Goal: Task Accomplishment & Management: Manage account settings

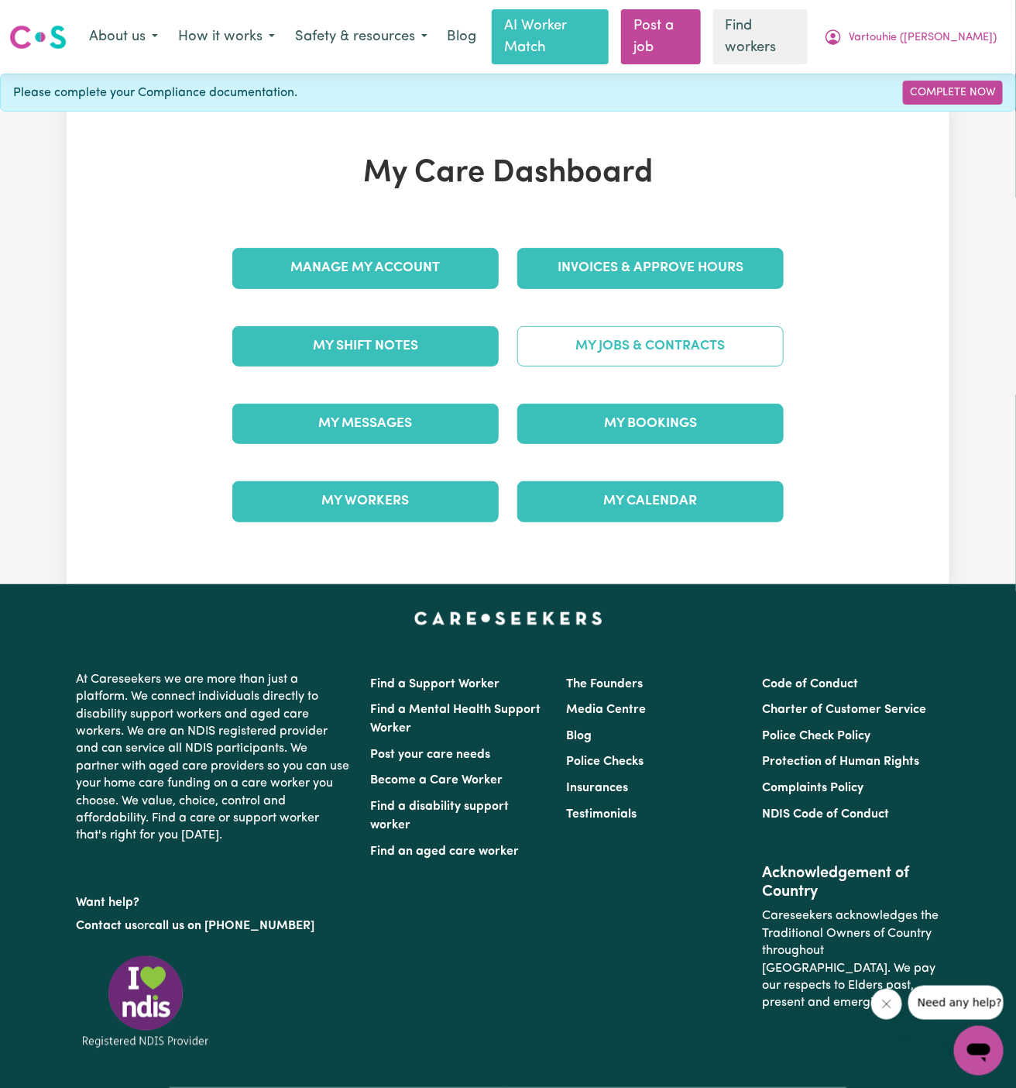
click at [734, 326] on link "My Jobs & Contracts" at bounding box center [650, 346] width 266 height 40
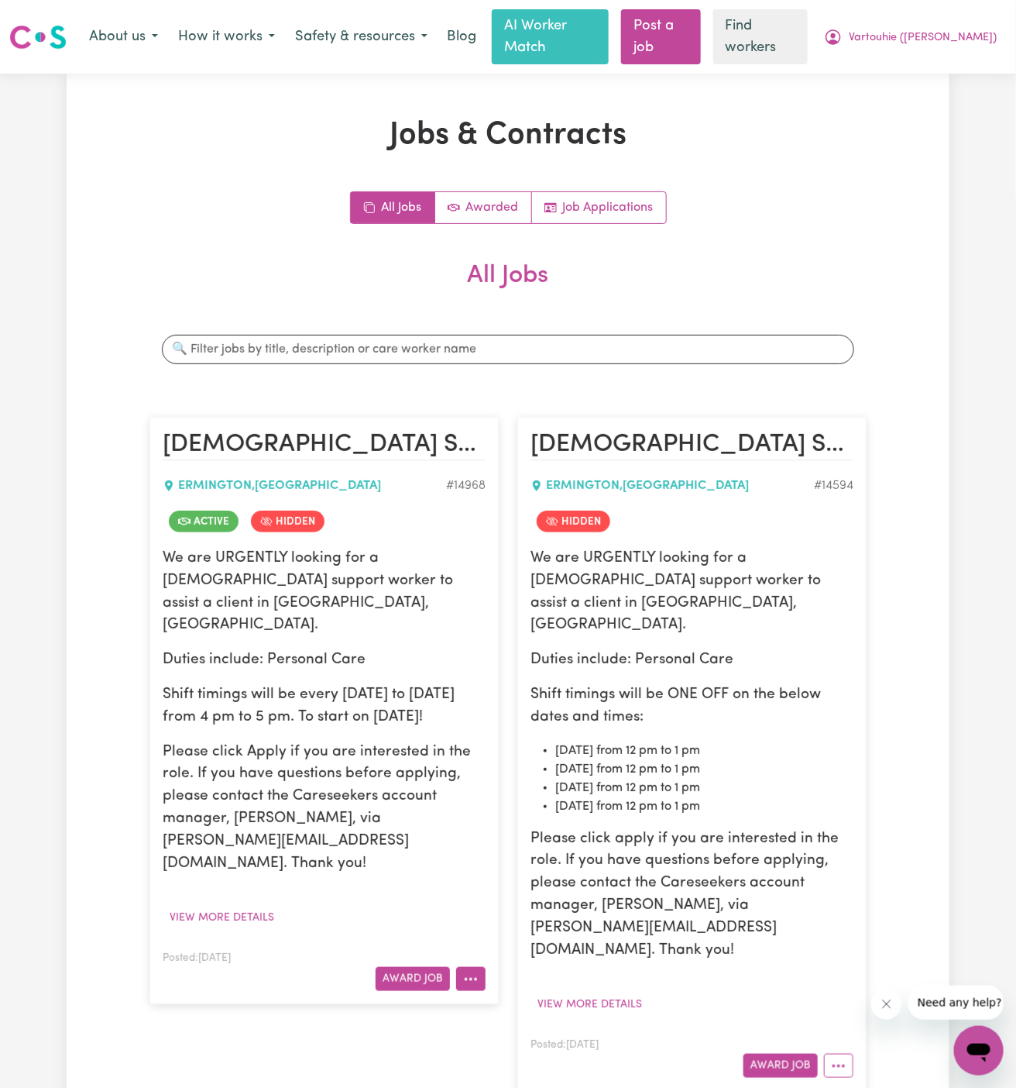
click at [476, 967] on button "More options" at bounding box center [470, 979] width 29 height 24
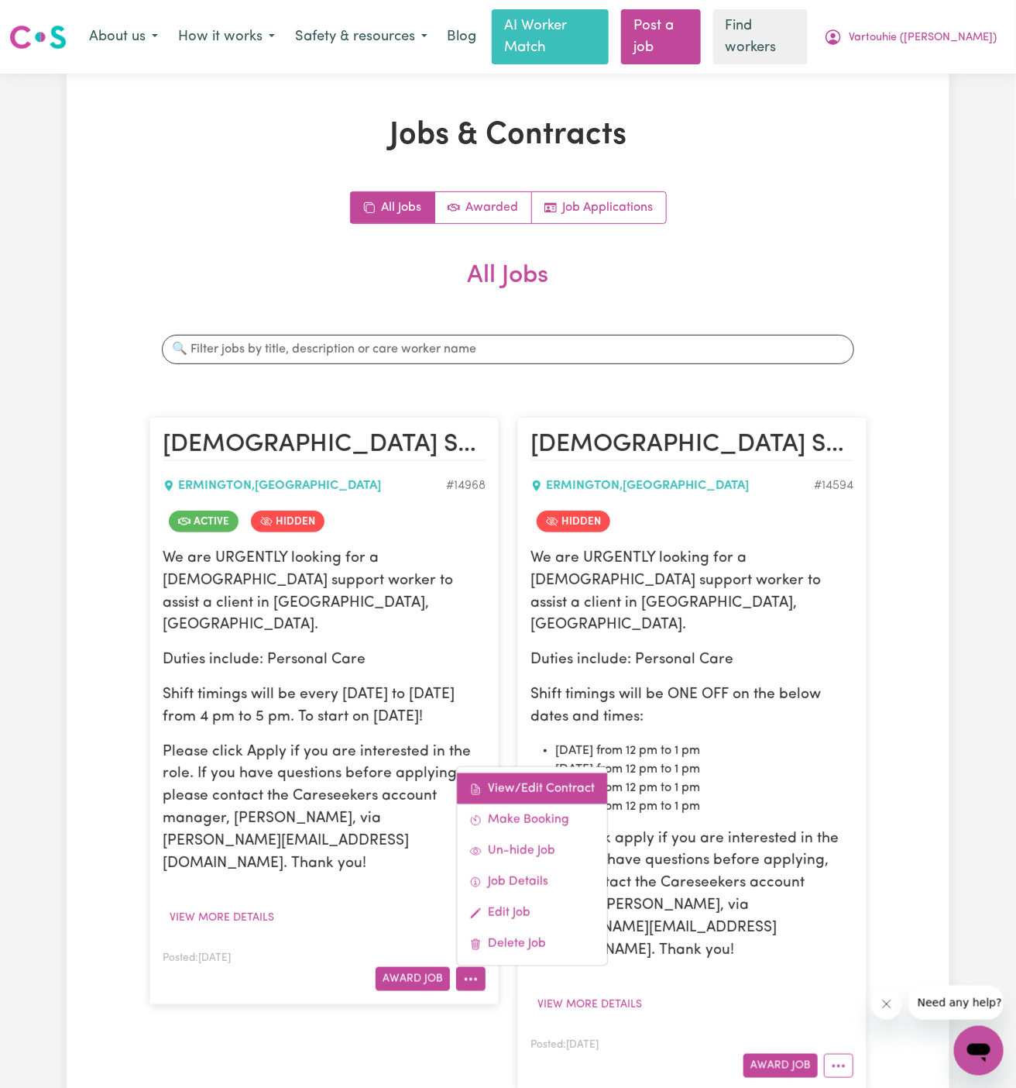
click at [520, 773] on link "View/Edit Contract" at bounding box center [532, 788] width 150 height 31
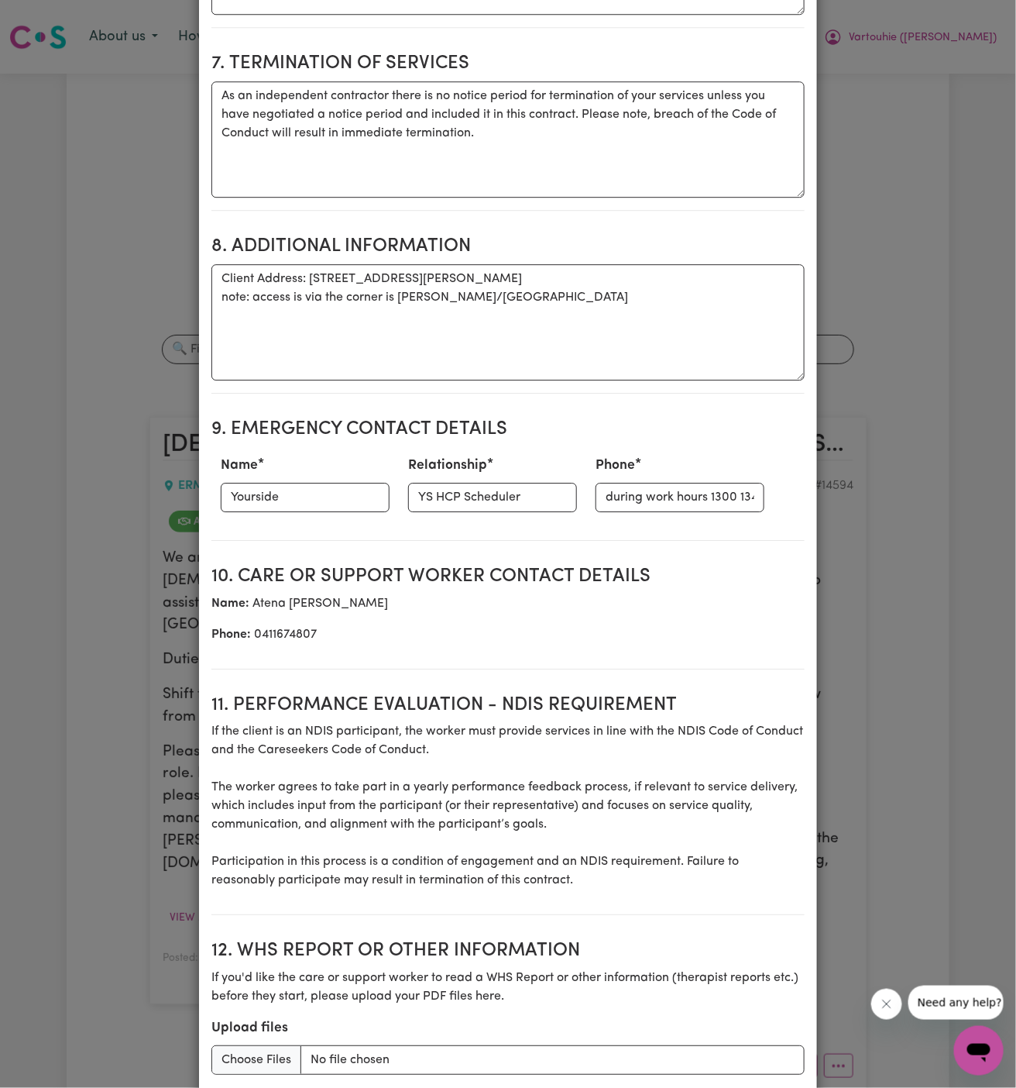
scroll to position [1672, 0]
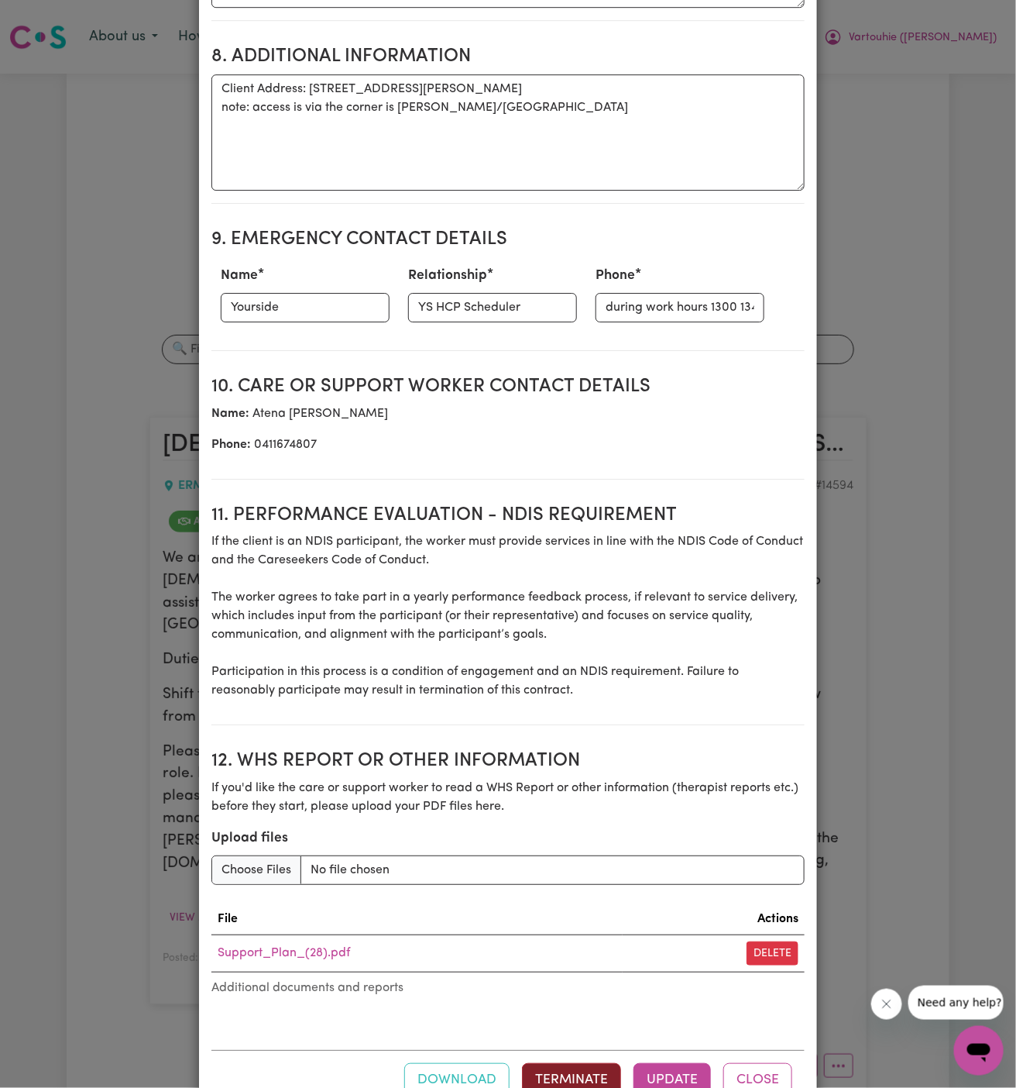
click at [589, 1063] on button "Terminate" at bounding box center [571, 1080] width 99 height 34
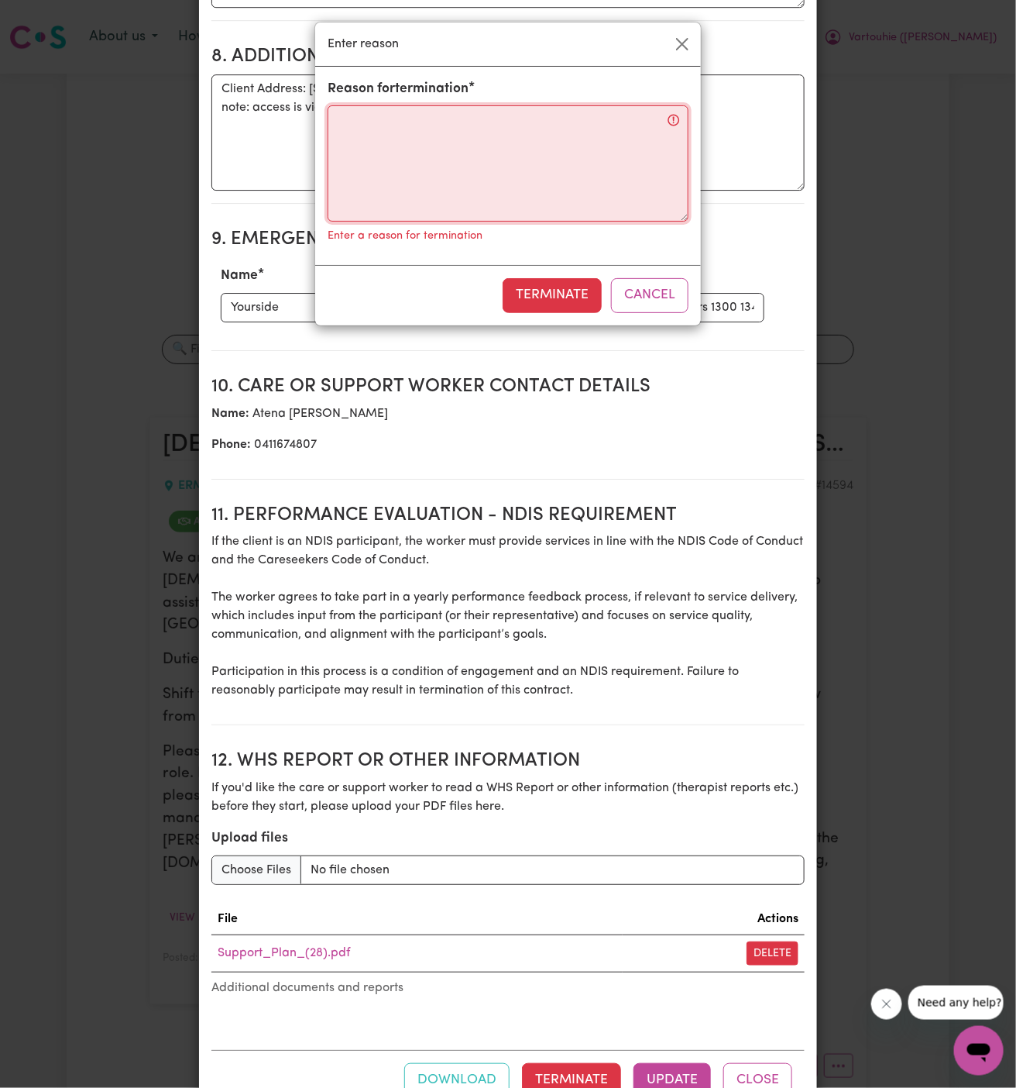
click at [420, 105] on textarea "Reason for termination" at bounding box center [508, 163] width 361 height 116
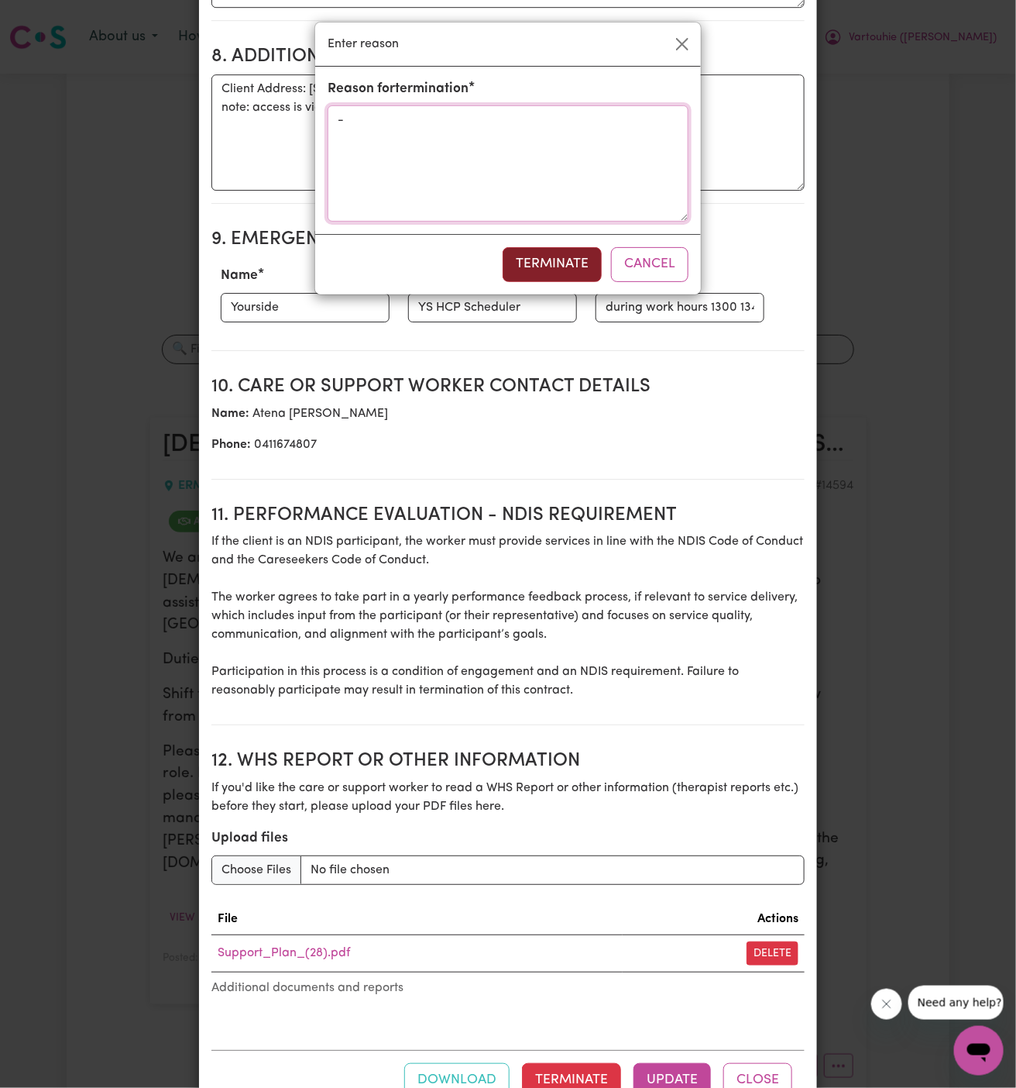
type textarea "-"
click at [561, 266] on button "Terminate" at bounding box center [552, 264] width 99 height 34
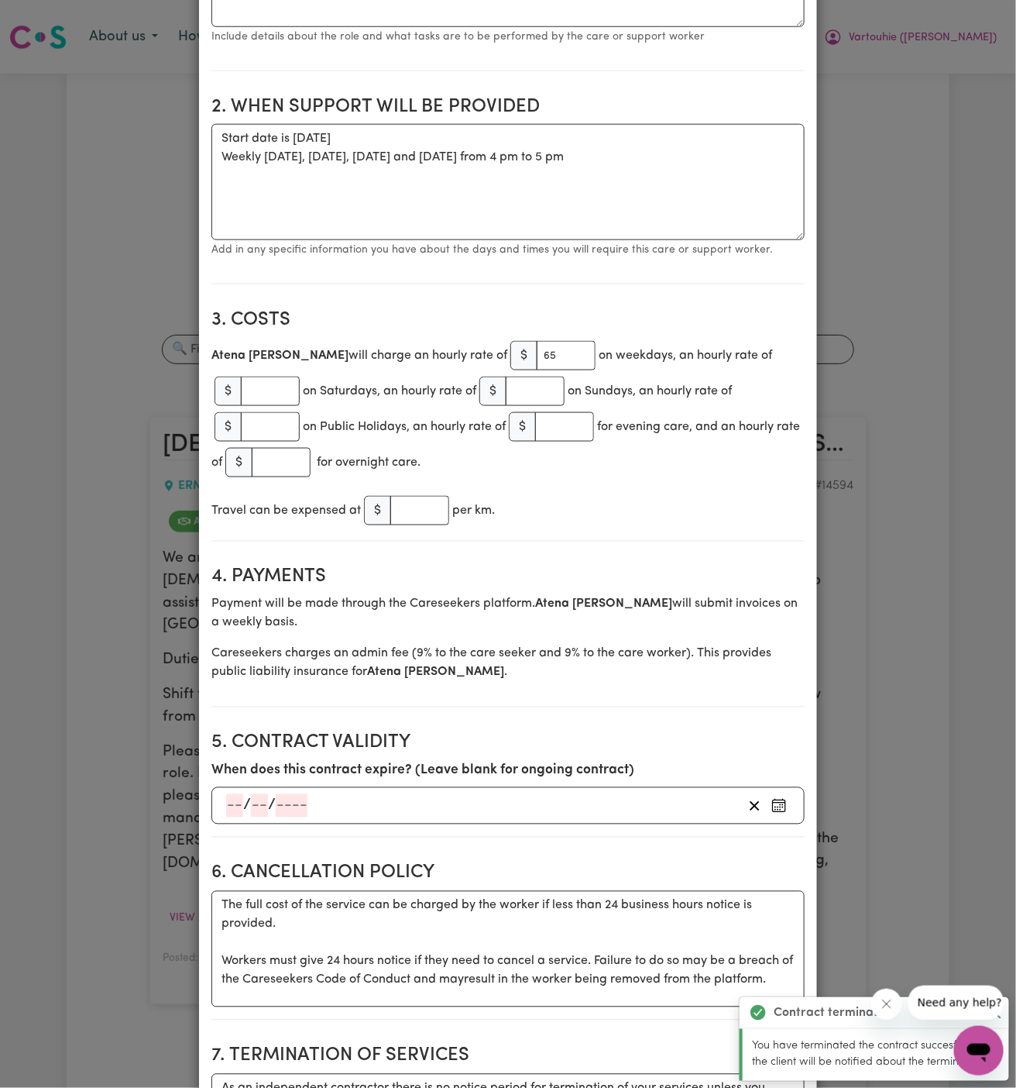
scroll to position [0, 0]
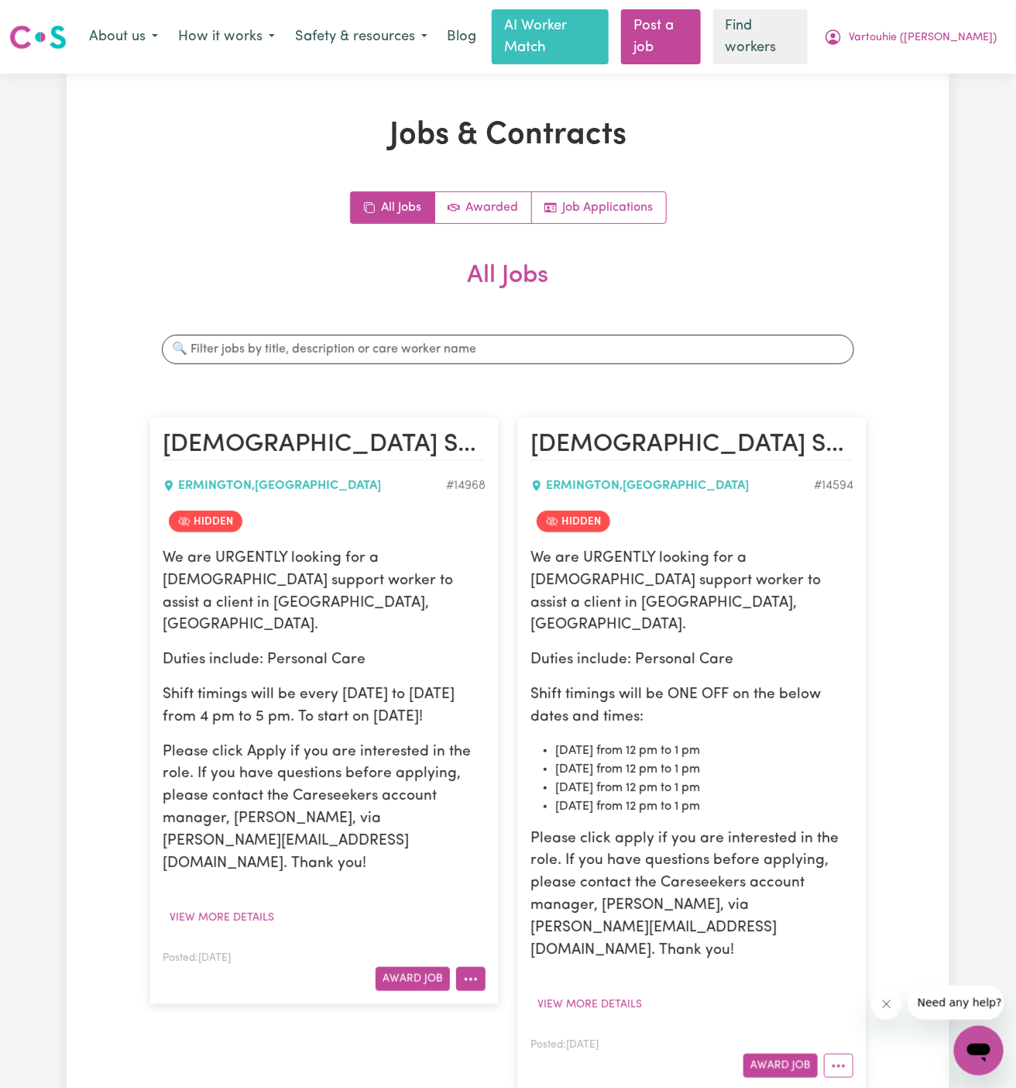
click at [483, 967] on button "More options" at bounding box center [470, 979] width 29 height 24
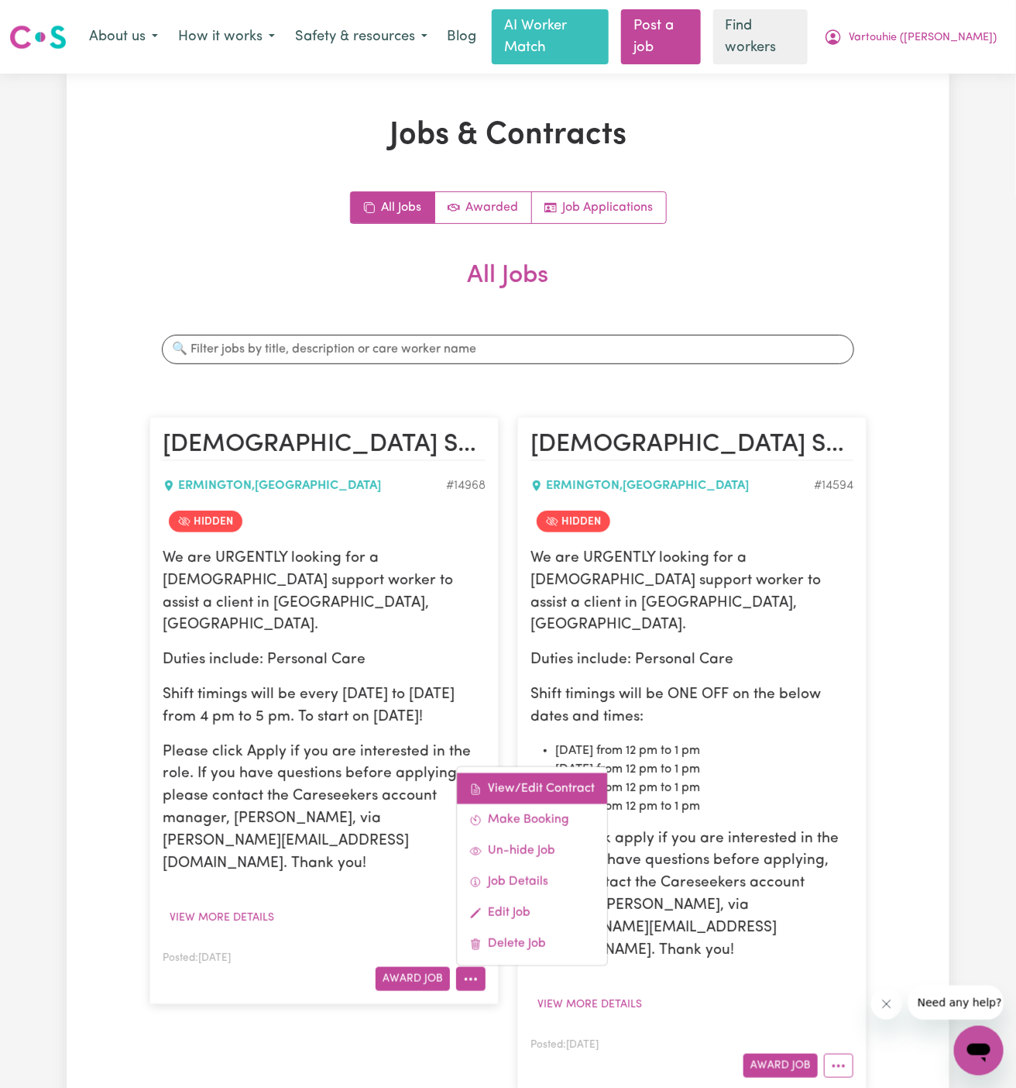
click at [531, 773] on link "View/Edit Contract" at bounding box center [532, 788] width 150 height 31
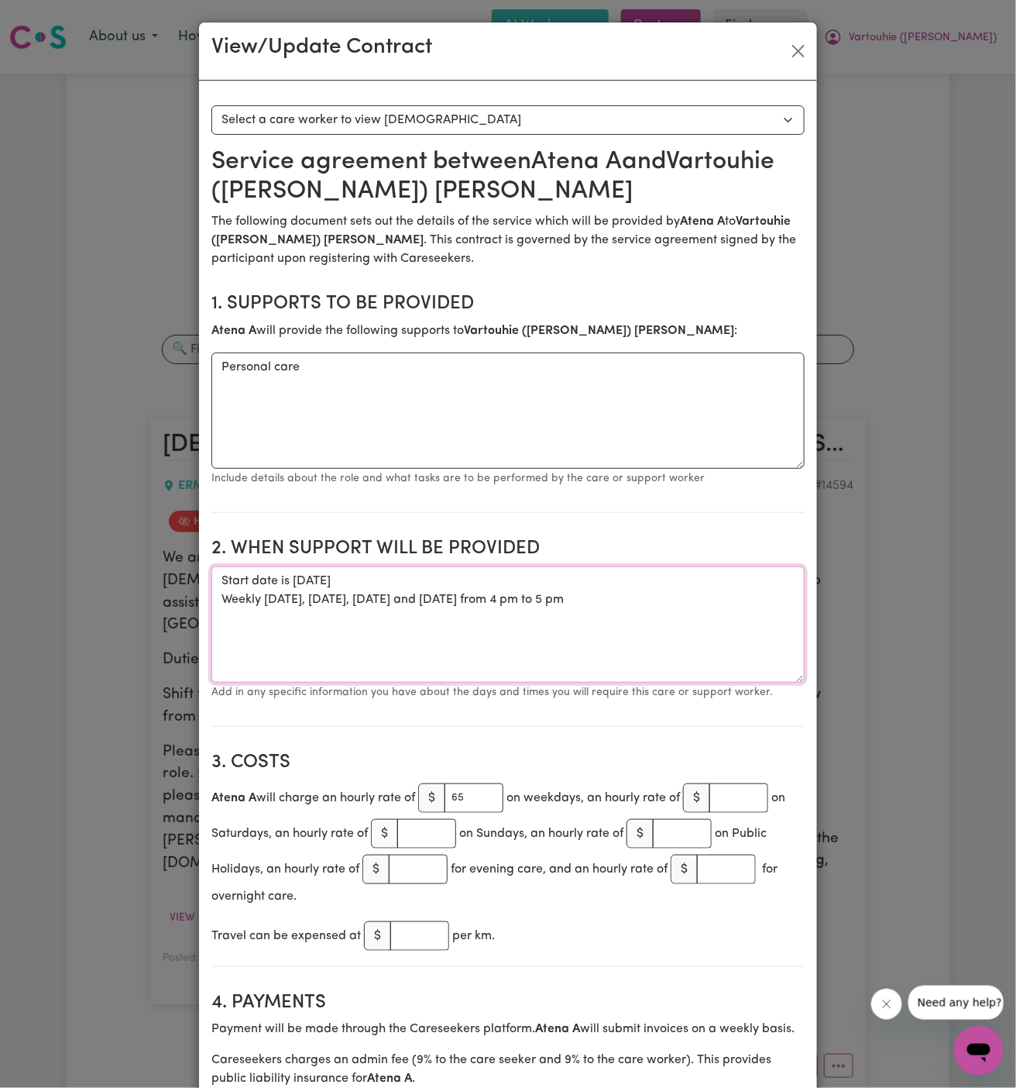
click at [408, 616] on textarea "Start date is [DATE] Weekly [DATE], [DATE], [DATE] and [DATE] from 4 pm to 5 pm" at bounding box center [507, 624] width 593 height 116
click at [471, 610] on textarea "Start date is [DATE] Weekly [DATE], [DATE], [DATE] and [DATE] from 4 pm to 5 pm" at bounding box center [507, 624] width 593 height 116
drag, startPoint x: 616, startPoint y: 603, endPoint x: 213, endPoint y: 578, distance: 403.5
click at [213, 578] on textarea "Start date is [DATE] Weekly [DATE], [DATE], [DATE] and [DATE] from 4 pm to 5 pm" at bounding box center [507, 624] width 593 height 116
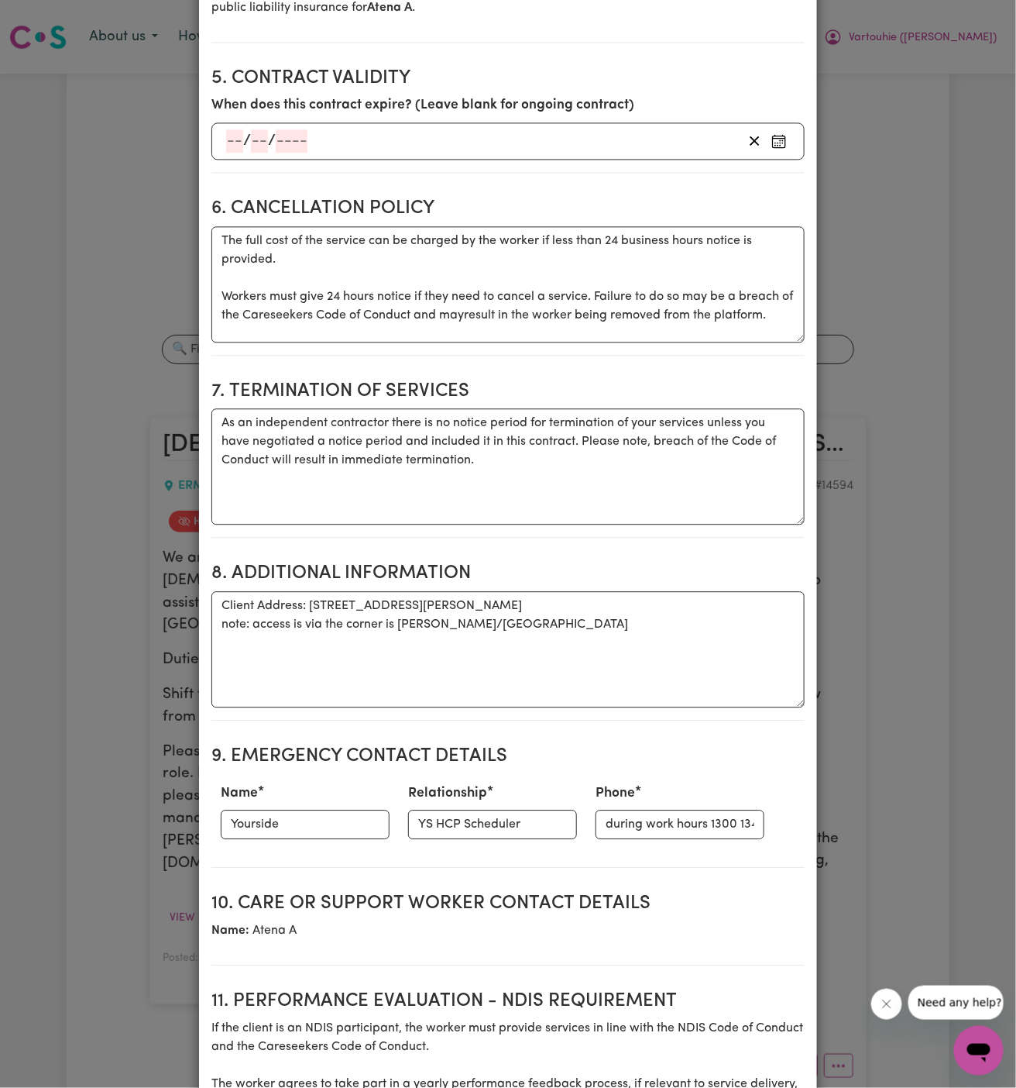
scroll to position [943, 0]
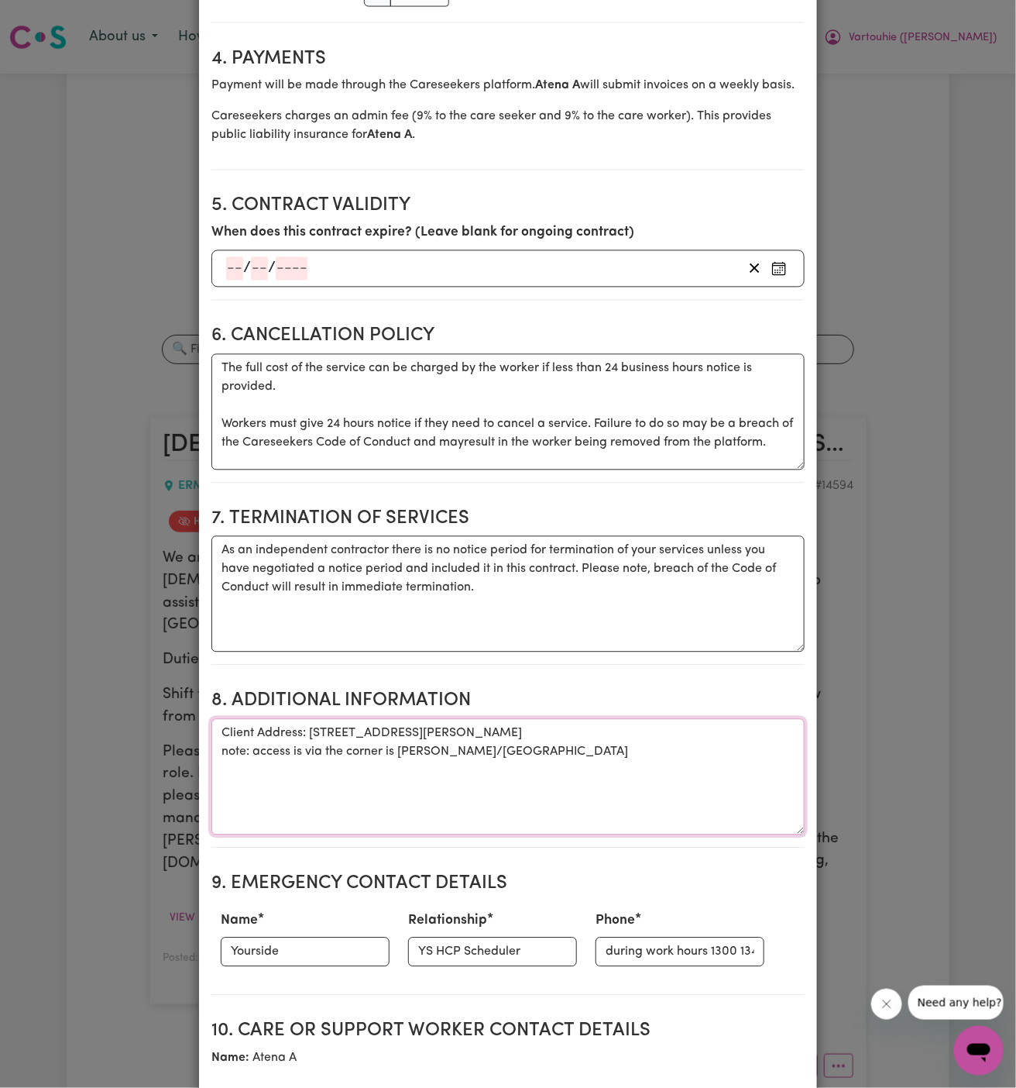
click at [572, 744] on textarea "Client Address: [STREET_ADDRESS][PERSON_NAME] note: access is via the corner is…" at bounding box center [507, 777] width 593 height 116
drag, startPoint x: 572, startPoint y: 744, endPoint x: 239, endPoint y: 730, distance: 334.1
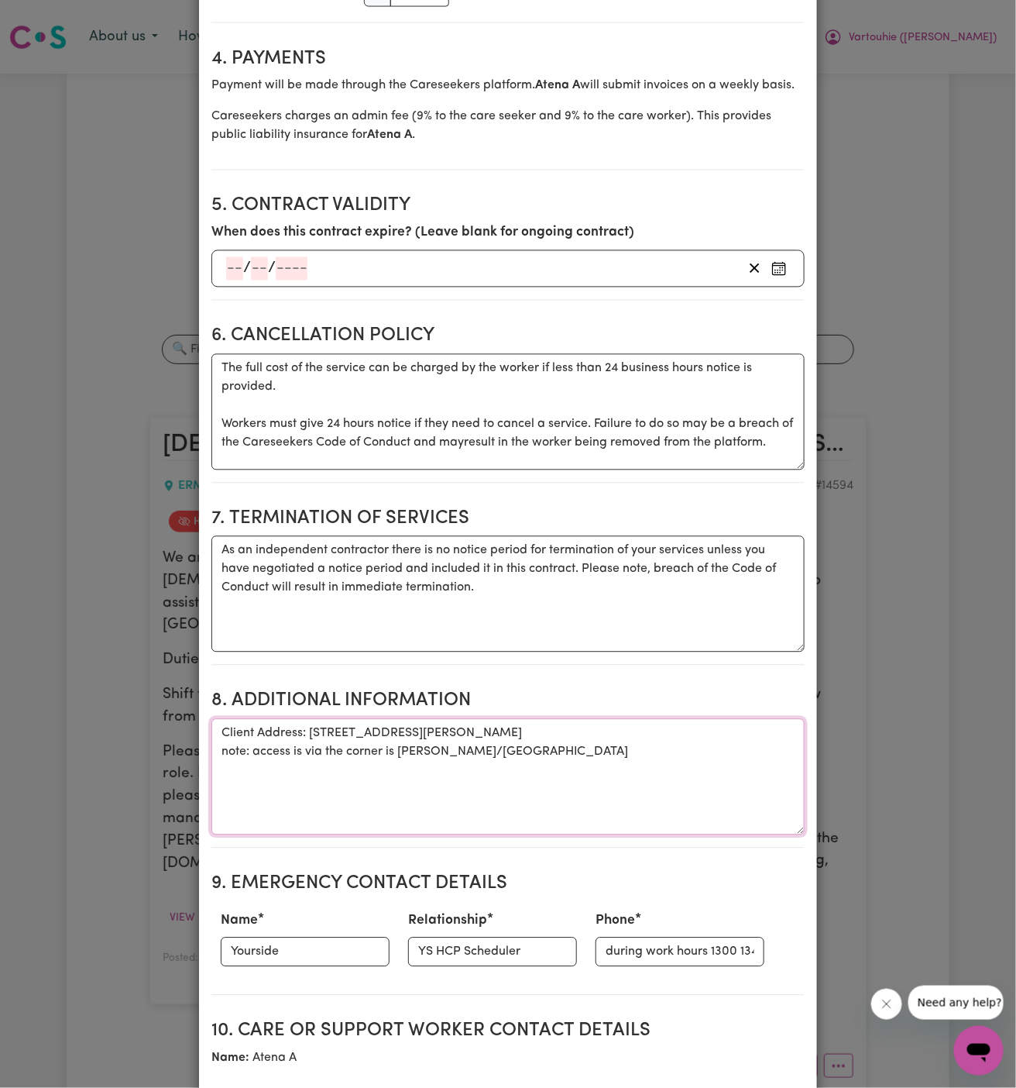
click at [239, 730] on textarea "Client Address: [STREET_ADDRESS][PERSON_NAME] note: access is via the corner is…" at bounding box center [507, 777] width 593 height 116
click at [551, 737] on textarea "Client Address: [STREET_ADDRESS][PERSON_NAME] note: access is via the corner is…" at bounding box center [507, 777] width 593 height 116
click at [583, 742] on textarea "Client Address: [STREET_ADDRESS][PERSON_NAME] note: access is via the corner is…" at bounding box center [507, 777] width 593 height 116
click at [264, 739] on textarea "Client Address: [STREET_ADDRESS][PERSON_NAME] note: access is via the corner is…" at bounding box center [507, 777] width 593 height 116
click at [230, 747] on textarea "Client Address: [STREET_ADDRESS][PERSON_NAME] note: access is via the corner is…" at bounding box center [507, 777] width 593 height 116
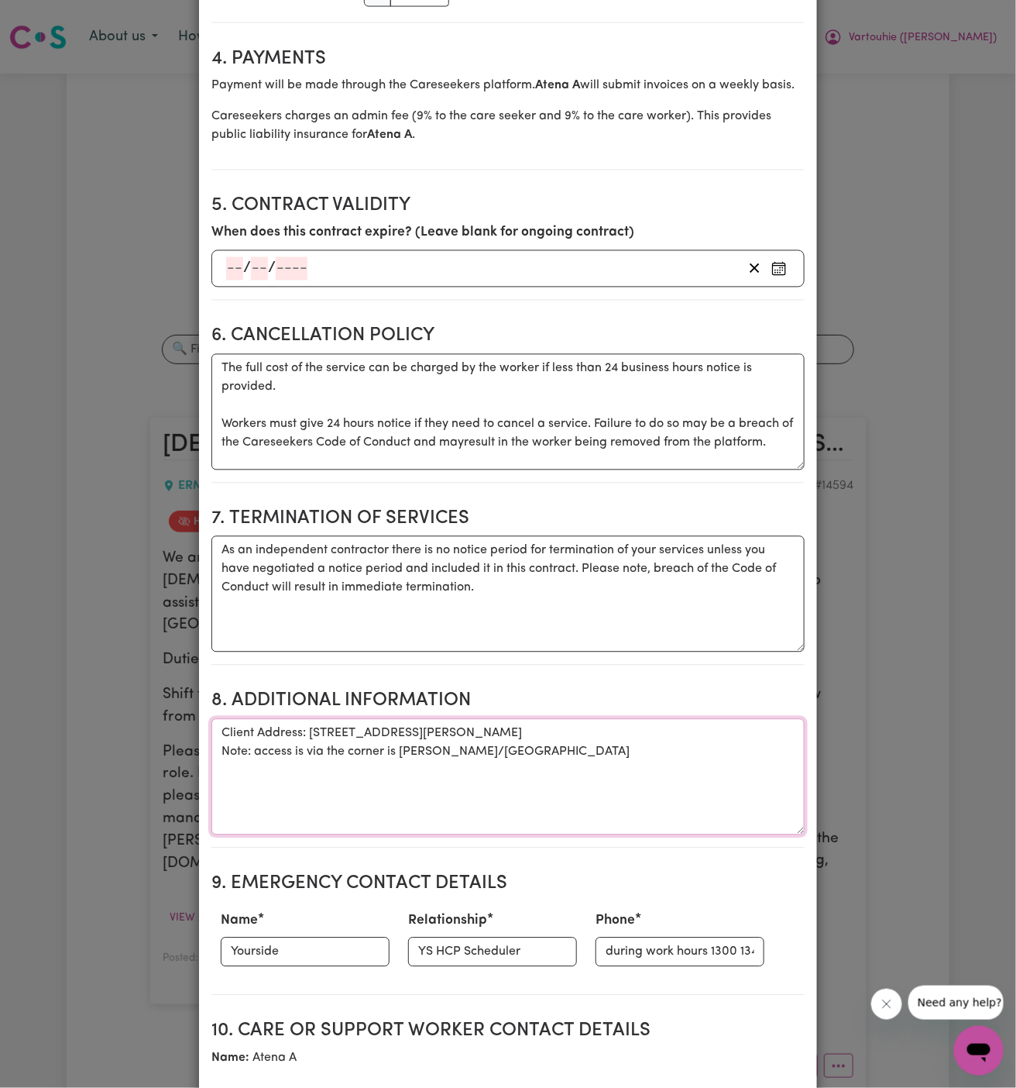
click at [275, 750] on textarea "Client Address: [STREET_ADDRESS][PERSON_NAME] Note: access is via the corner is…" at bounding box center [507, 777] width 593 height 116
click at [349, 771] on textarea "Client Address: [STREET_ADDRESS][PERSON_NAME] Note: access is via the corner is…" at bounding box center [507, 777] width 593 height 116
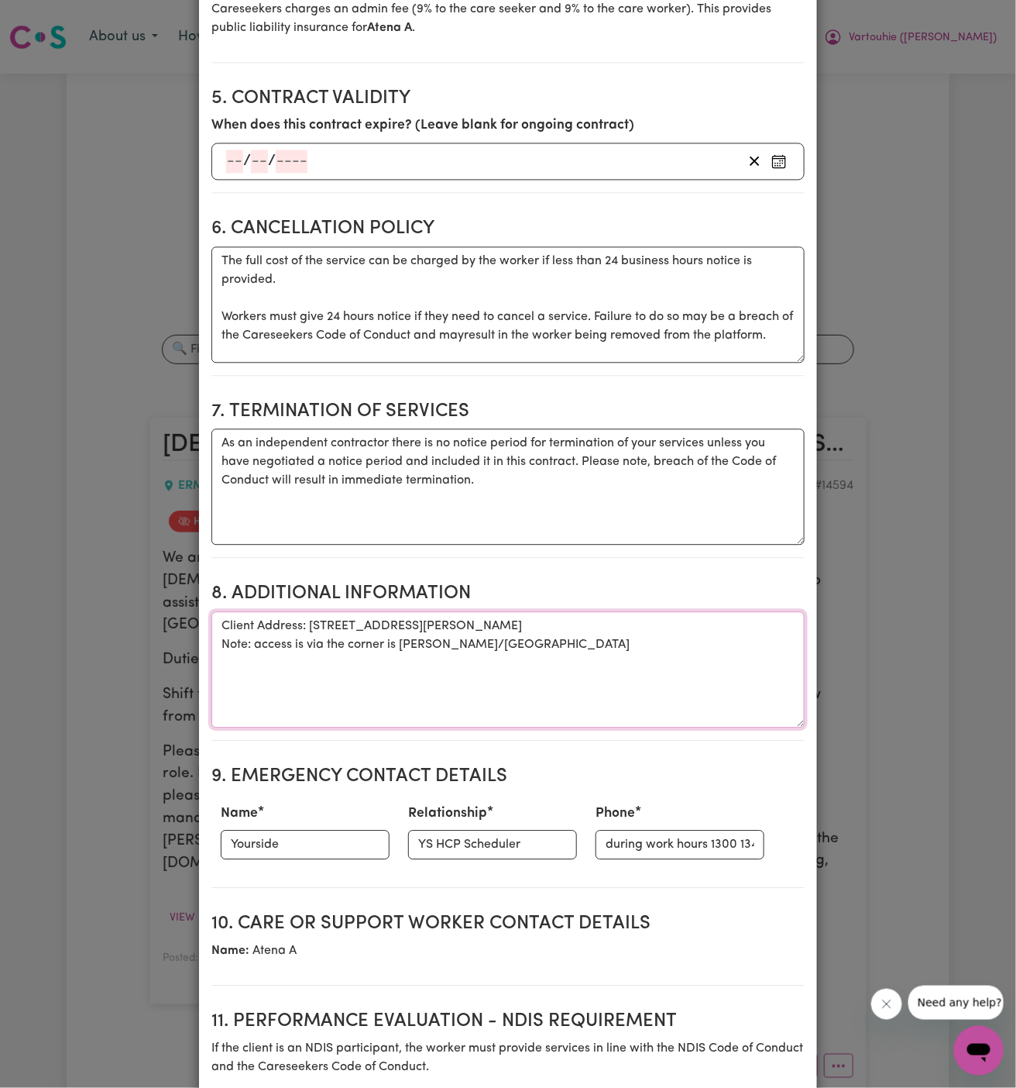
scroll to position [1078, 0]
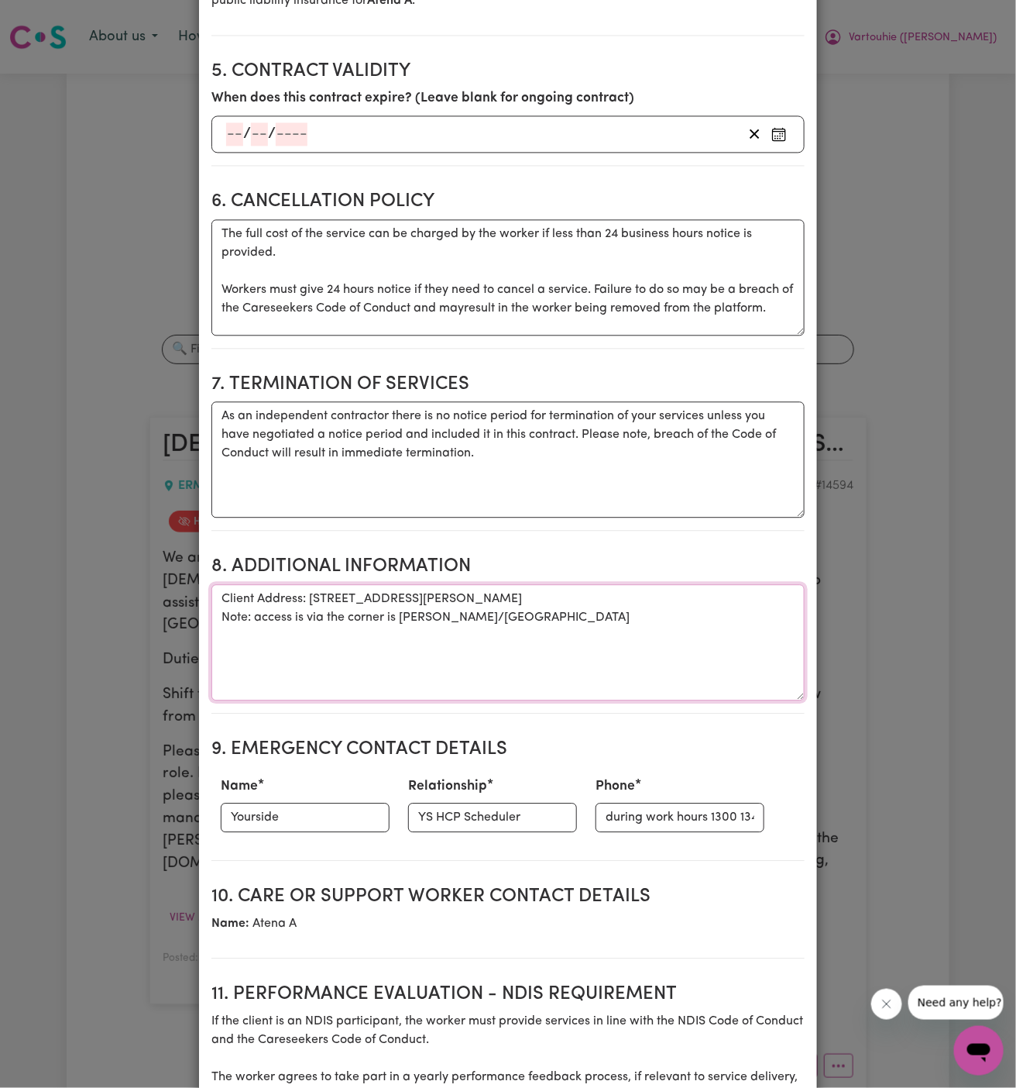
type textarea "Client Address: [STREET_ADDRESS][PERSON_NAME] Note: access is via the corner is…"
click at [439, 802] on input "YS HCP Scheduler" at bounding box center [492, 816] width 169 height 29
click at [629, 820] on input "during work hours 1300 134 332; After hours 0402 357 994." at bounding box center [680, 816] width 169 height 29
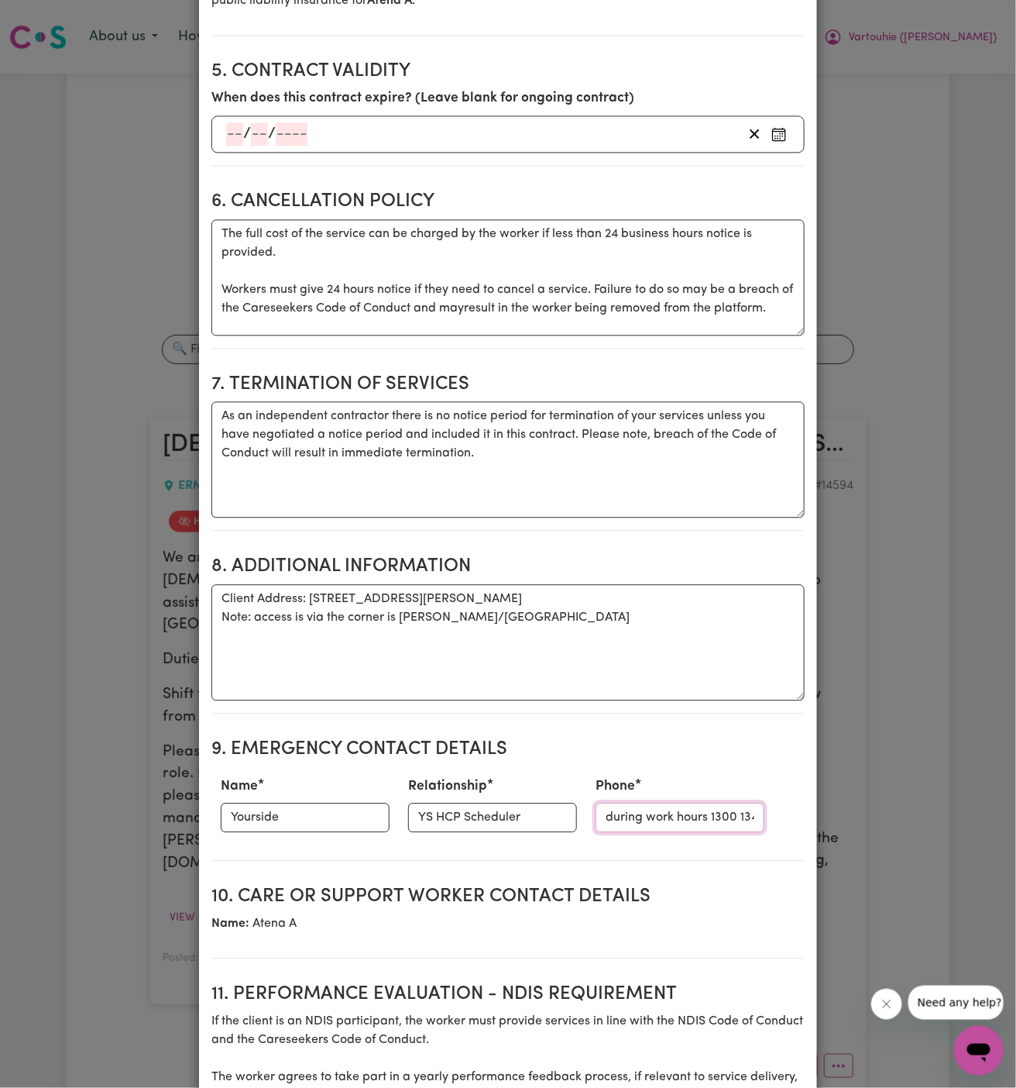
click at [629, 820] on input "during work hours 1300 134 332; After hours 0402 357 994." at bounding box center [680, 816] width 169 height 29
click at [673, 586] on textarea "Client Address: [STREET_ADDRESS][PERSON_NAME] Note: access is via the corner is…" at bounding box center [507, 642] width 593 height 116
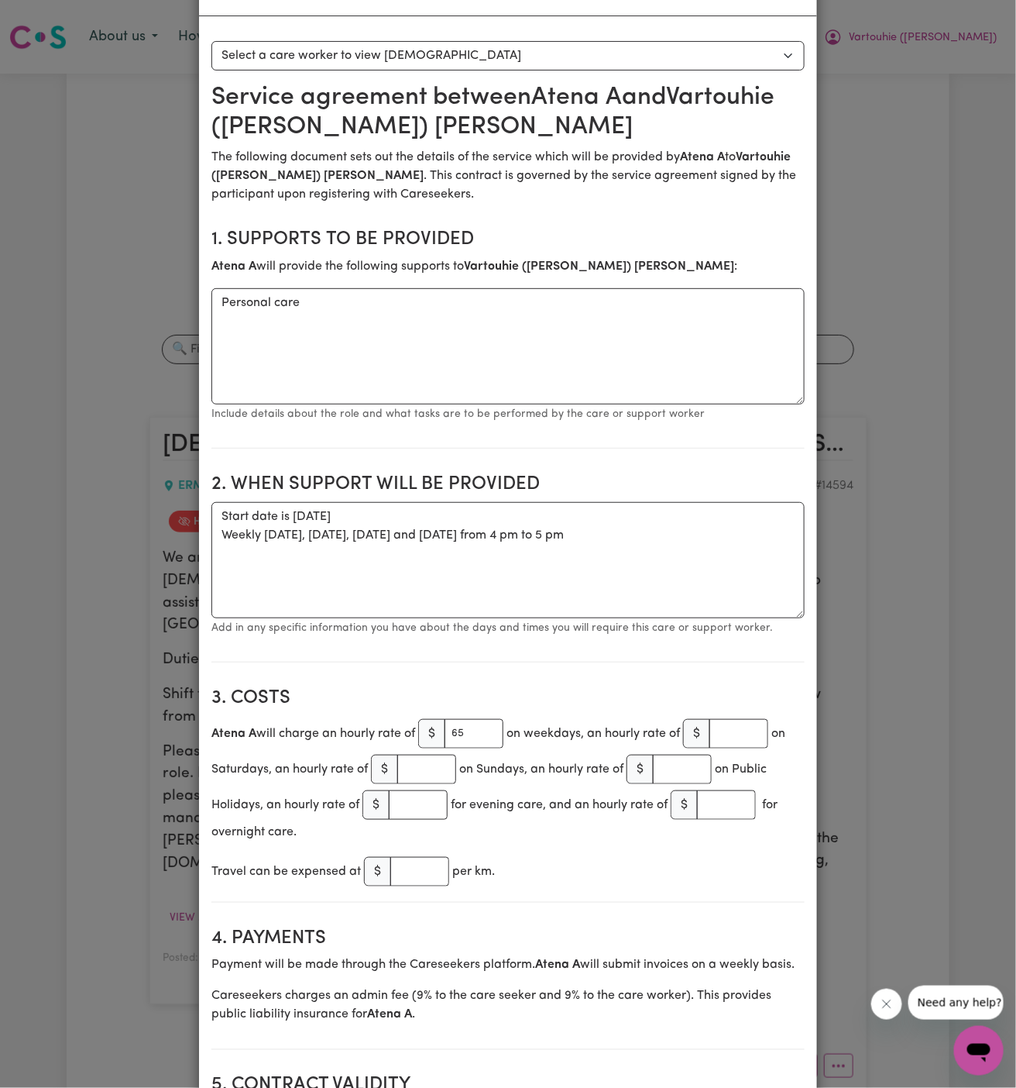
scroll to position [0, 0]
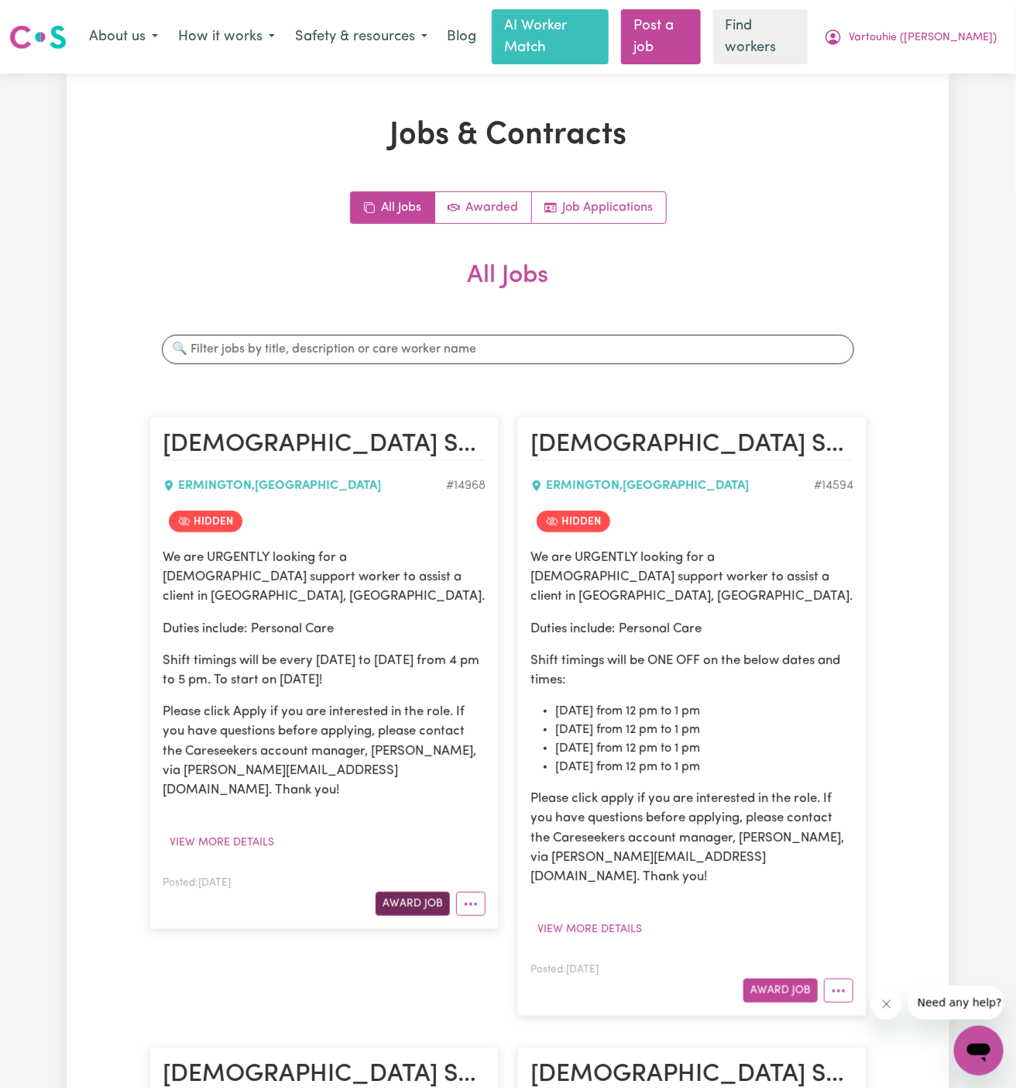
click at [425, 892] on button "Award Job" at bounding box center [413, 904] width 74 height 24
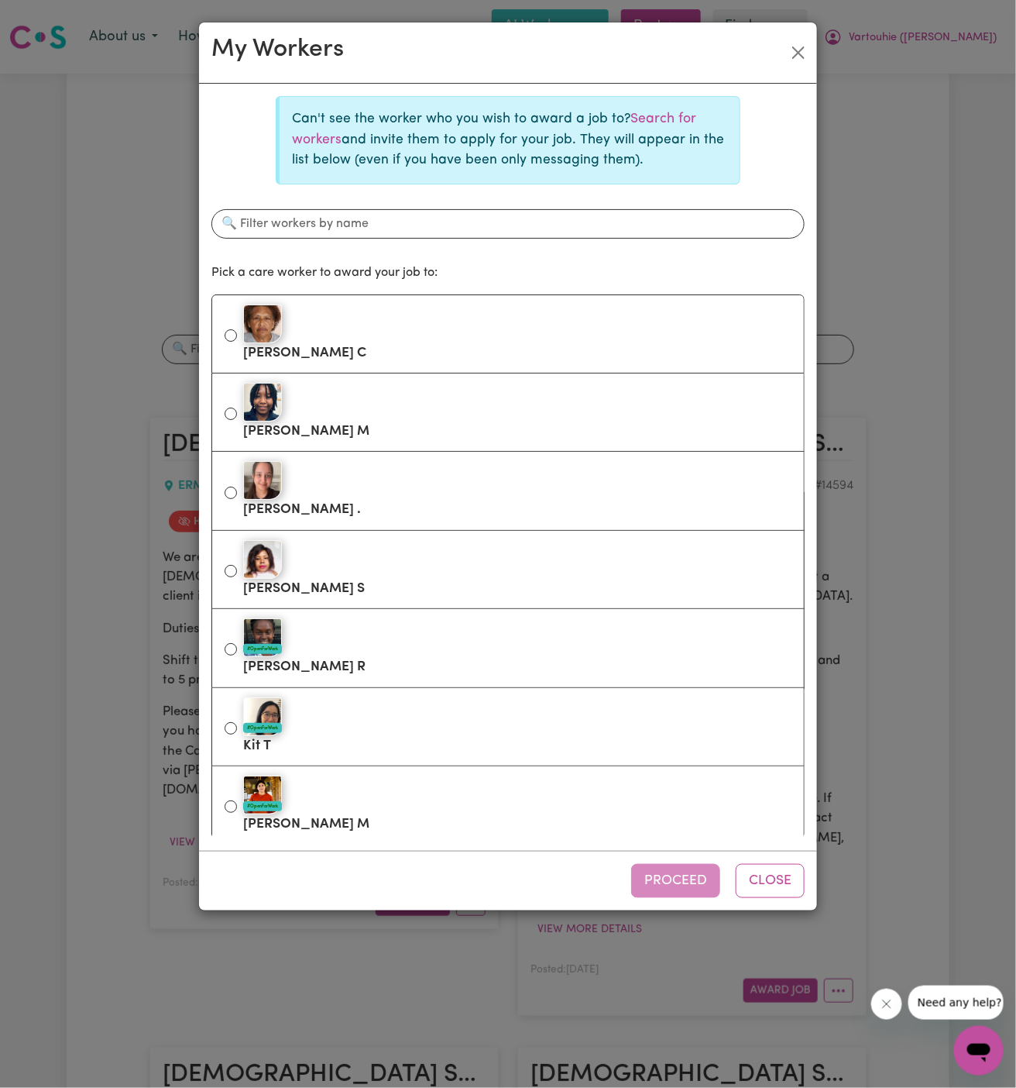
click at [411, 101] on div "Can't see the worker who you wish to award a job to? Search for workers and inv…" at bounding box center [508, 140] width 465 height 88
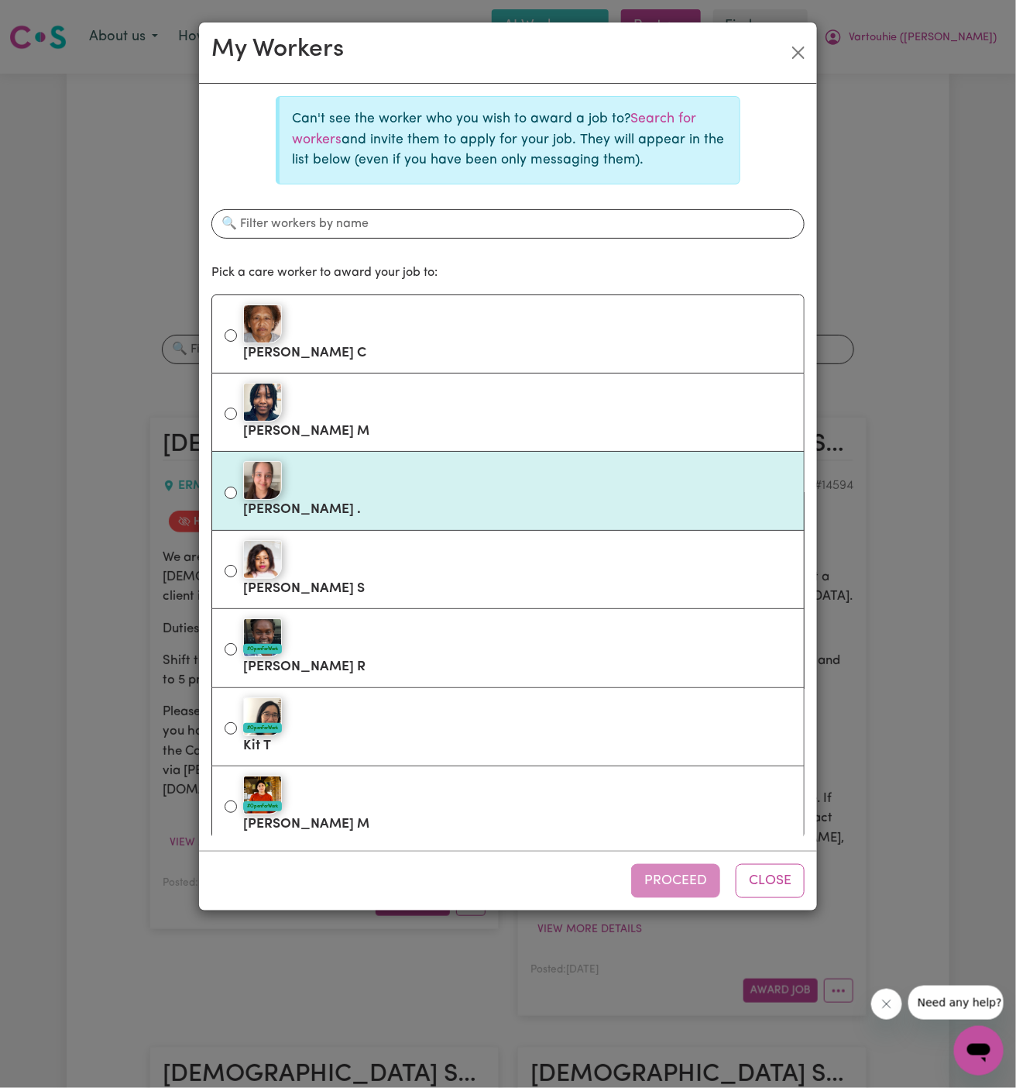
scroll to position [239, 0]
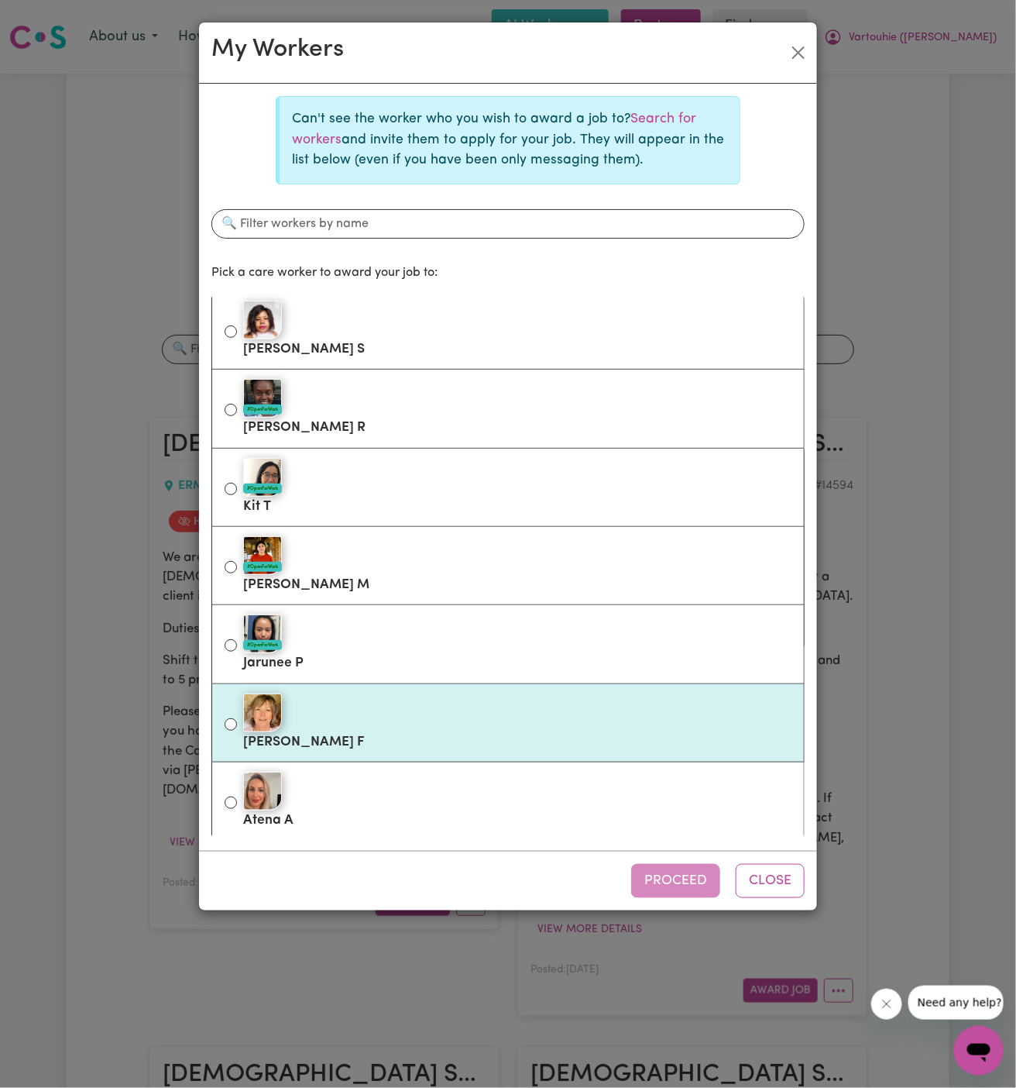
click at [460, 708] on div at bounding box center [517, 712] width 548 height 39
click at [237, 718] on input "[PERSON_NAME]" at bounding box center [231, 724] width 12 height 12
radio input "true"
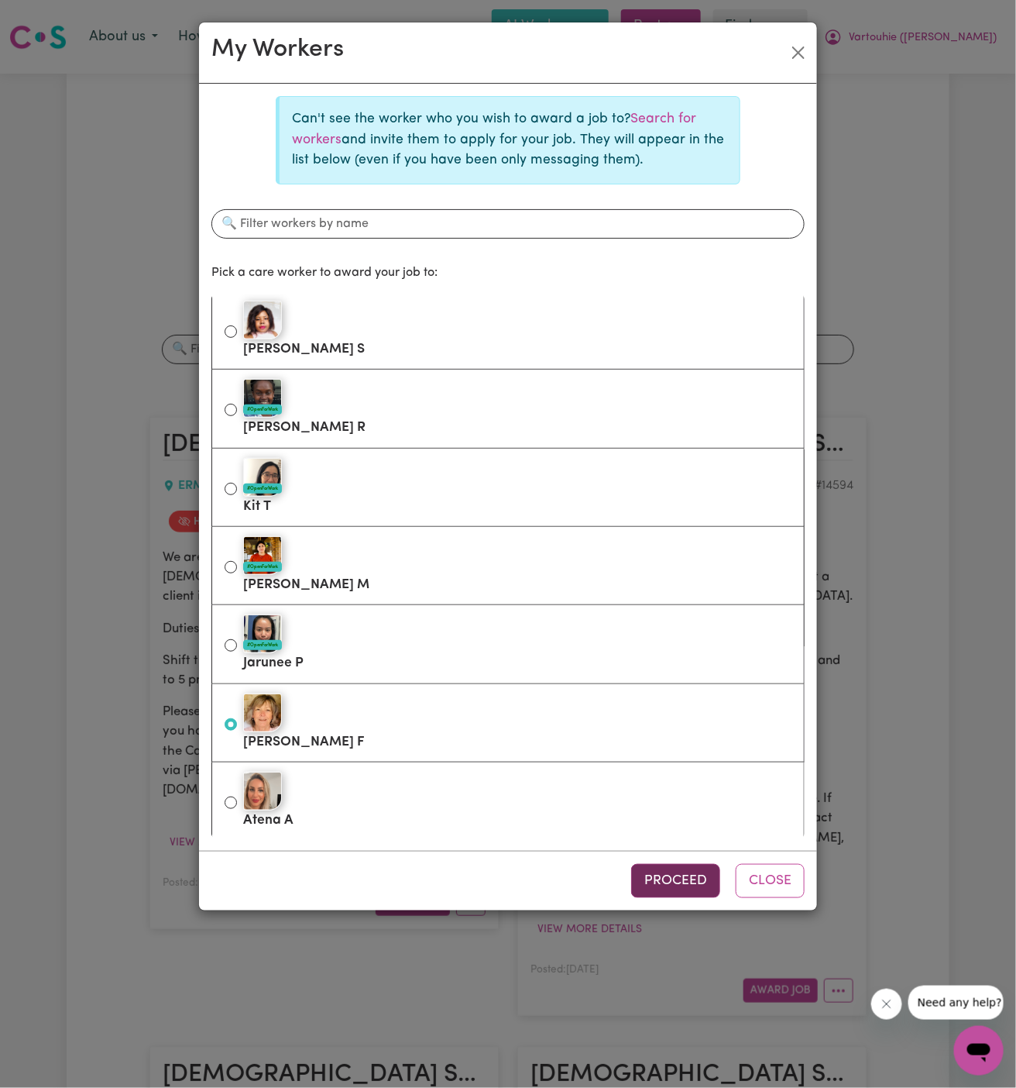
click at [673, 876] on button "Proceed" at bounding box center [675, 881] width 89 height 34
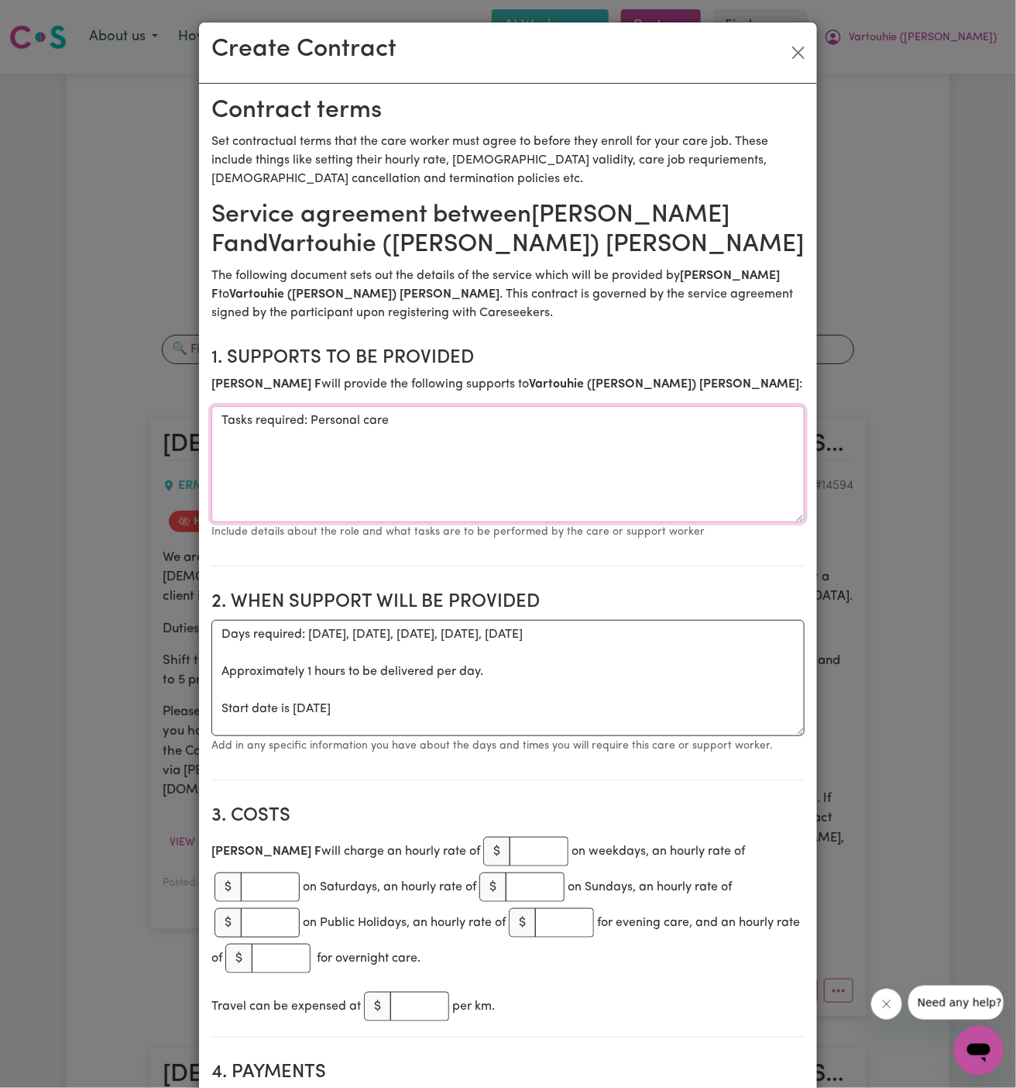
drag, startPoint x: 314, startPoint y: 418, endPoint x: 143, endPoint y: 424, distance: 171.3
click at [143, 424] on div "Create Contract Contract terms Set contractual terms that the care worker must …" at bounding box center [508, 544] width 1016 height 1088
click at [287, 434] on textarea "Tasks required: Personal care" at bounding box center [507, 464] width 593 height 116
drag, startPoint x: 311, startPoint y: 424, endPoint x: 131, endPoint y: 423, distance: 180.5
click at [131, 423] on div "Create Contract Contract terms Set contractual terms that the care worker must …" at bounding box center [508, 544] width 1016 height 1088
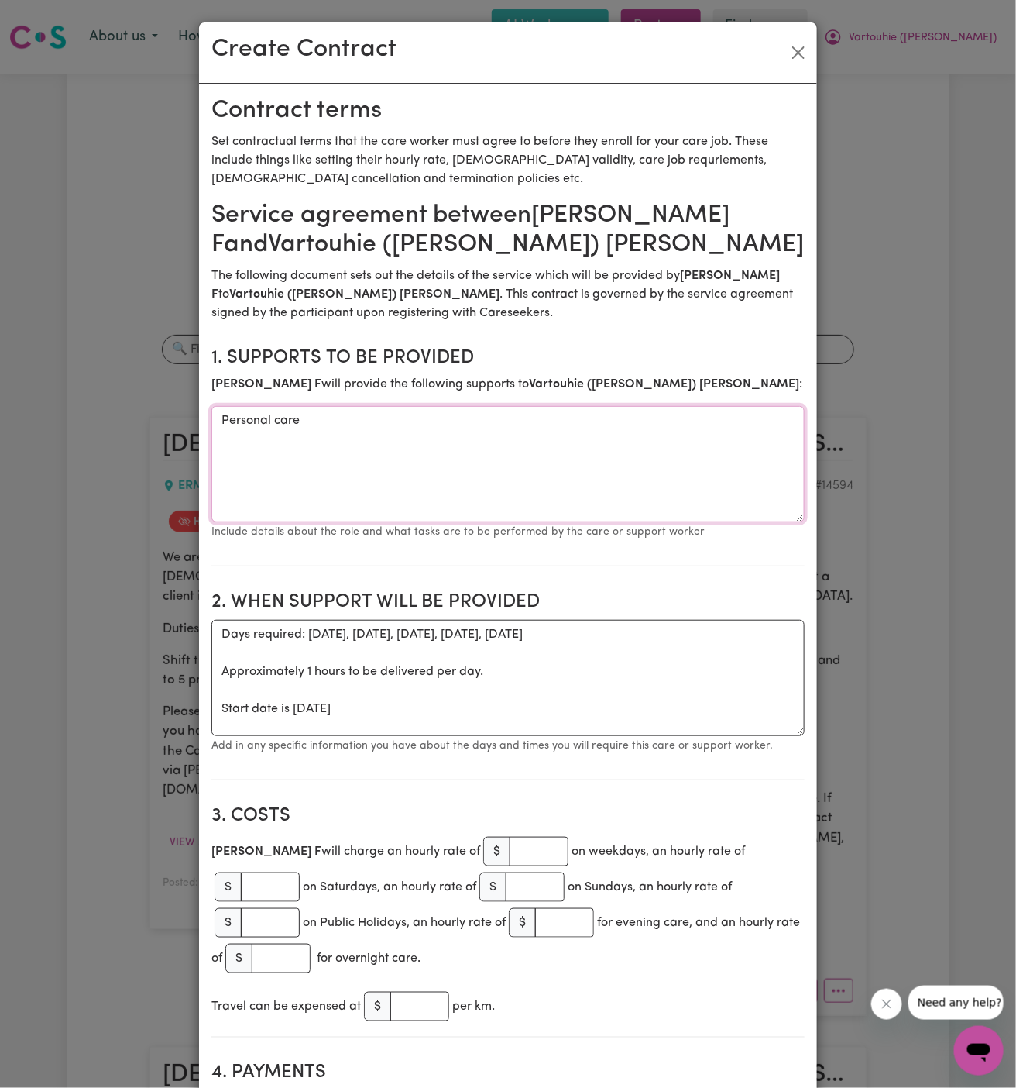
type textarea "Personal care"
drag, startPoint x: 219, startPoint y: 709, endPoint x: 202, endPoint y: 612, distance: 98.3
click at [345, 637] on textarea "Start date is [DATE]" at bounding box center [507, 678] width 593 height 116
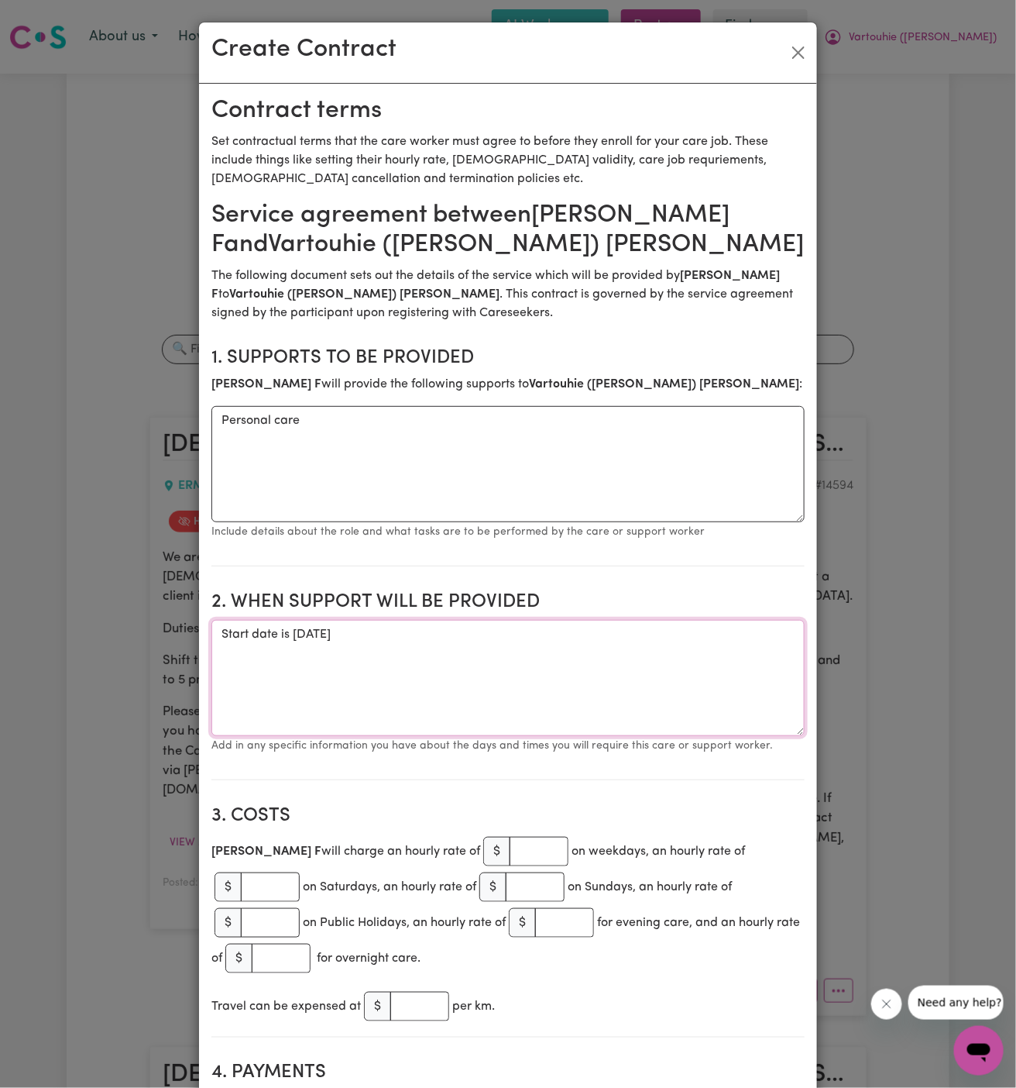
click at [345, 637] on textarea "Start date is [DATE]" at bounding box center [507, 678] width 593 height 116
paste textarea "[DATE] Weekly [DATE], [DATE], [DATE] and [DATE] from 4 pm to 5 pm"
click at [342, 630] on textarea "Start date is [DATE] Weekly [DATE], [DATE], [DATE] and [DATE] from 4 pm to 5 pm" at bounding box center [507, 678] width 593 height 116
click at [332, 630] on textarea "Start date is [DATE] Weekly [DATE], [DATE], [DATE] and [DATE] from 4 pm to 5 pm" at bounding box center [507, 678] width 593 height 116
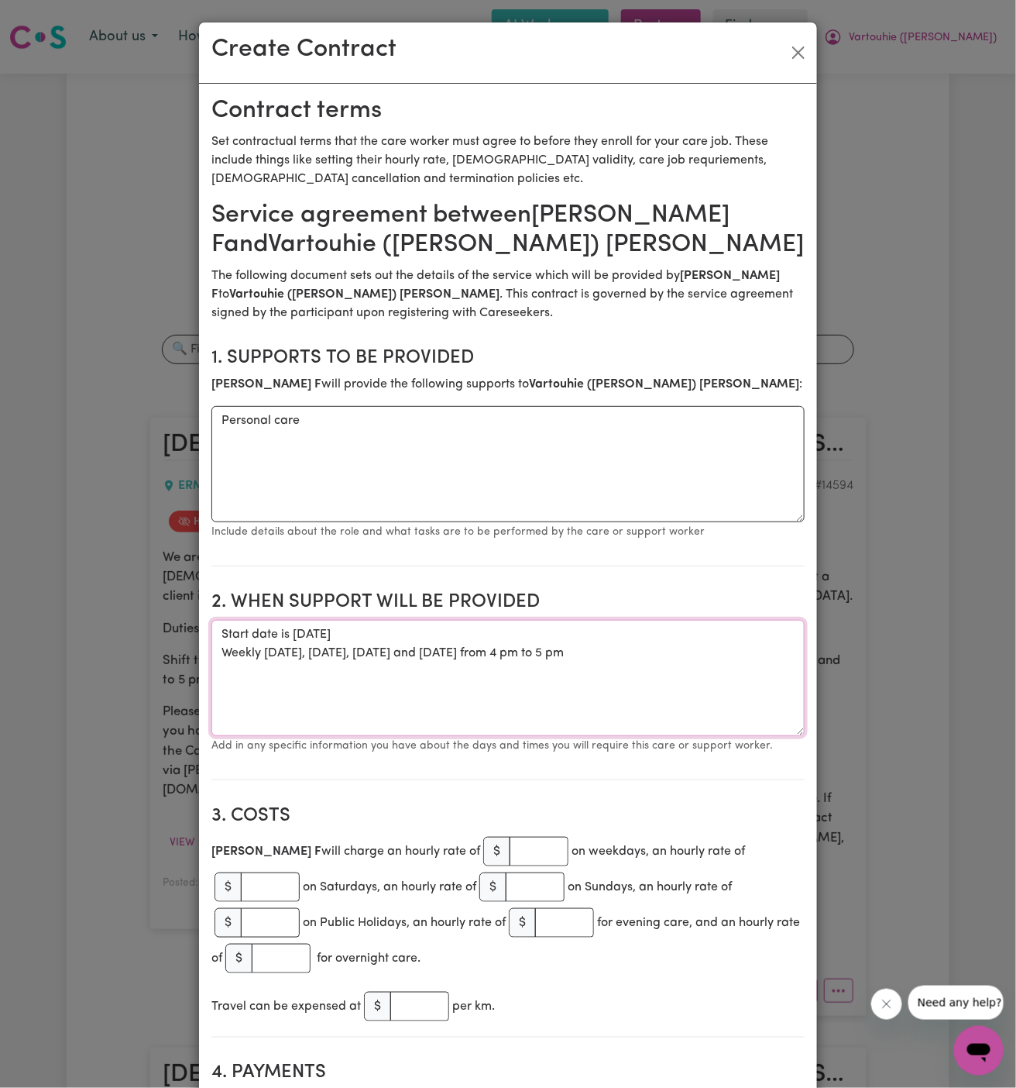
click at [308, 634] on textarea "Start date is [DATE] Weekly [DATE], [DATE], [DATE] and [DATE] from 4 pm to 5 pm" at bounding box center [507, 678] width 593 height 116
click at [358, 634] on textarea "Start date is [DATE] Weekly [DATE], [DATE], [DATE] and [DATE] from 4 pm to 5 pm" at bounding box center [507, 678] width 593 height 116
click at [390, 630] on textarea "Start date is [DATE] Weekly [DATE], [DATE], [DATE] and [DATE] from 4 pm to 5 pm" at bounding box center [507, 678] width 593 height 116
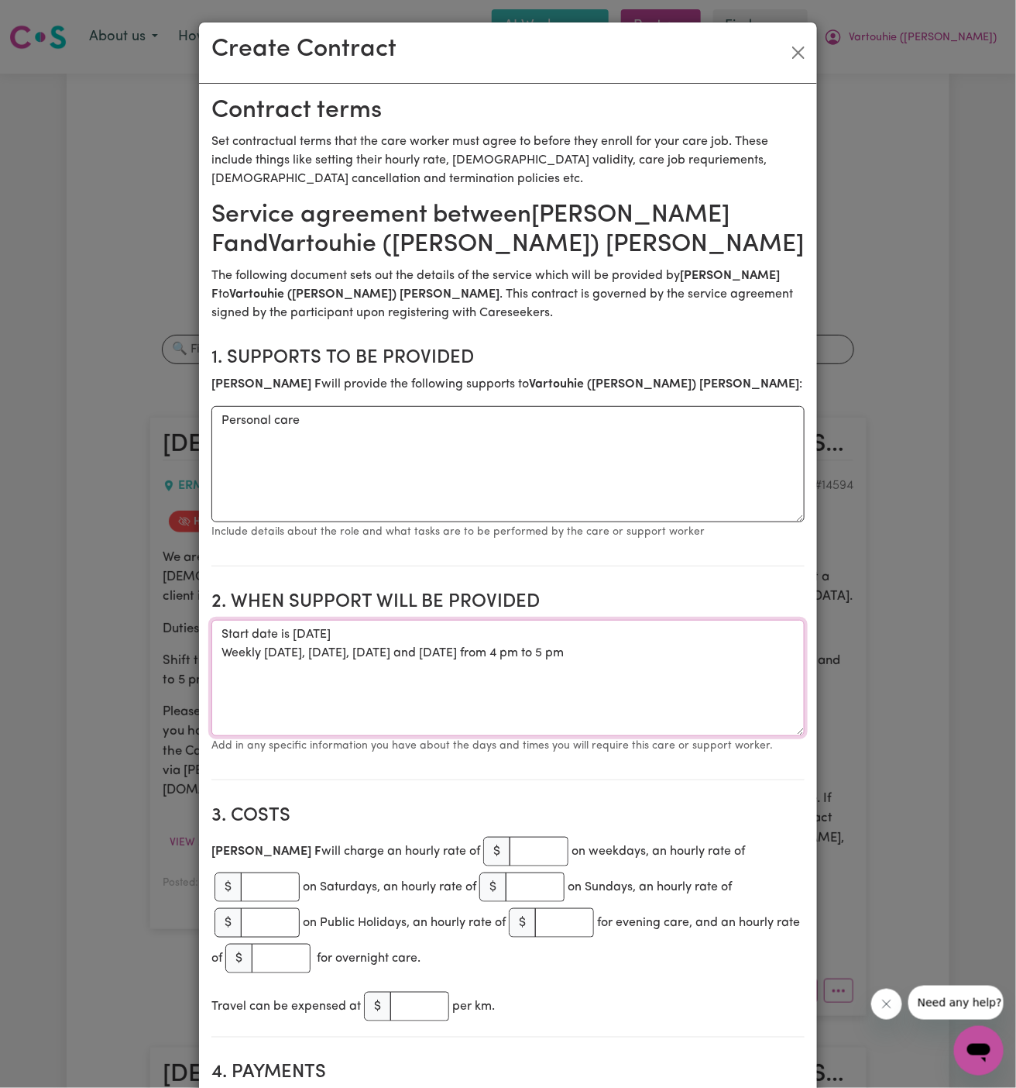
click at [390, 630] on textarea "Start date is [DATE] Weekly [DATE], [DATE], [DATE] and [DATE] from 4 pm to 5 pm" at bounding box center [507, 678] width 593 height 116
click at [548, 641] on textarea "Start date is [DATE] Weekly [DATE], [DATE], [DATE] and [DATE] from 4 pm to 5 pm" at bounding box center [507, 678] width 593 height 116
click at [436, 655] on textarea "Start date is [DATE] Weekly [DATE], [DATE], [DATE] and [DATE] from 4 pm to 5 pm" at bounding box center [507, 678] width 593 height 116
click at [378, 681] on textarea "Start date is [DATE] Weekly [DATE], [DATE], [DATE], and [DATE] from 4 pm to 5 pm" at bounding box center [507, 678] width 593 height 116
click at [368, 655] on textarea "Start date is [DATE] Weekly [DATE], [DATE], [DATE], and [DATE] from 4 pm to 5 pm" at bounding box center [507, 678] width 593 height 116
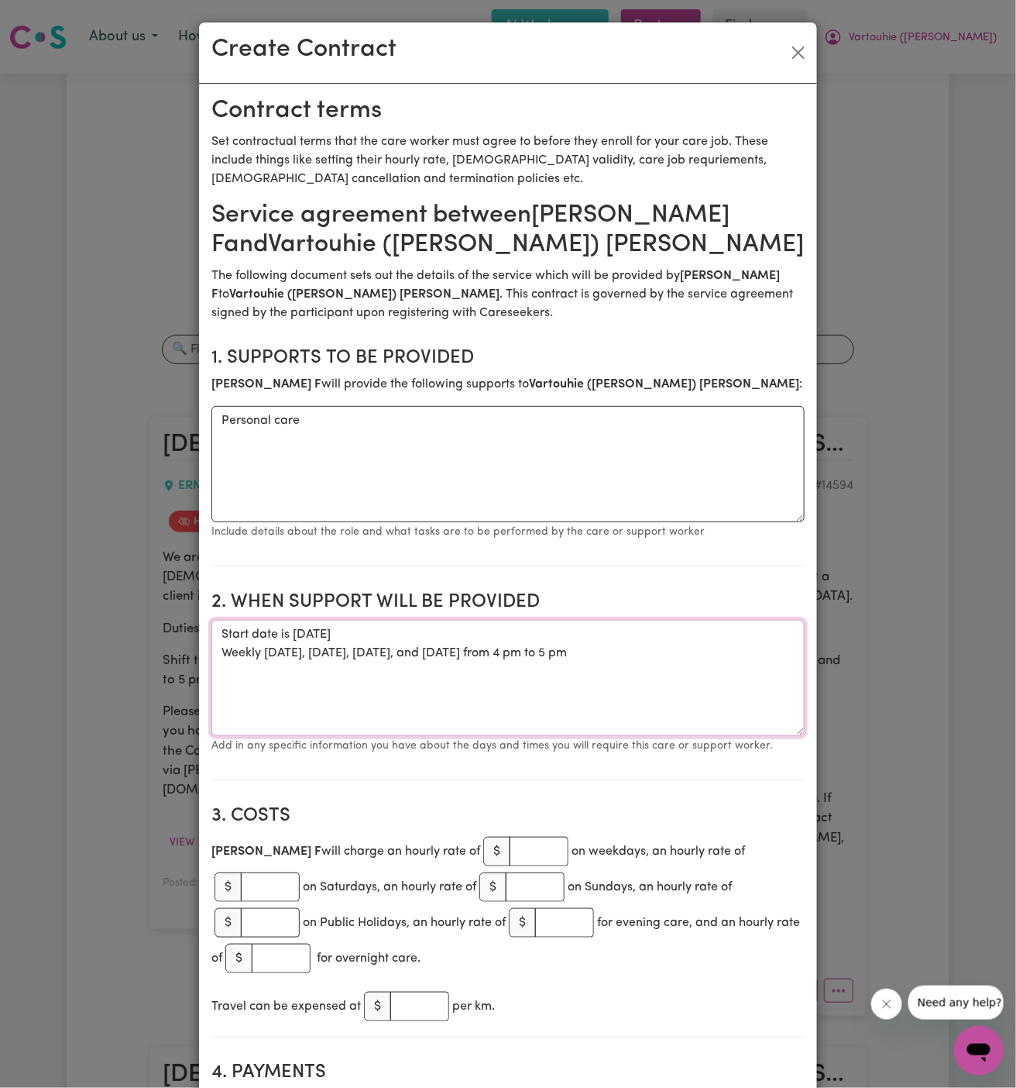
click at [512, 711] on textarea "Start date is [DATE] Weekly [DATE], [DATE], [DATE], and [DATE] from 4 pm to 5 pm" at bounding box center [507, 678] width 593 height 116
click at [589, 692] on textarea "Start date is [DATE] Weekly [DATE], [DATE], [DATE], and [DATE] from 4 pm to 5 pm" at bounding box center [507, 678] width 593 height 116
type textarea "Start date is [DATE] Weekly [DATE], [DATE], [DATE], and [DATE] from 4 pm to 5 pm"
click at [510, 858] on input "number" at bounding box center [539, 851] width 59 height 29
type input "55"
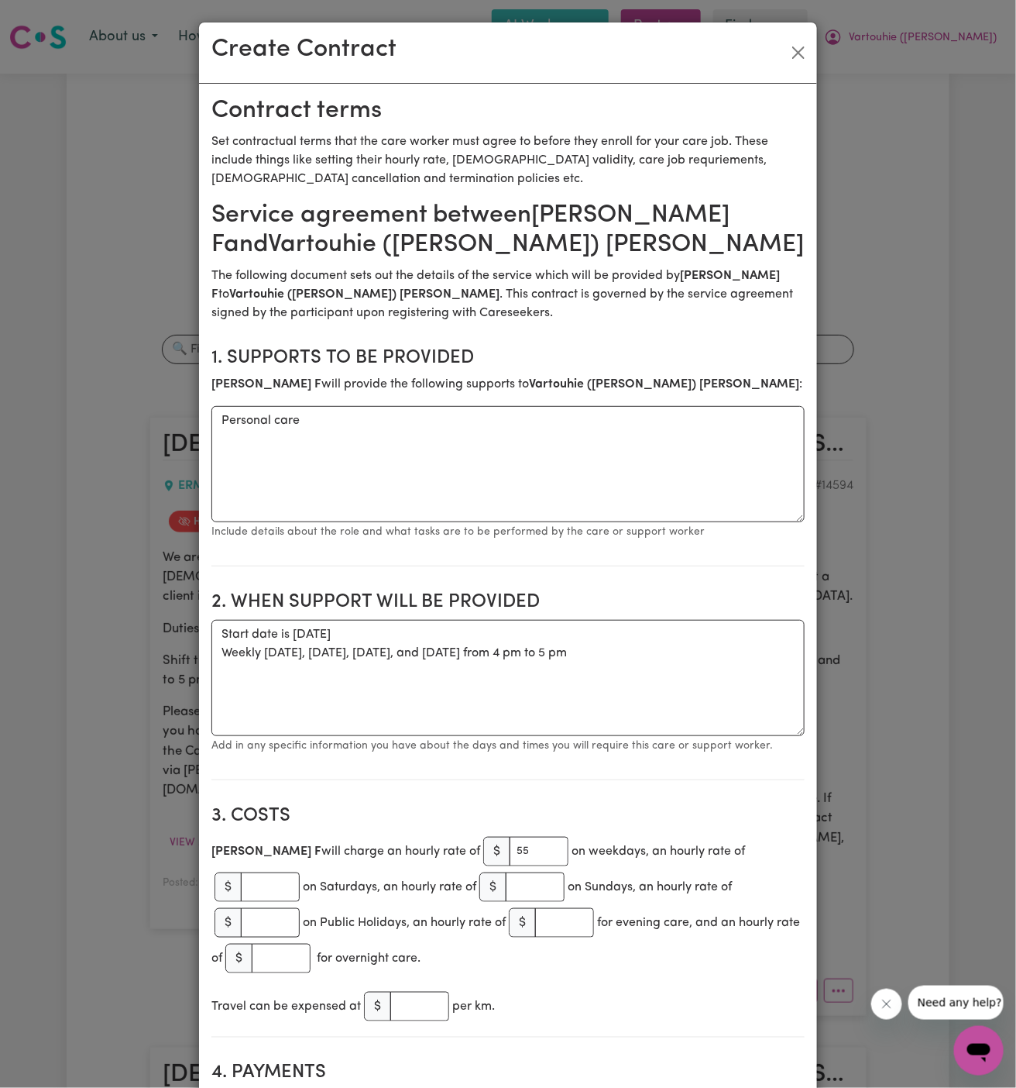
click at [547, 799] on section "3. Costs [PERSON_NAME] F will charge an hourly rate of $ 55 on weekdays, an hou…" at bounding box center [507, 914] width 593 height 245
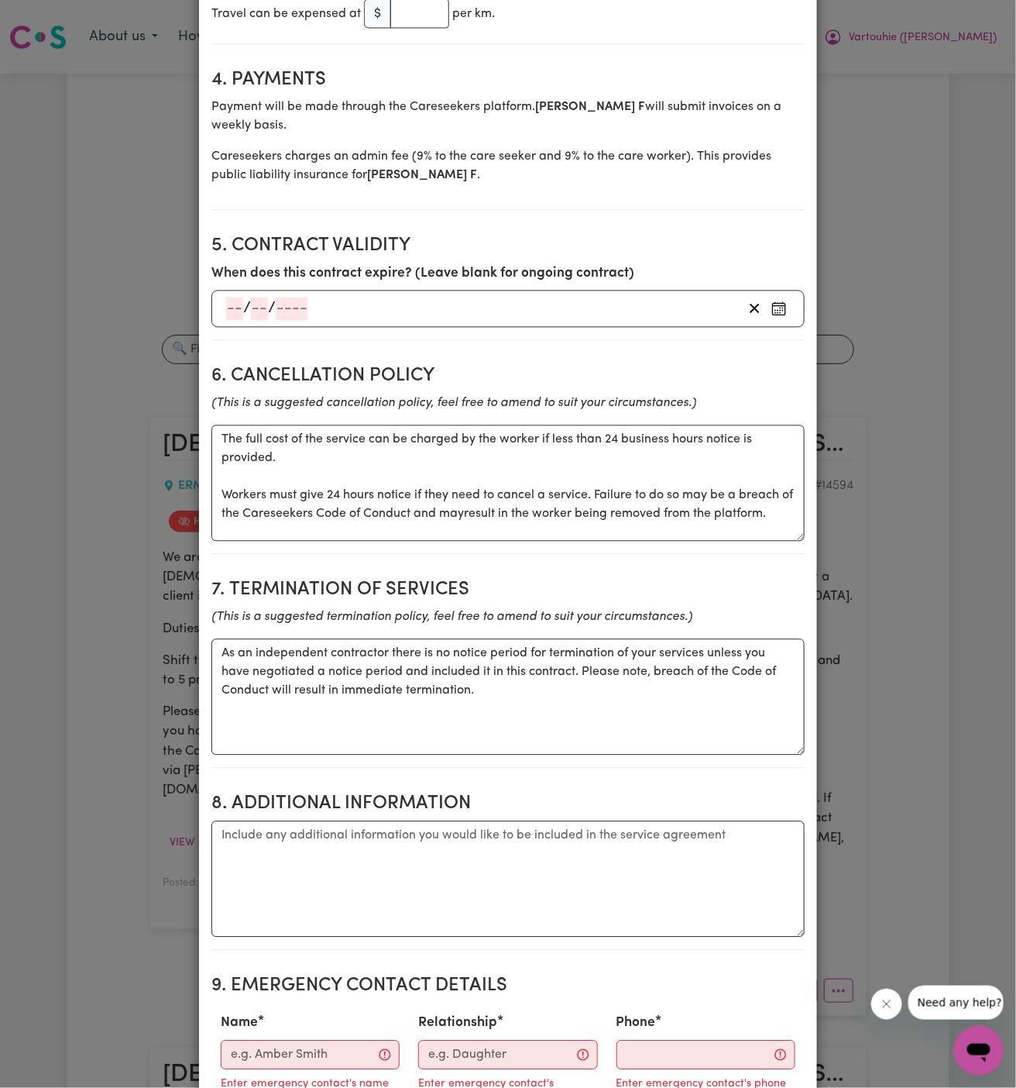
scroll to position [1009, 0]
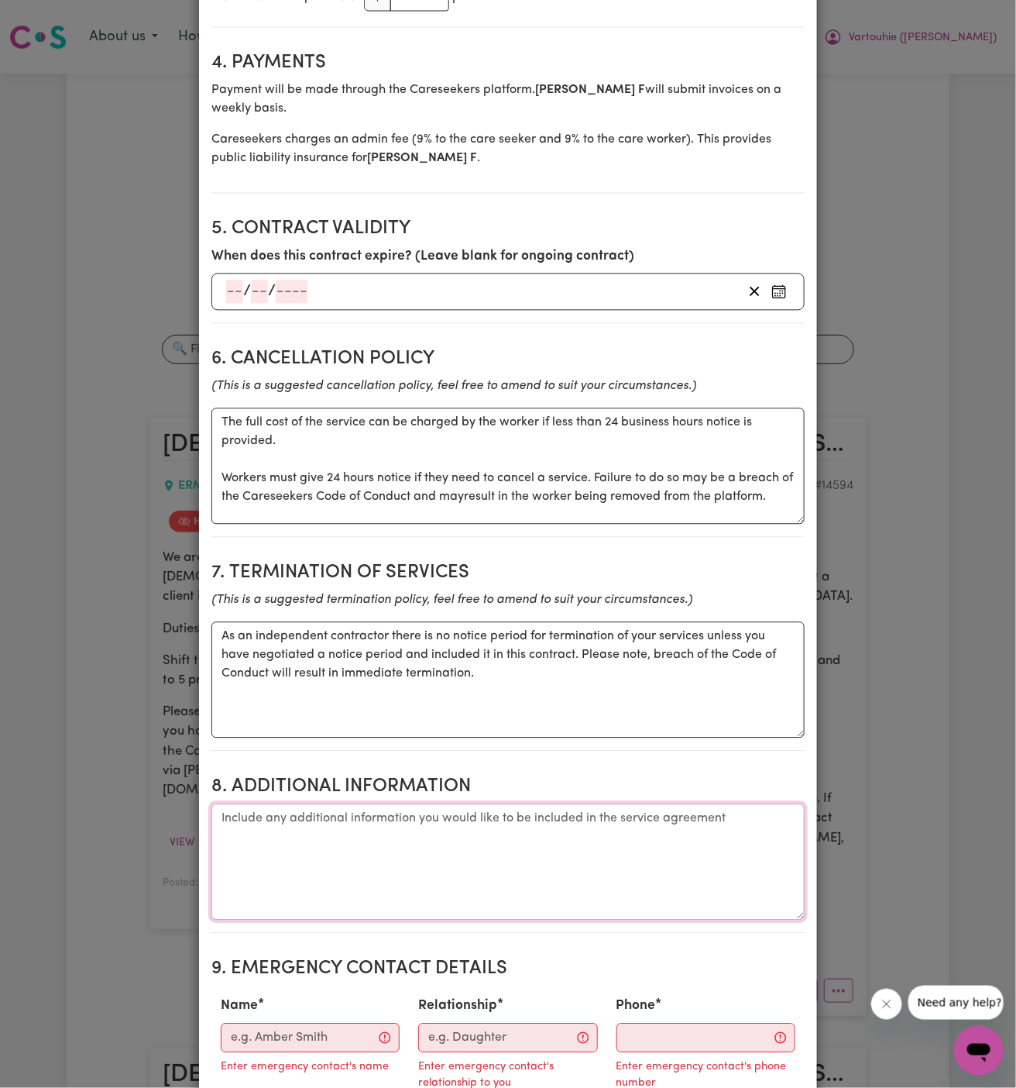
click at [365, 823] on textarea "Additional information" at bounding box center [507, 862] width 593 height 116
paste textarea "Client Address: [STREET_ADDRESS][PERSON_NAME] note: access is via the corner is…"
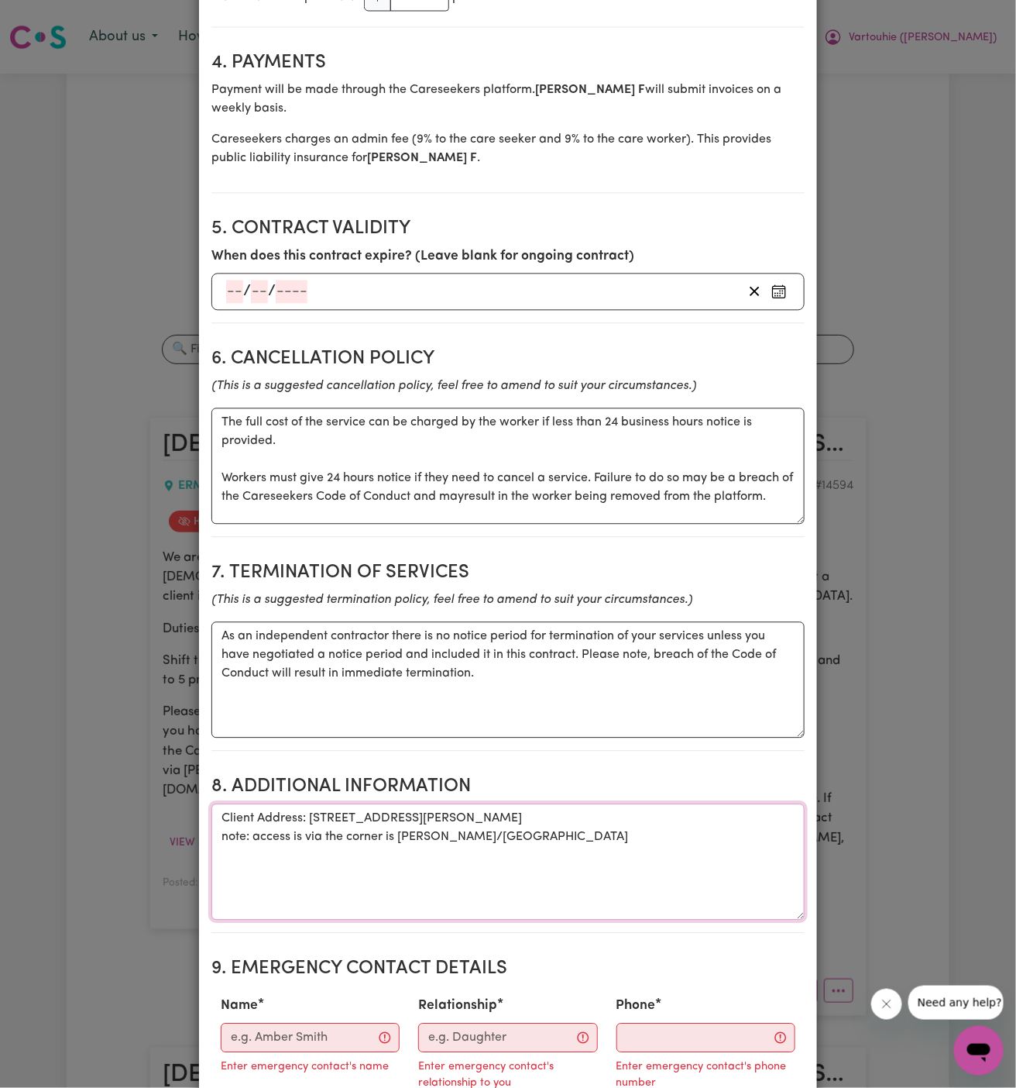
click at [232, 828] on textarea "Client Address: [STREET_ADDRESS][PERSON_NAME] note: access is via the corner is…" at bounding box center [507, 862] width 593 height 116
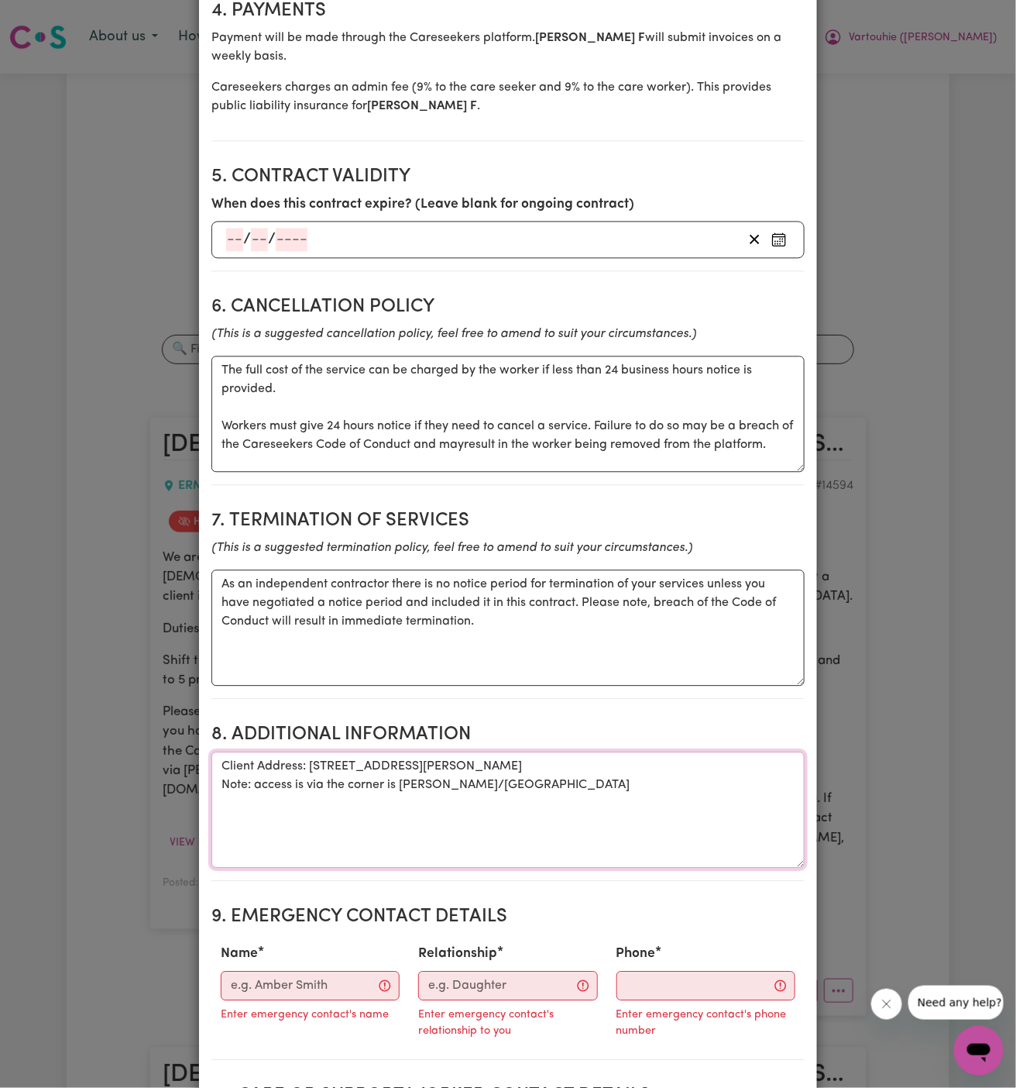
scroll to position [1094, 0]
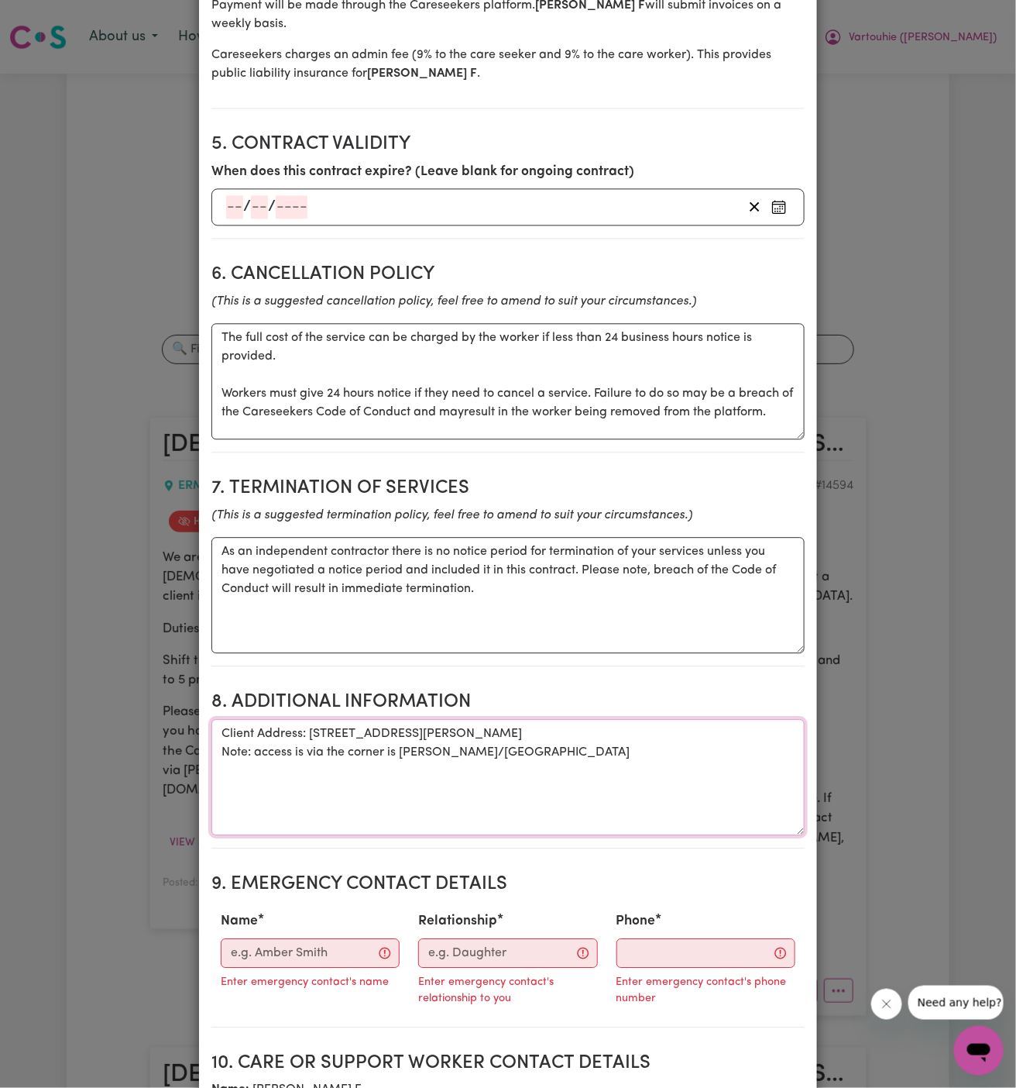
type textarea "Client Address: [STREET_ADDRESS][PERSON_NAME] Note: access is via the corner is…"
click at [321, 938] on input "Name" at bounding box center [310, 952] width 179 height 29
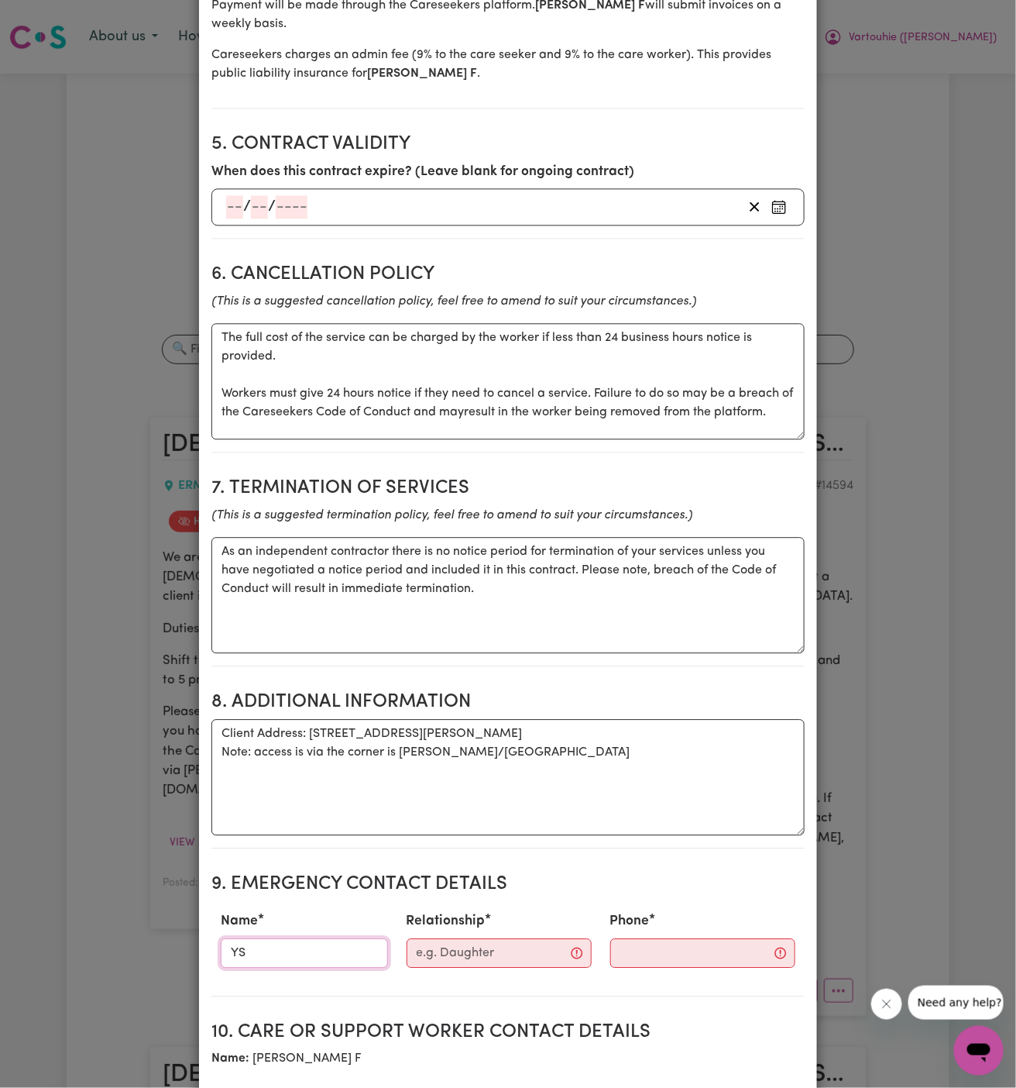
type input "Y"
type input "Yourside HCP"
click at [435, 938] on input "Relationship" at bounding box center [499, 952] width 185 height 29
paste input "YS HCP Scheduler"
type input "YS HCP Scheduler"
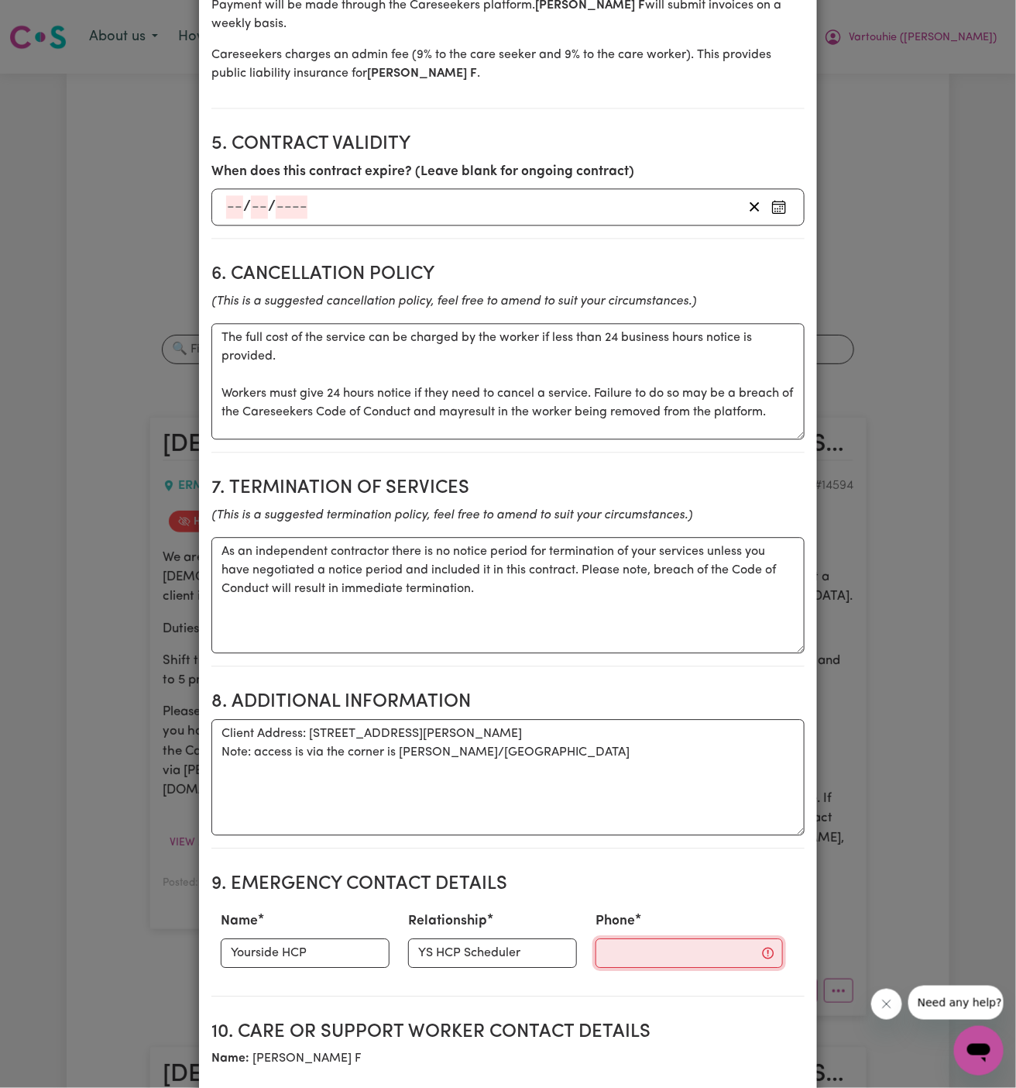
click at [596, 938] on input "Phone" at bounding box center [689, 952] width 187 height 29
paste input "during work hours 1300 134 332; After hours 0402 357 994."
type input "during work hours 1300 134 332; After hours 0402 357 994."
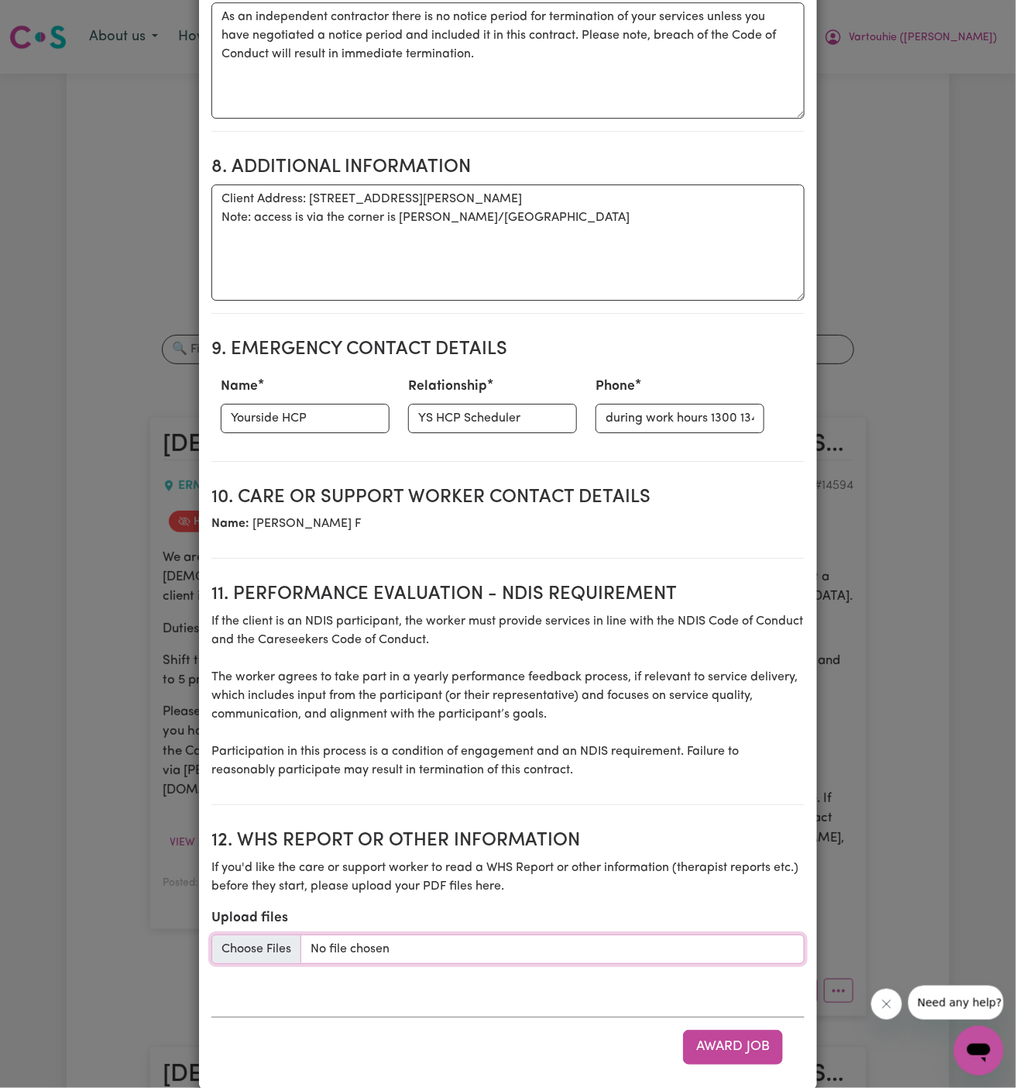
click at [263, 934] on input "Upload files" at bounding box center [507, 948] width 593 height 29
type input "C:\fakepath\Support_Plan_(28) (1).pdf"
click at [717, 1029] on button "Award Job" at bounding box center [733, 1046] width 100 height 34
type textarea "Tasks required: Personal care"
type textarea "Days required: [DATE], [DATE], [DATE], [DATE], [DATE] Approximately 1 hours to …"
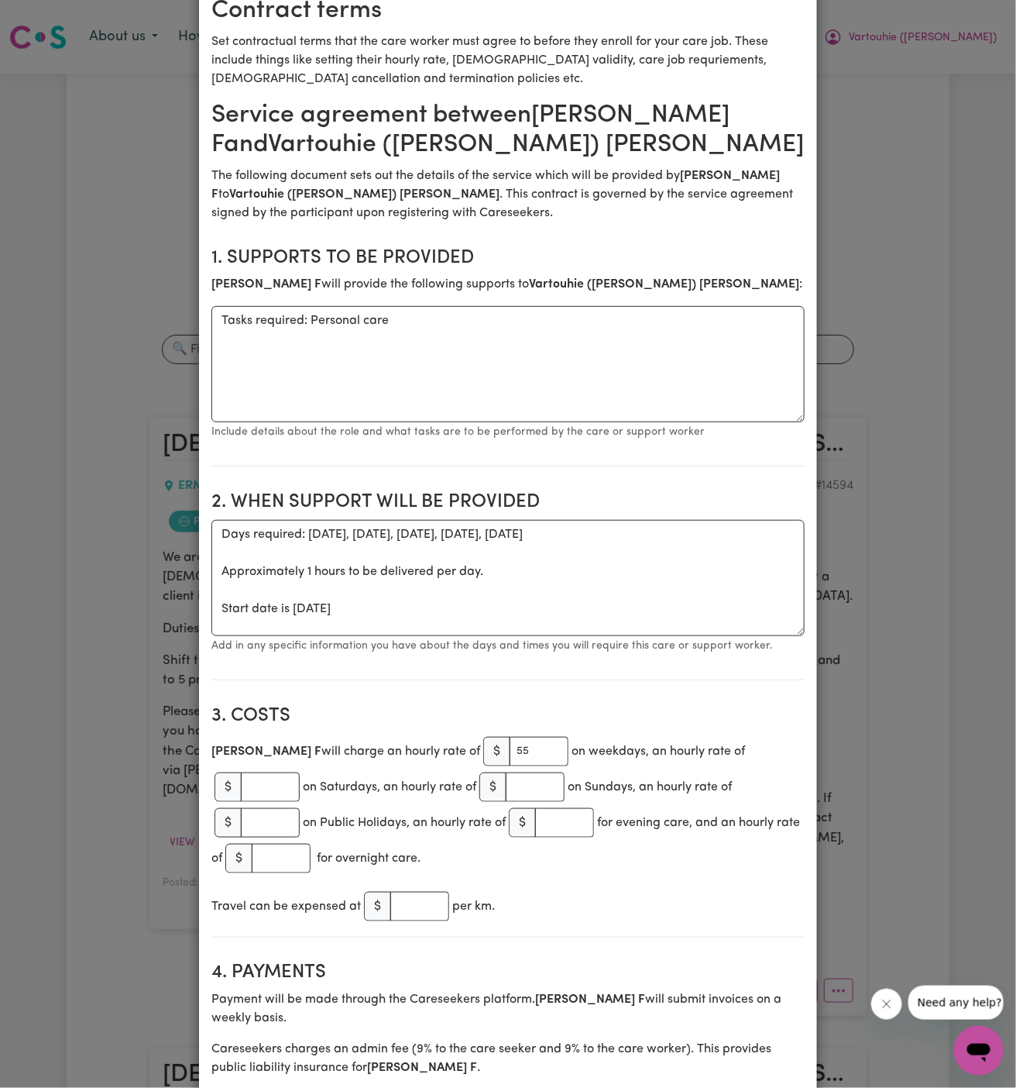
scroll to position [0, 0]
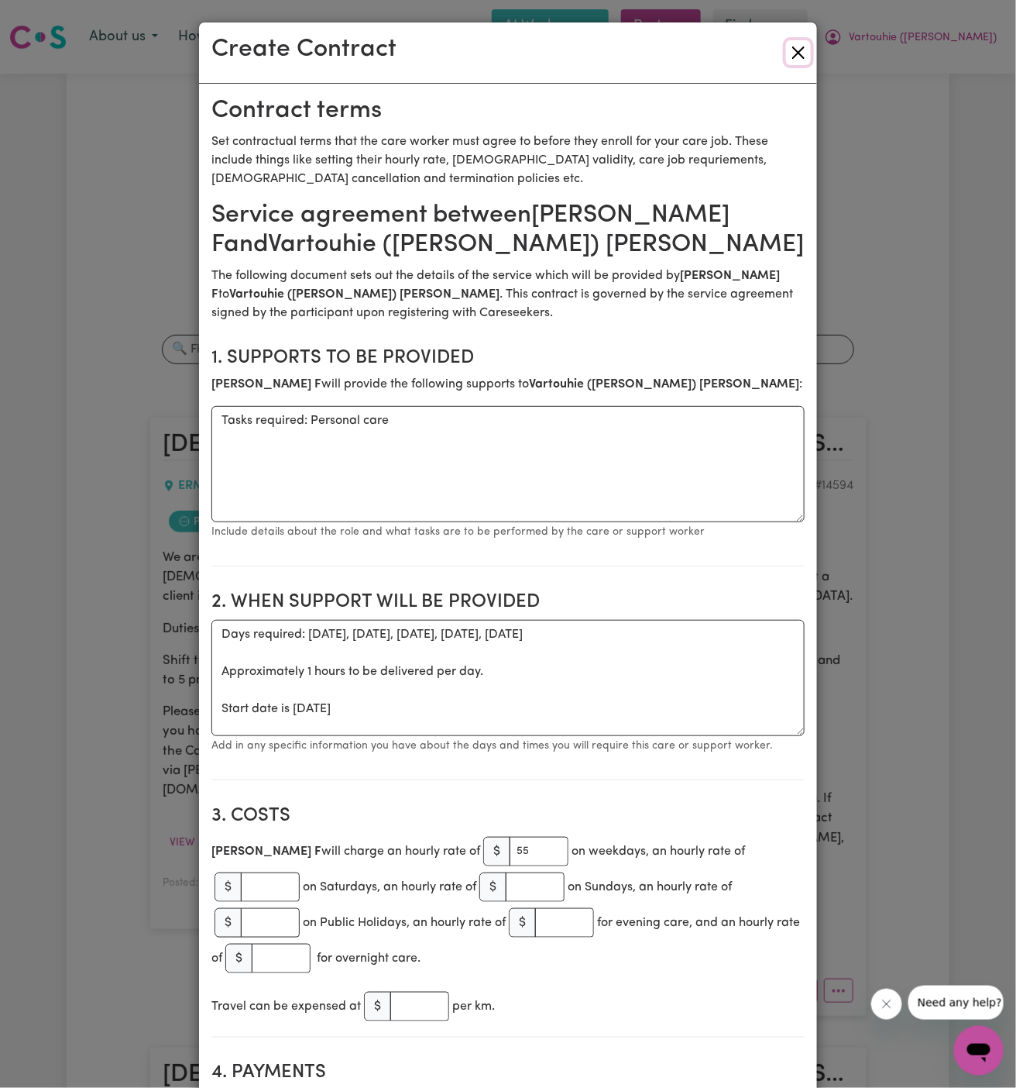
click at [802, 47] on button "Close" at bounding box center [798, 52] width 25 height 25
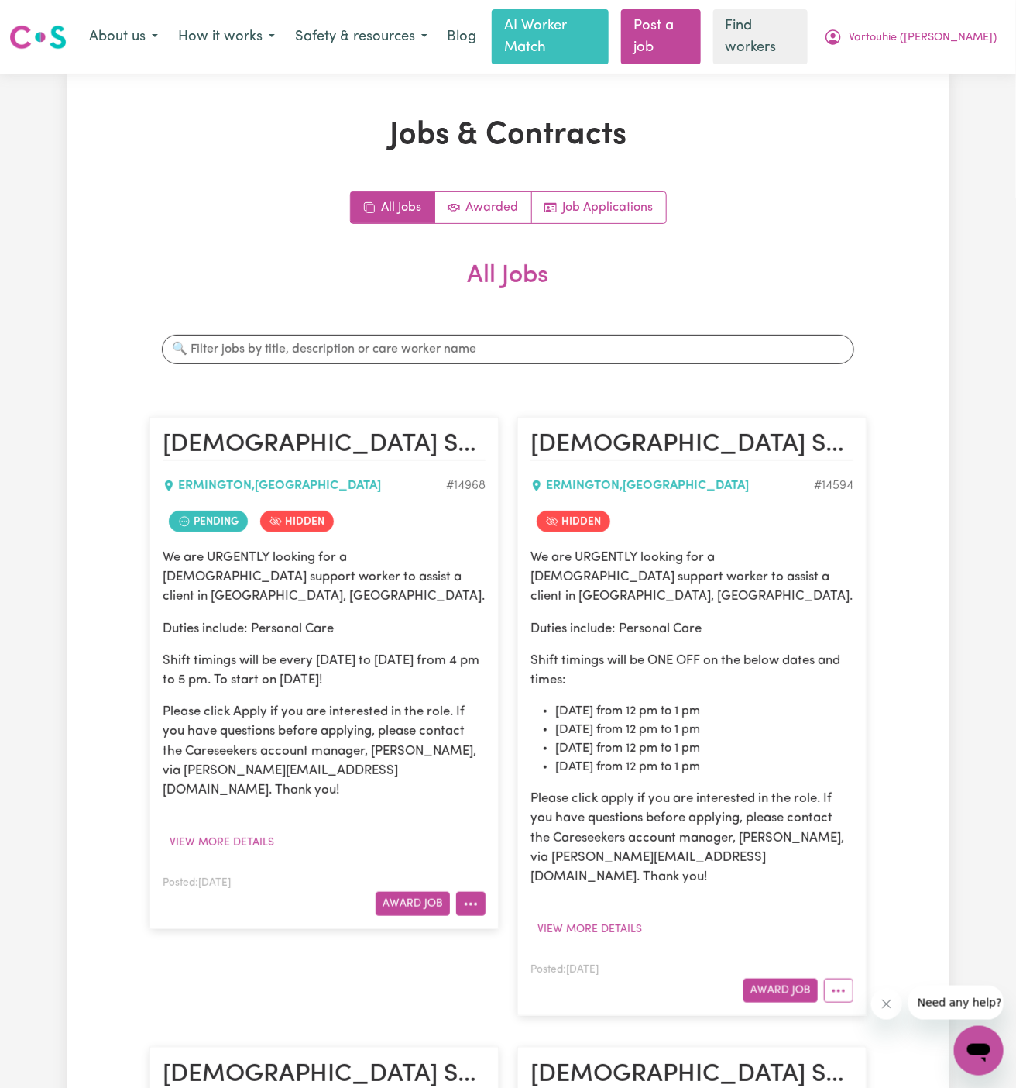
click at [476, 892] on button "More options" at bounding box center [470, 904] width 29 height 24
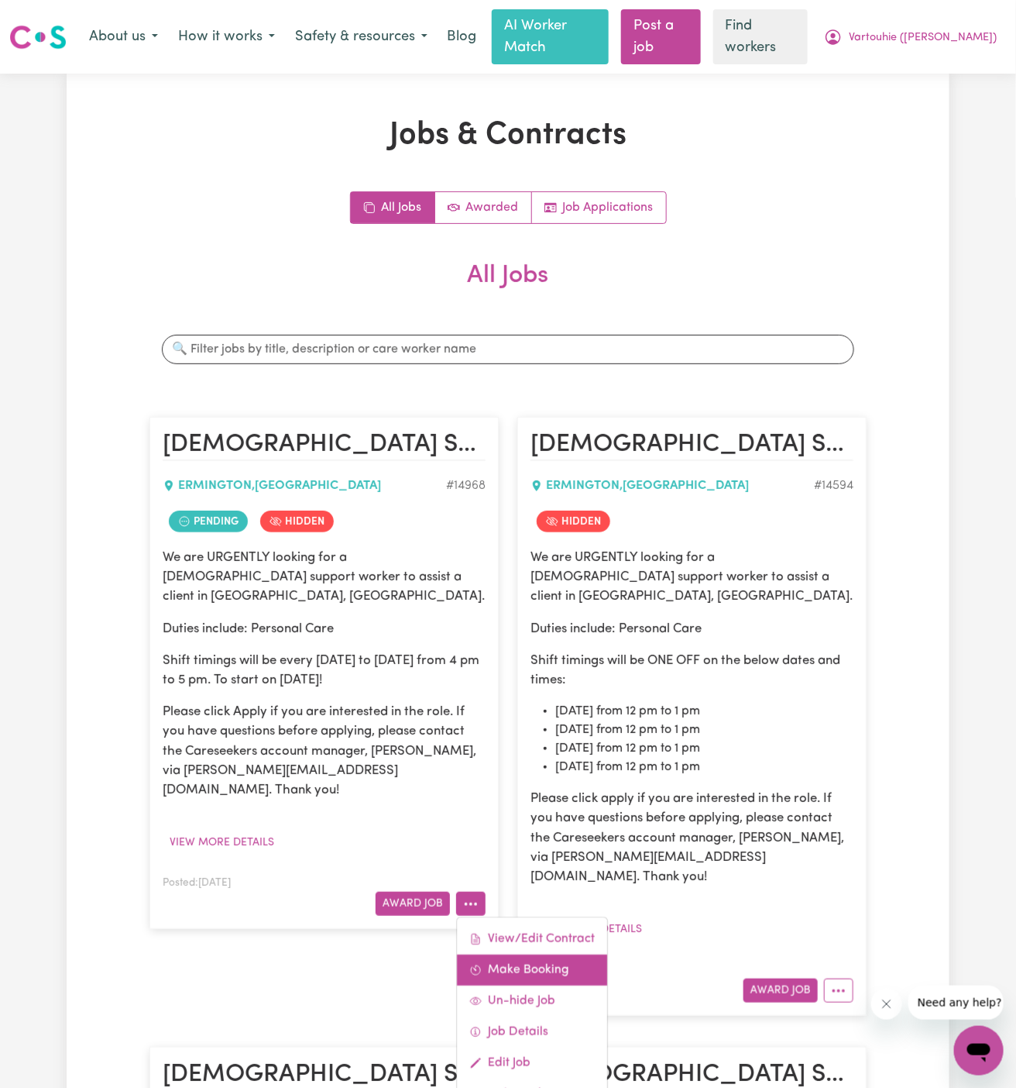
click at [550, 954] on link "Make Booking" at bounding box center [532, 969] width 150 height 31
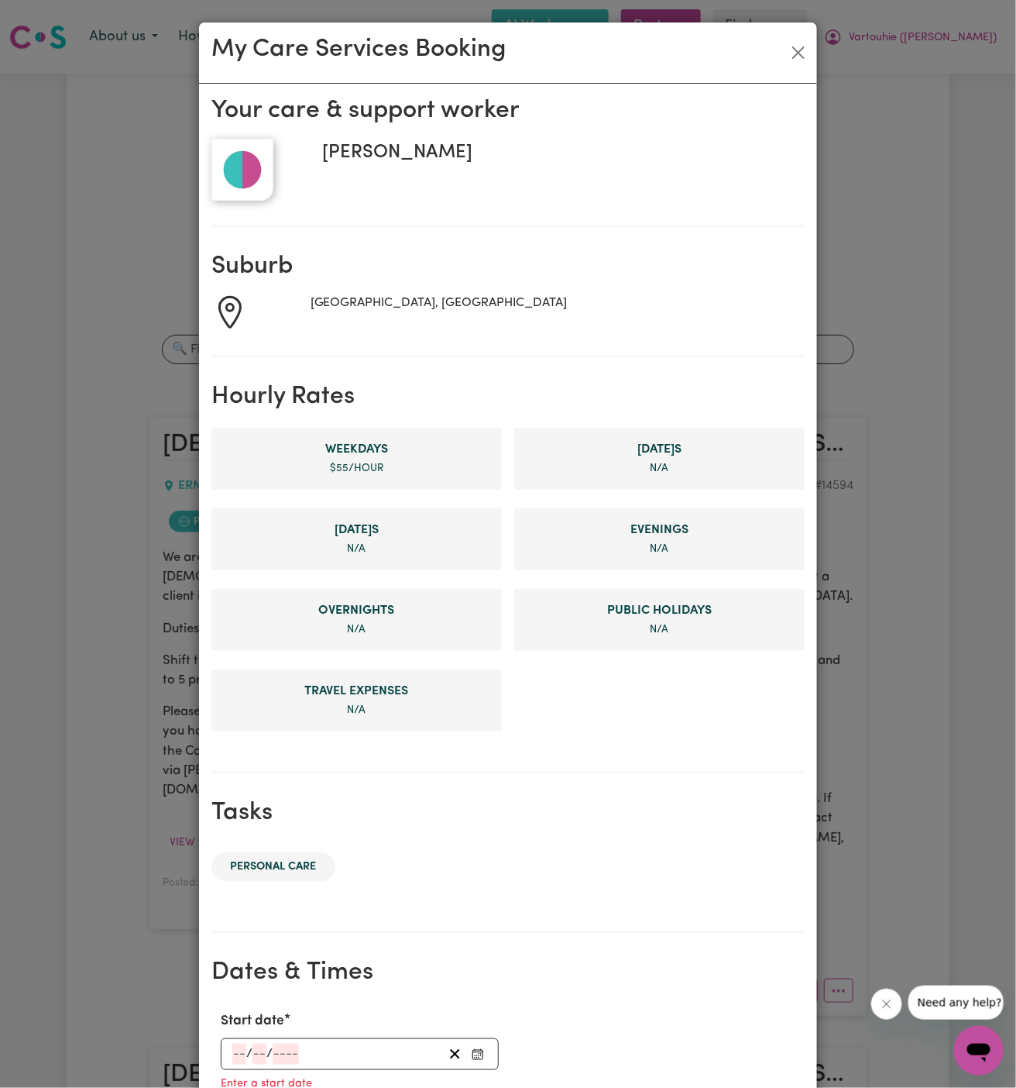
scroll to position [357, 0]
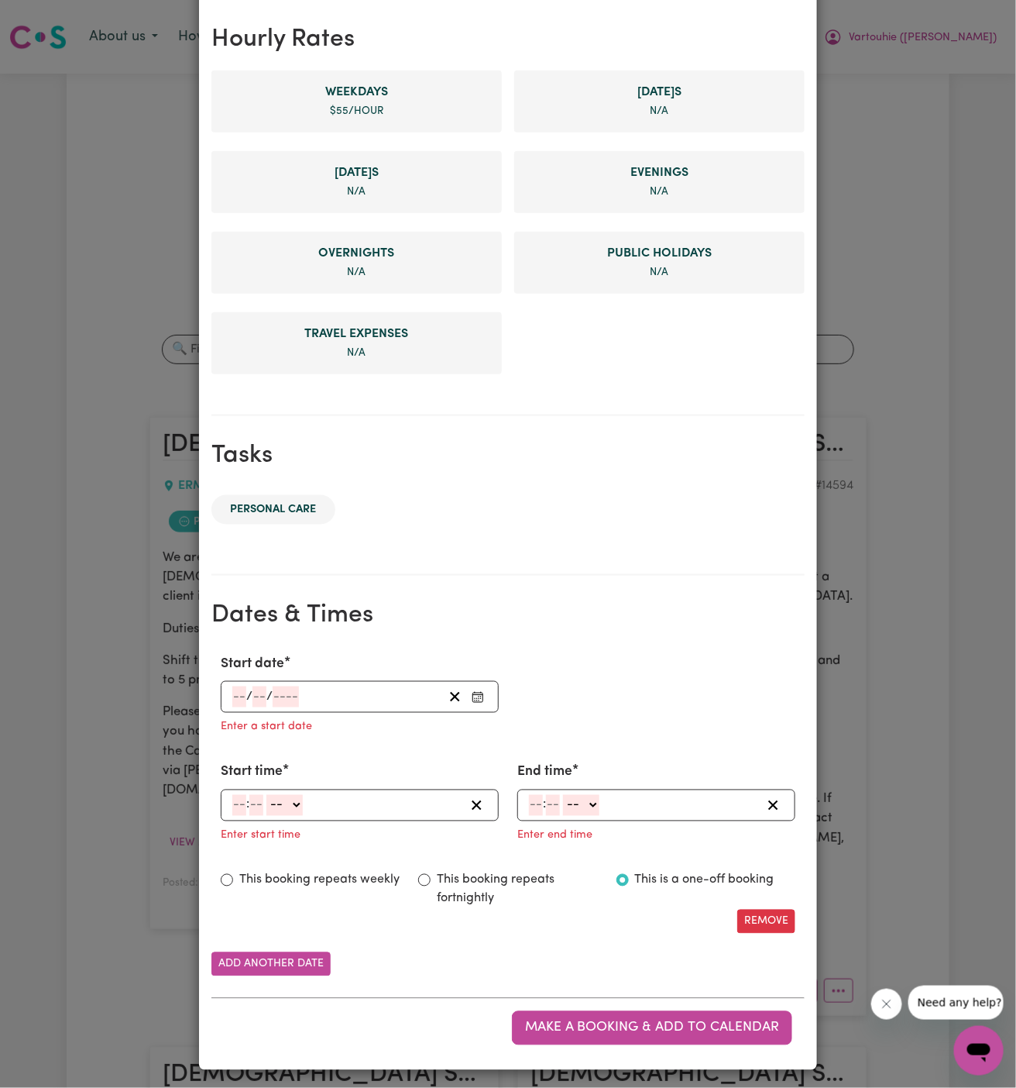
click at [242, 689] on input "number" at bounding box center [239, 696] width 14 height 21
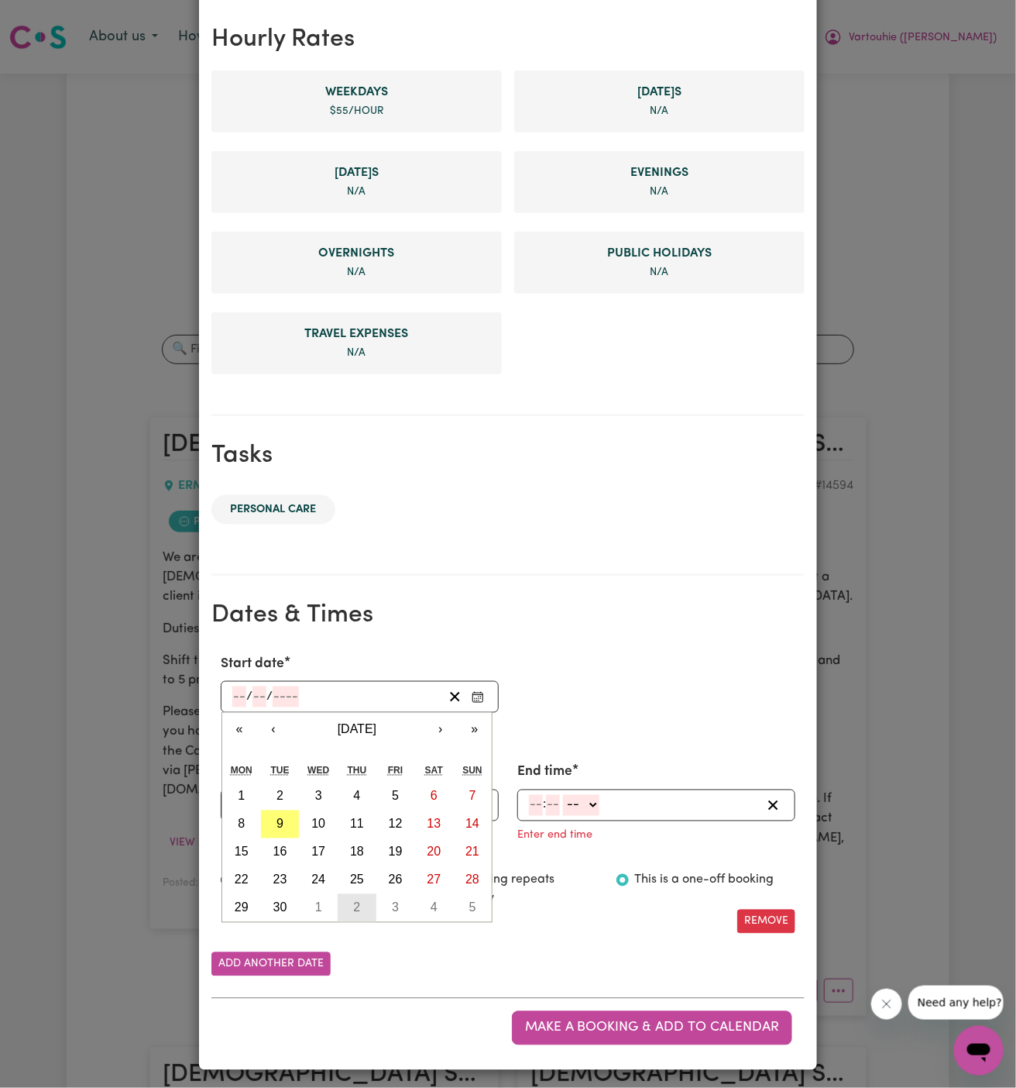
click at [362, 894] on button "2" at bounding box center [357, 908] width 39 height 28
type input "[DATE]"
type input "2"
type input "10"
type input "2025"
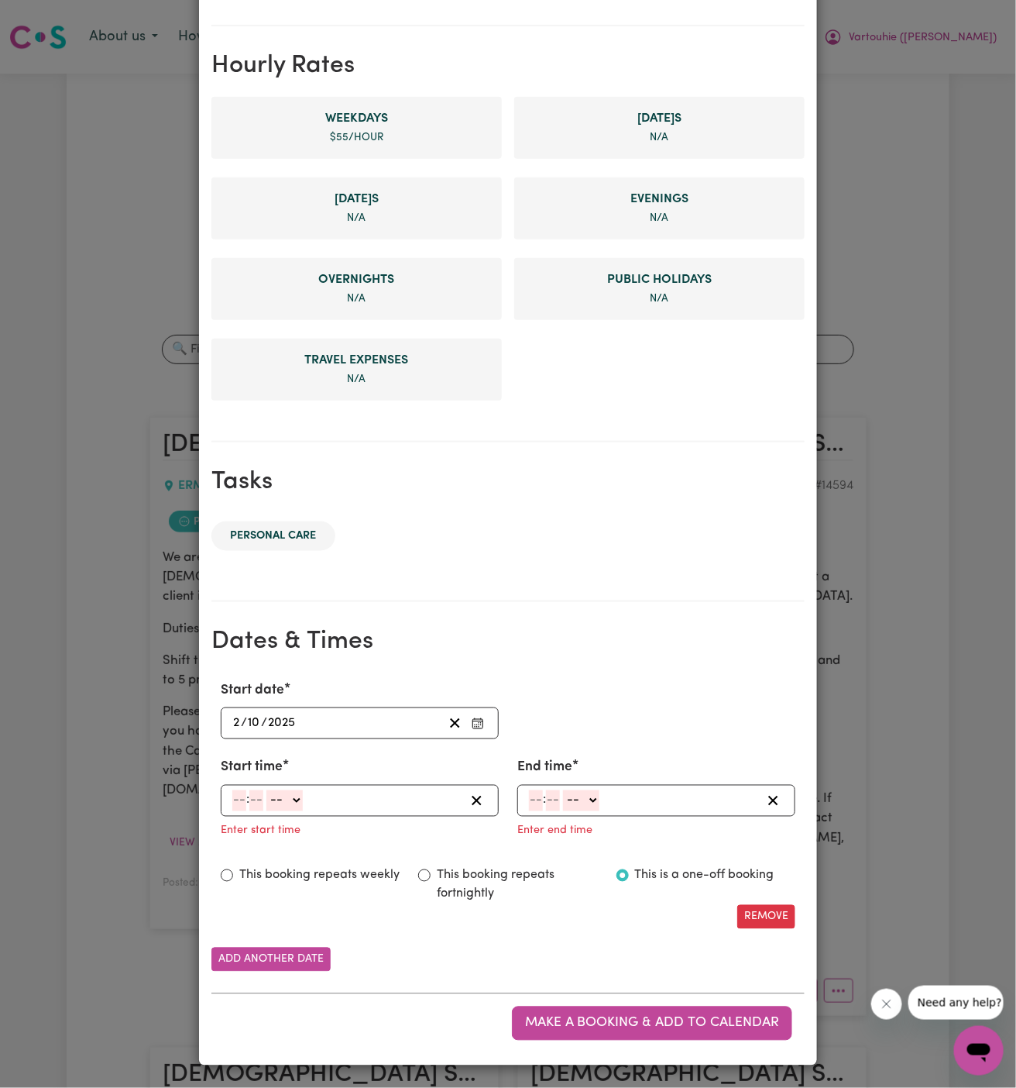
scroll to position [326, 0]
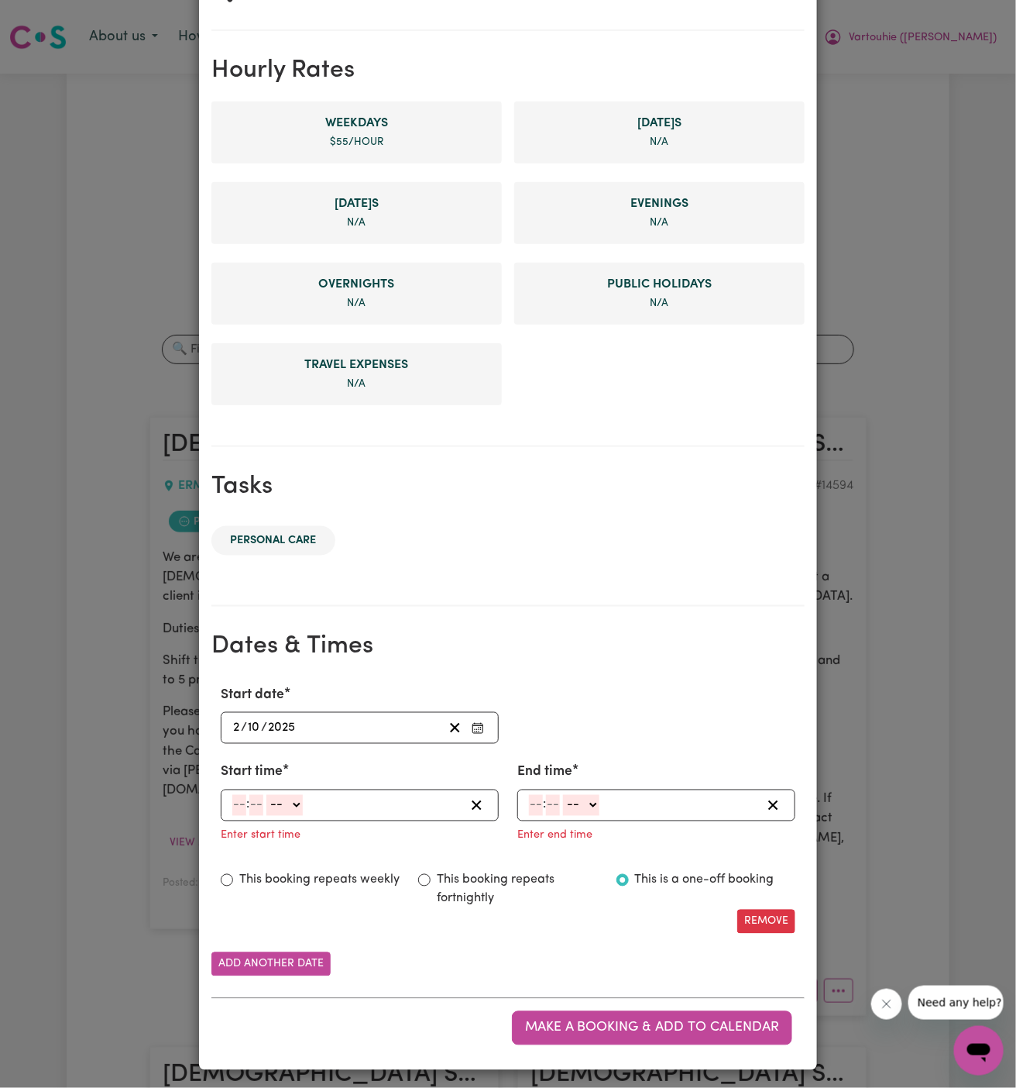
click at [237, 804] on input "number" at bounding box center [239, 805] width 14 height 21
type input "4"
type input "00"
click at [284, 808] on select "-- AM PM" at bounding box center [283, 805] width 36 height 21
select select "pm"
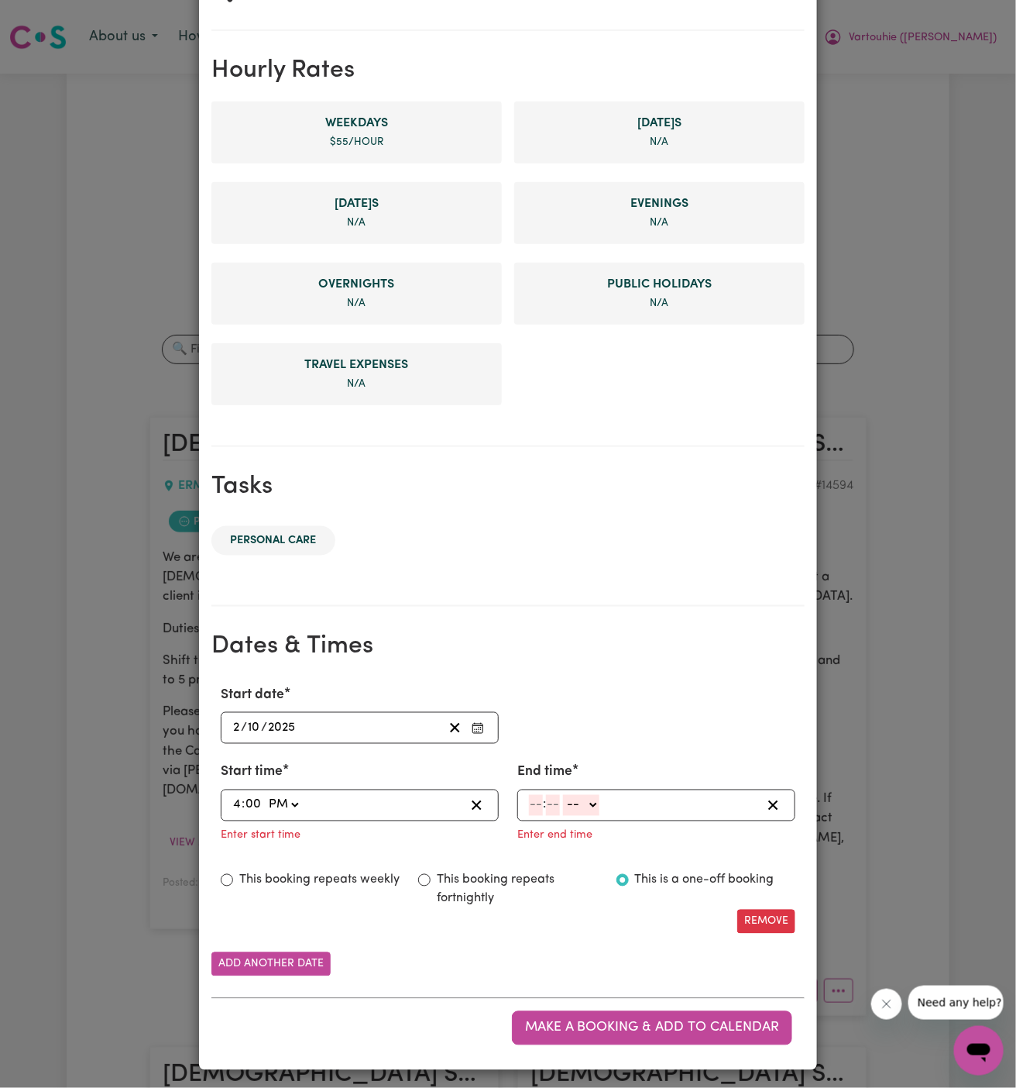
click at [265, 795] on select "-- AM PM" at bounding box center [283, 805] width 36 height 21
type input "16:00"
type input "0"
click at [538, 795] on input "number" at bounding box center [536, 805] width 14 height 21
type input "5"
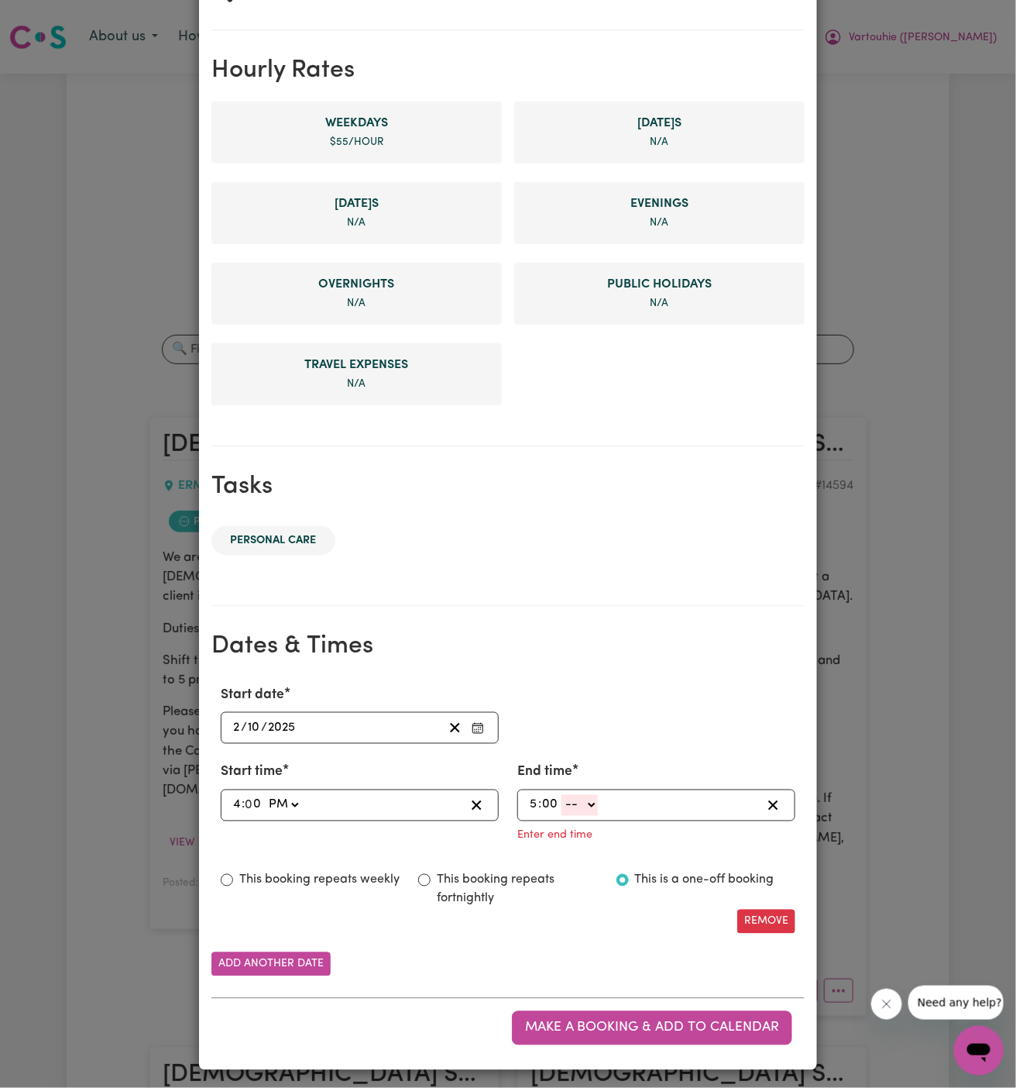
type input "00"
click at [585, 795] on select "-- AM PM" at bounding box center [580, 805] width 36 height 21
select select "pm"
click at [562, 816] on select "-- AM PM" at bounding box center [580, 805] width 36 height 21
type input "17:00"
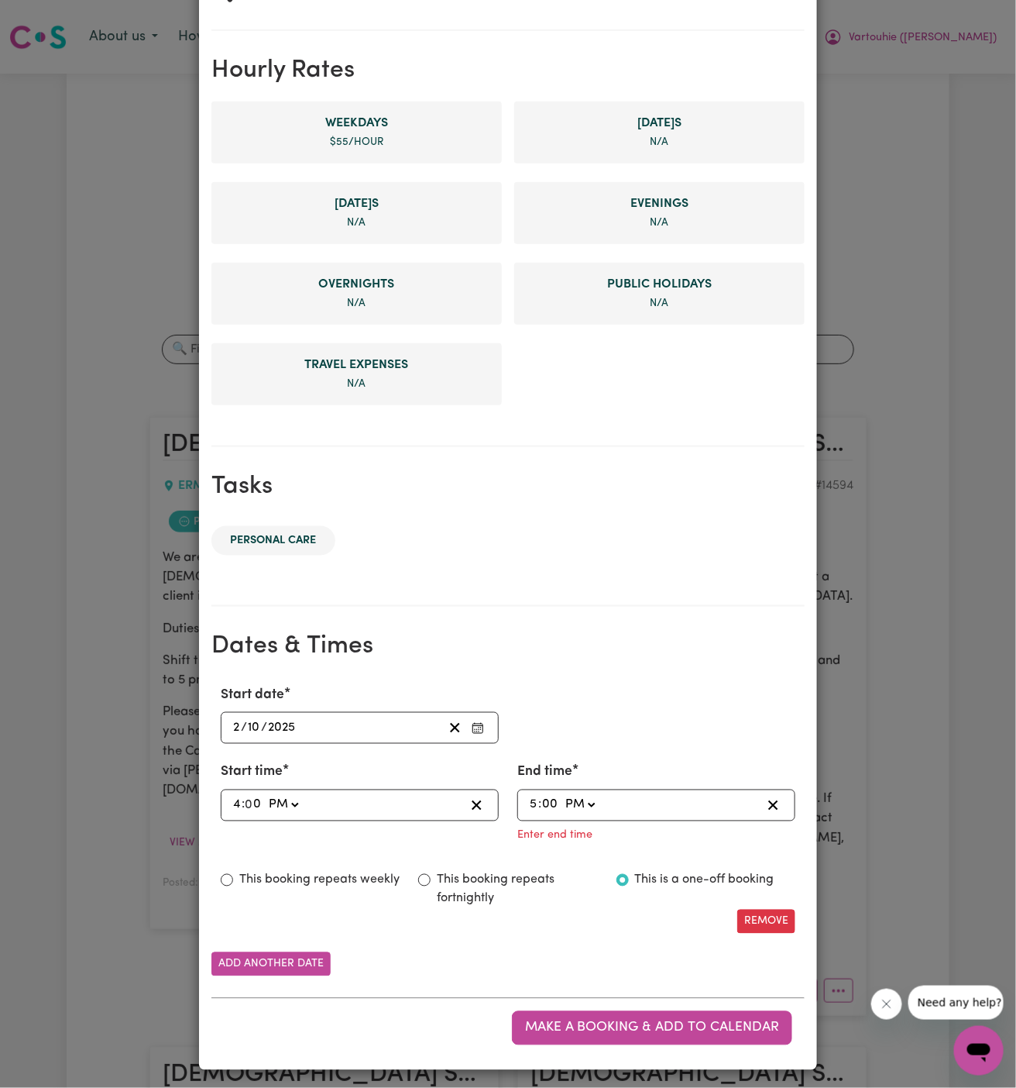
type input "0"
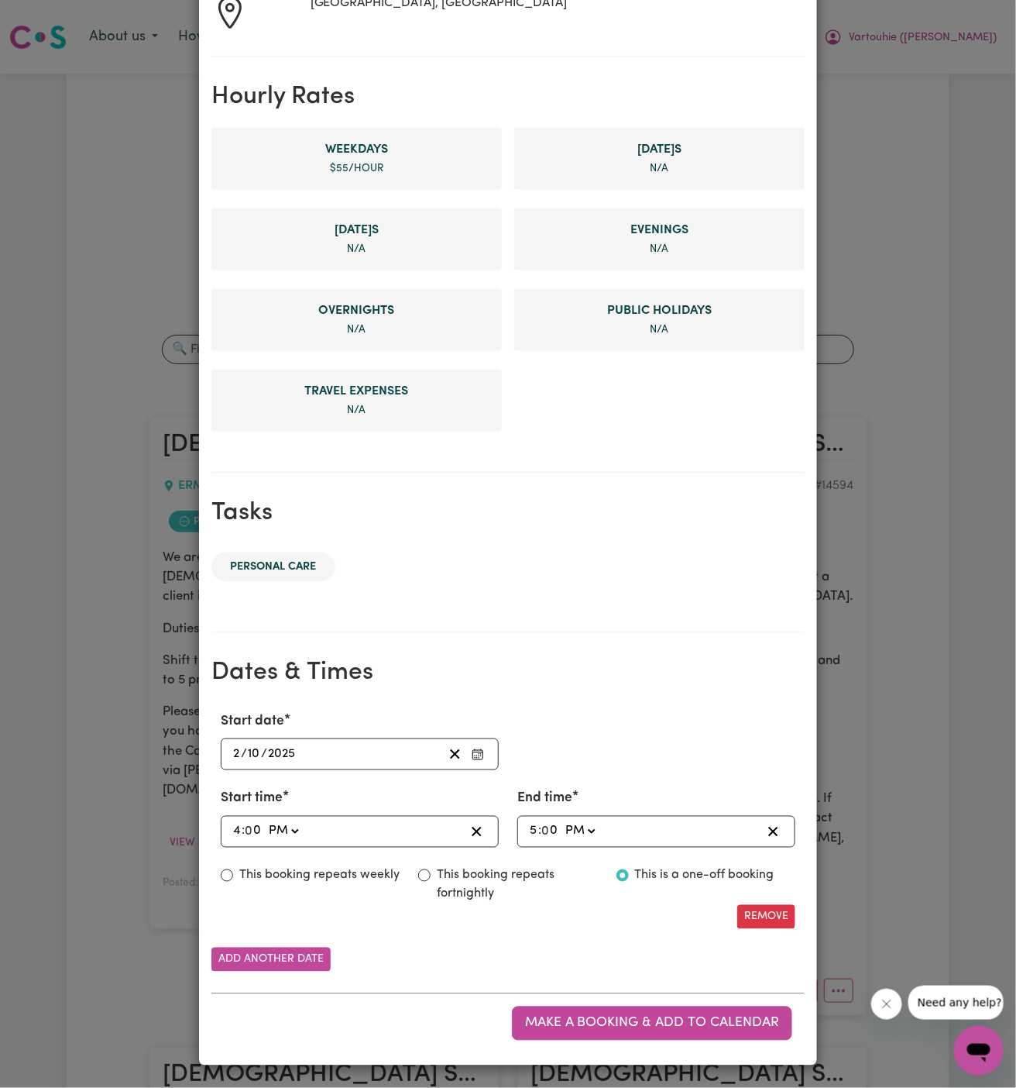
scroll to position [295, 0]
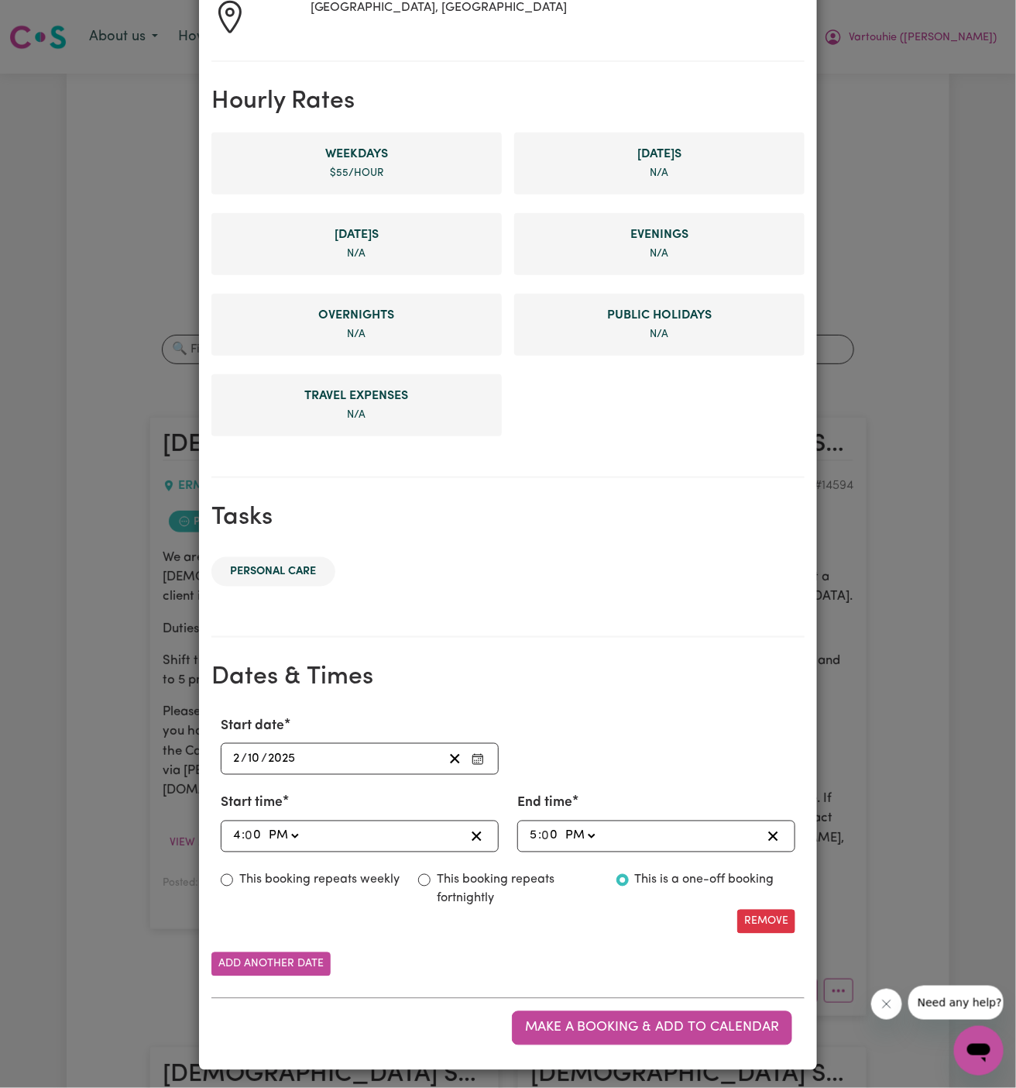
click at [354, 875] on label "This booking repeats weekly" at bounding box center [319, 880] width 160 height 19
click at [233, 875] on input "This booking repeats weekly" at bounding box center [227, 880] width 12 height 12
radio input "true"
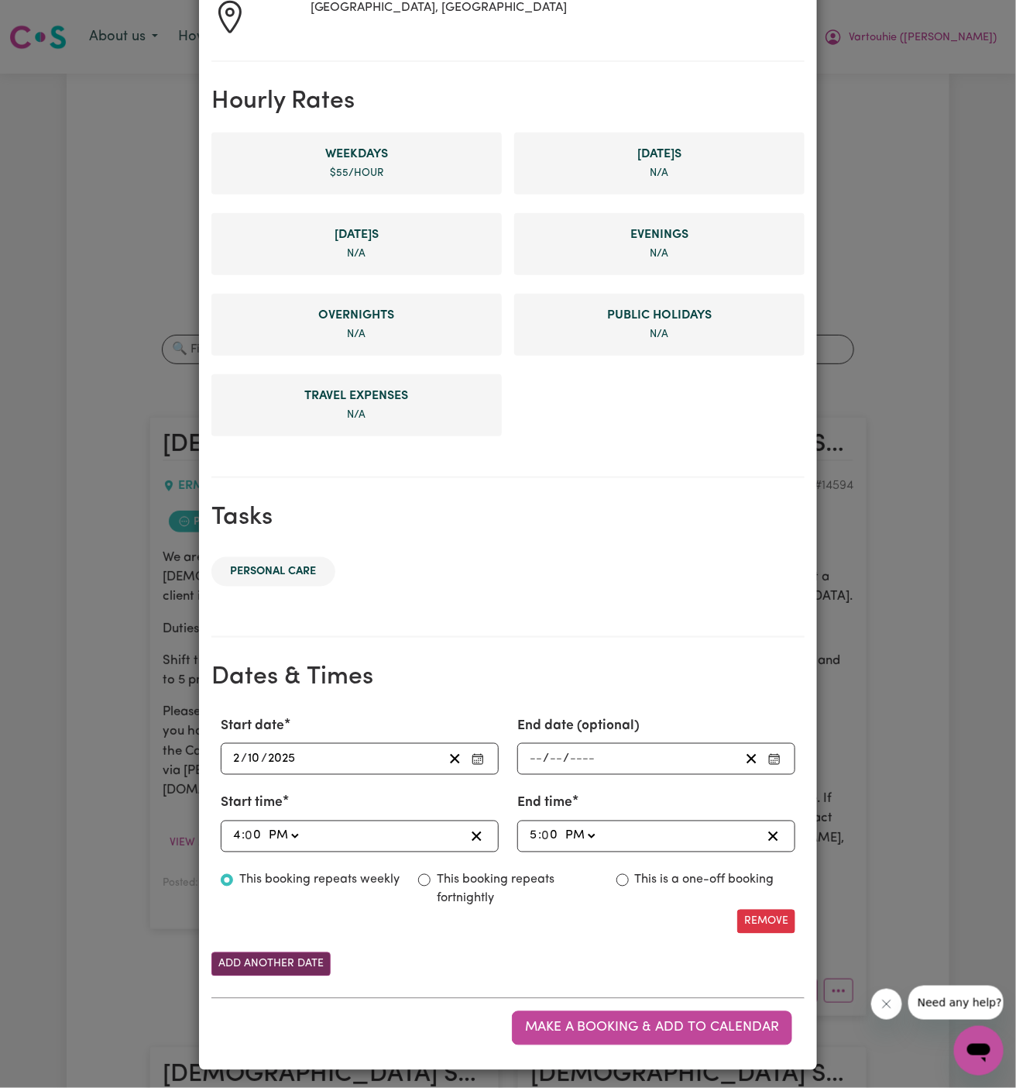
click at [306, 957] on button "Add another date" at bounding box center [270, 964] width 119 height 24
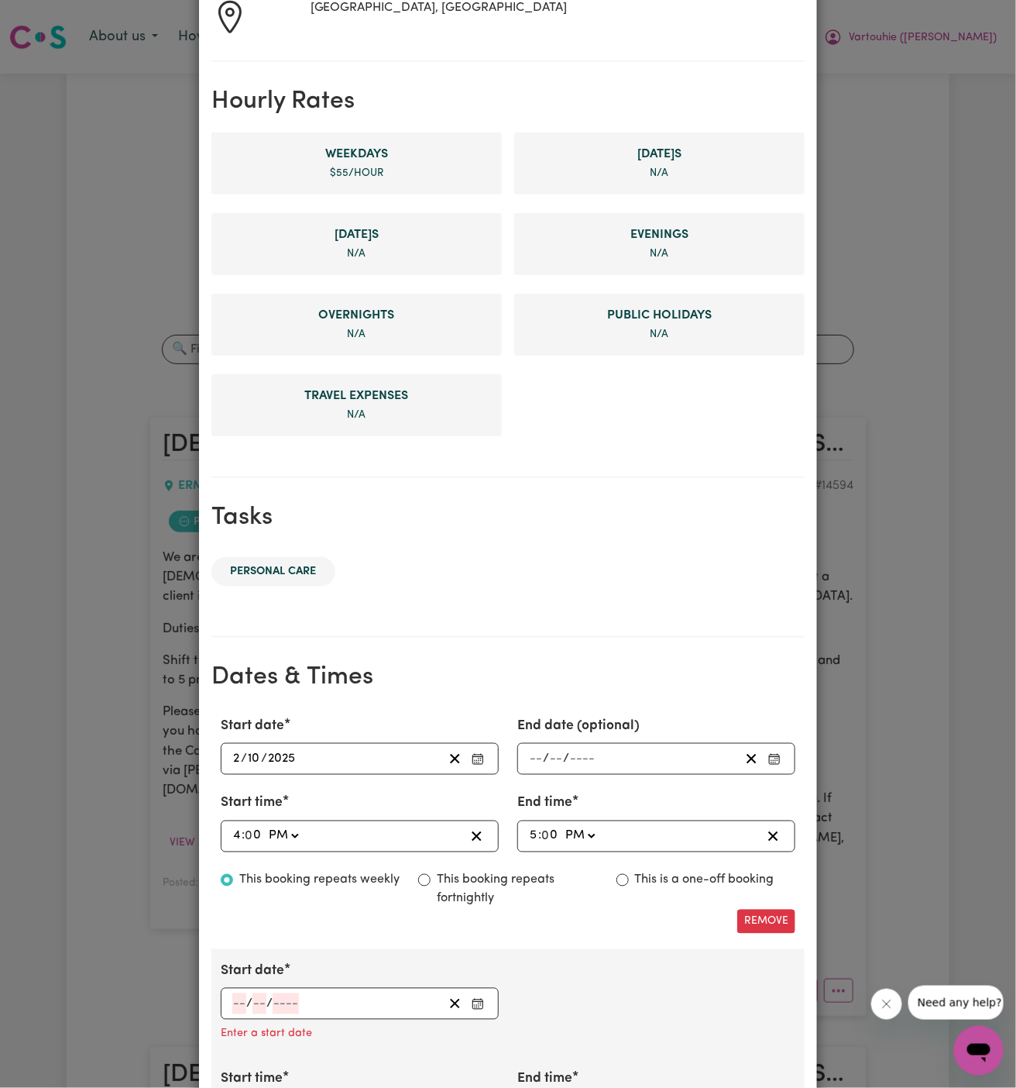
scroll to position [351, 0]
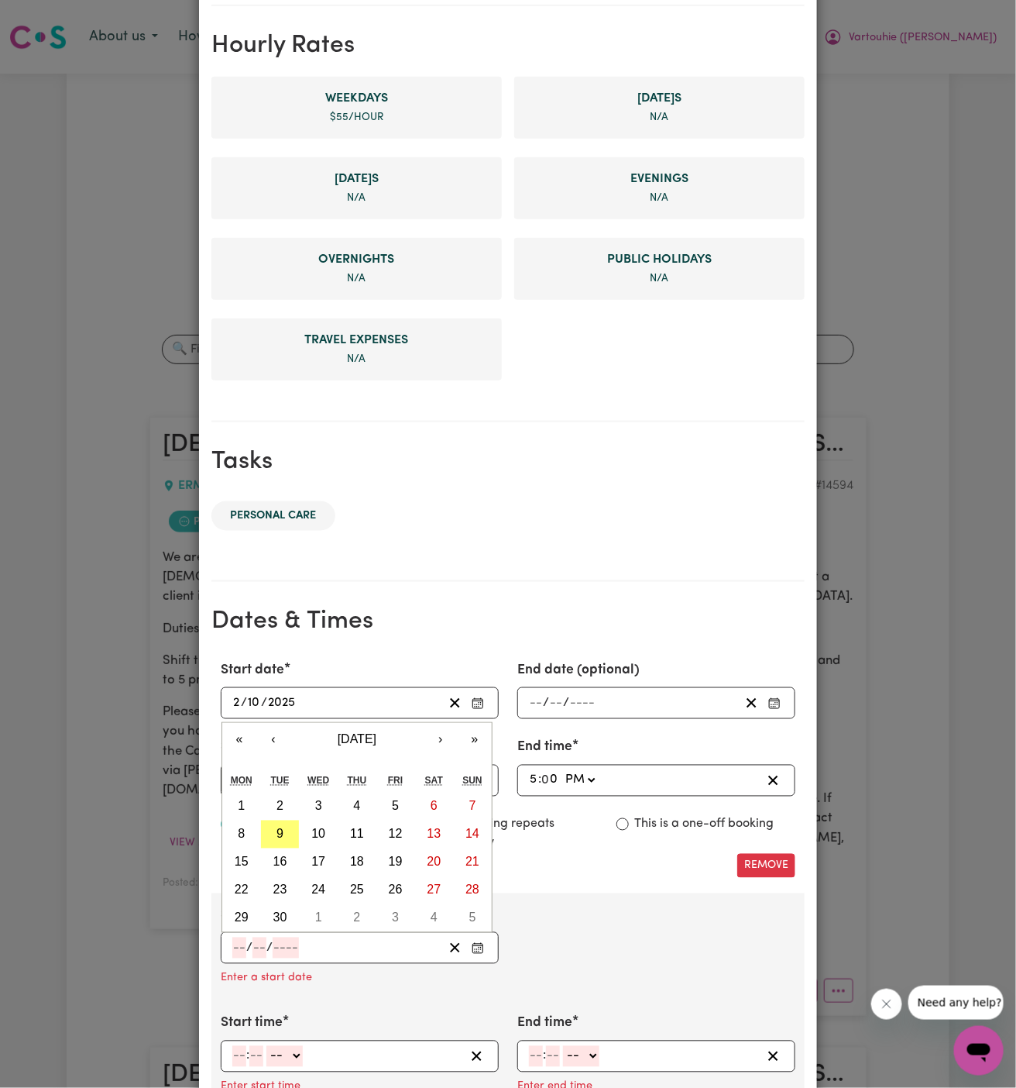
click at [239, 953] on input "number" at bounding box center [239, 947] width 14 height 21
click at [366, 862] on button "18" at bounding box center [357, 862] width 39 height 28
type input "[DATE]"
type input "18"
type input "9"
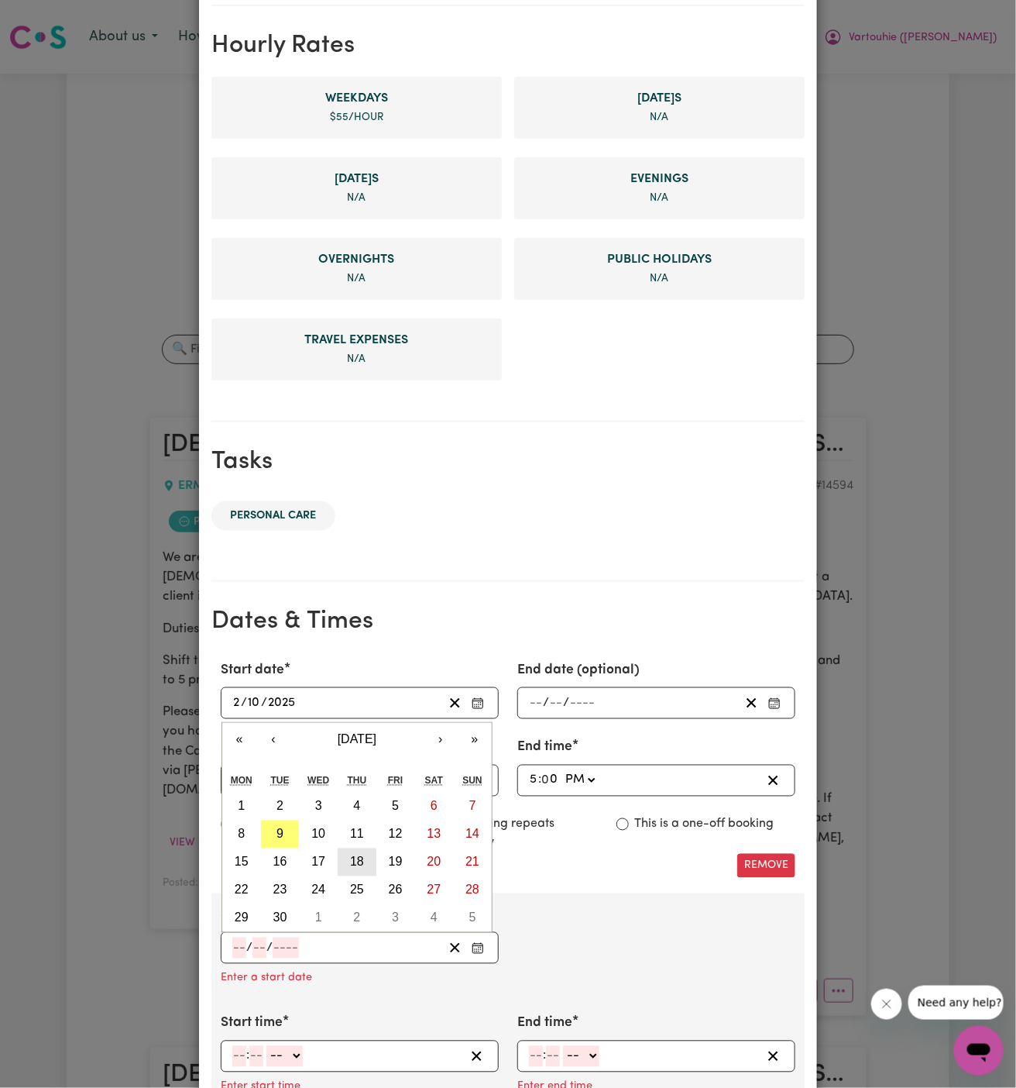
type input "2025"
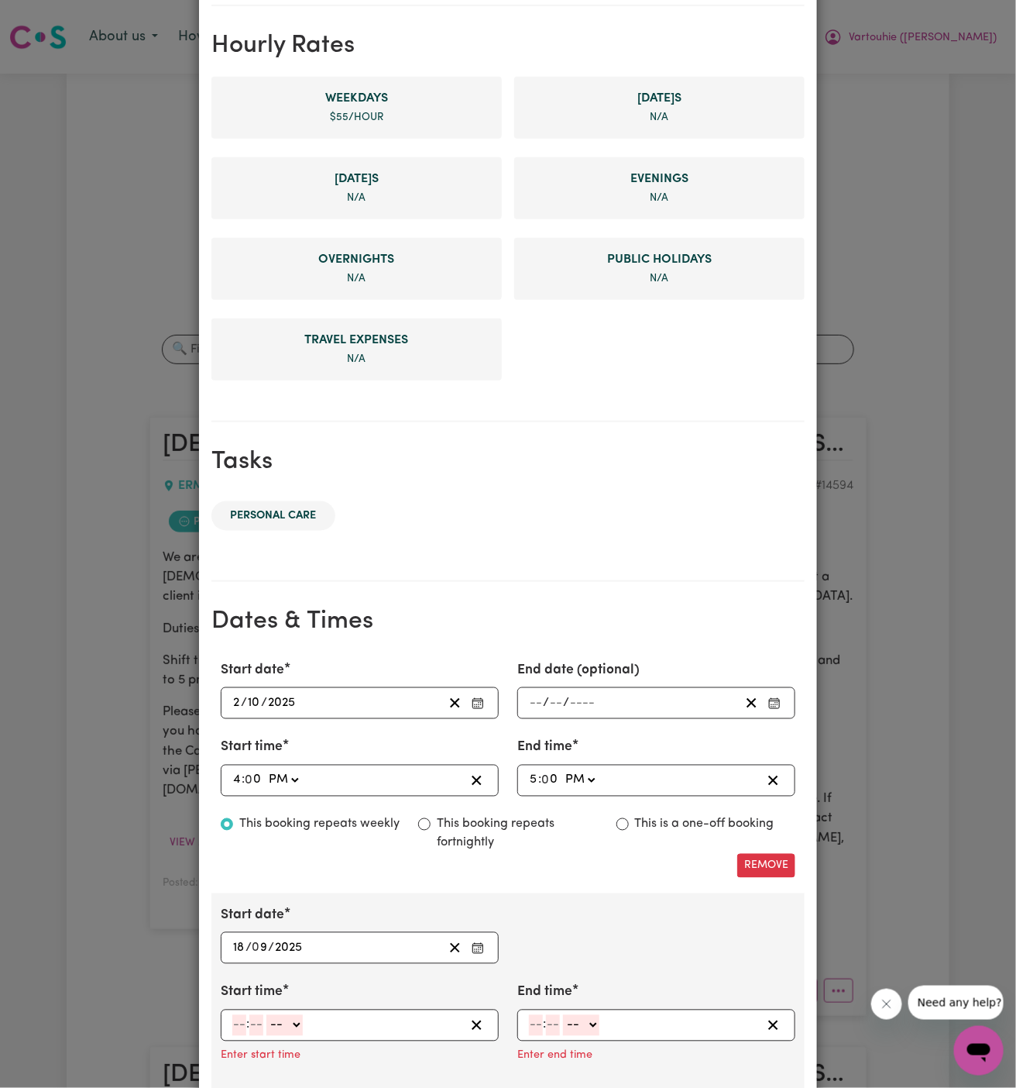
click at [232, 945] on input "18" at bounding box center [238, 947] width 13 height 21
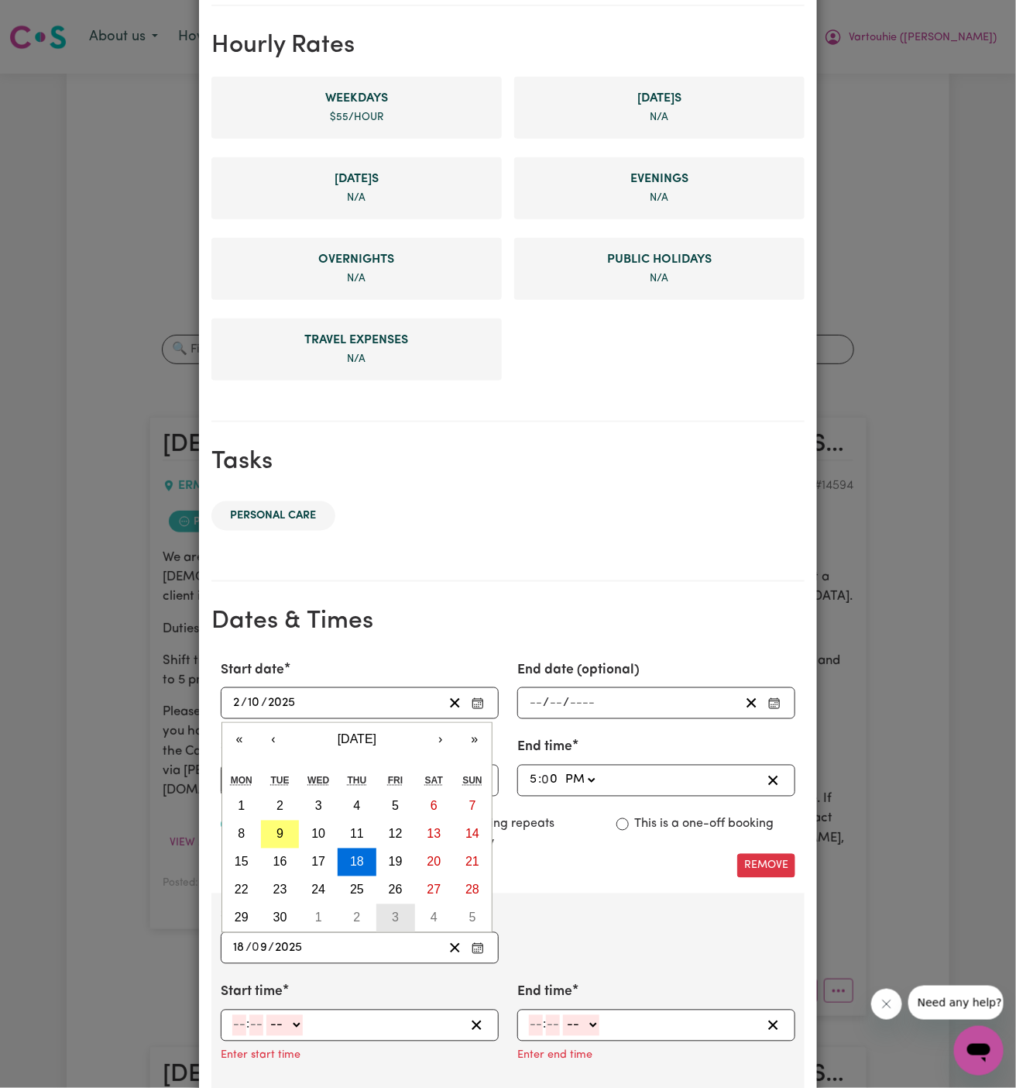
click at [400, 912] on button "3" at bounding box center [395, 918] width 39 height 28
type input "[DATE]"
type input "3"
type input "10"
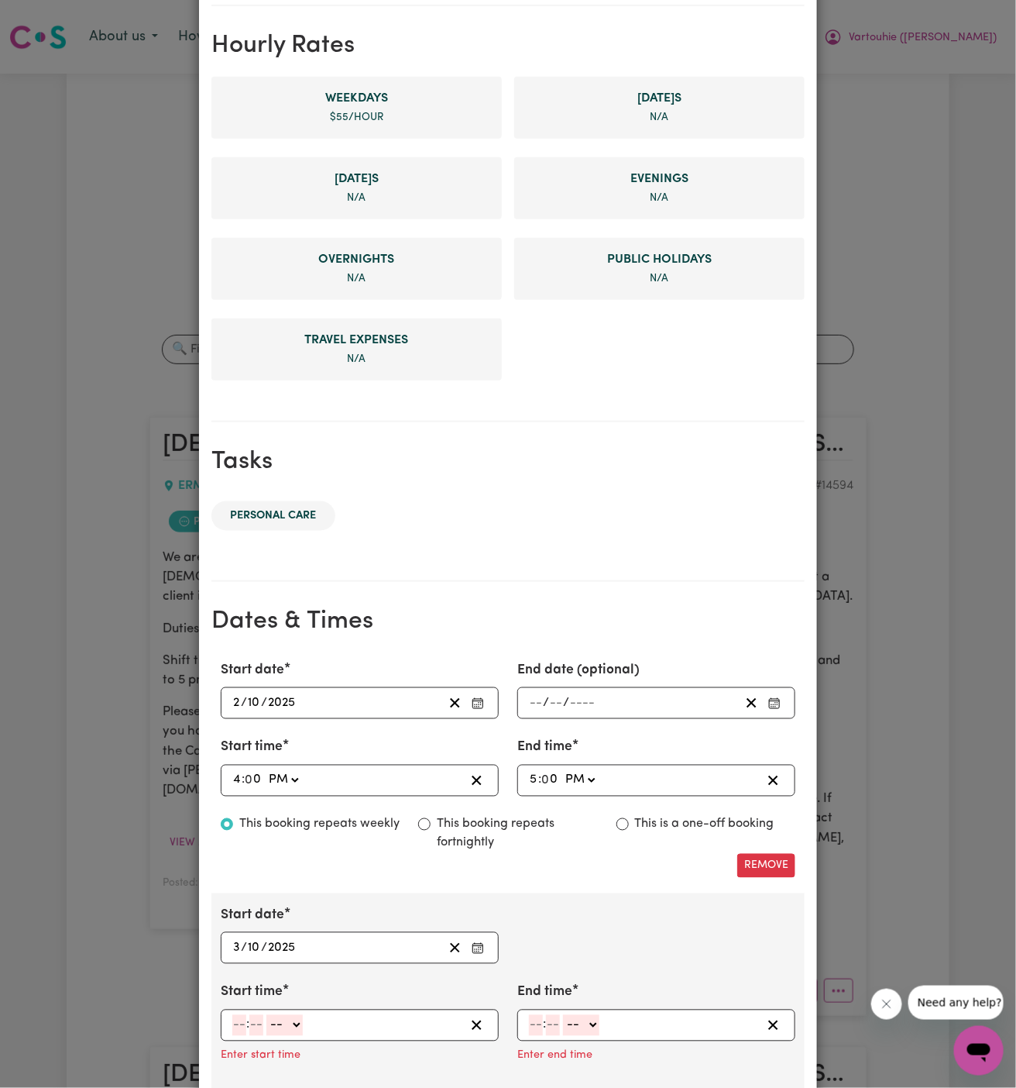
scroll to position [521, 0]
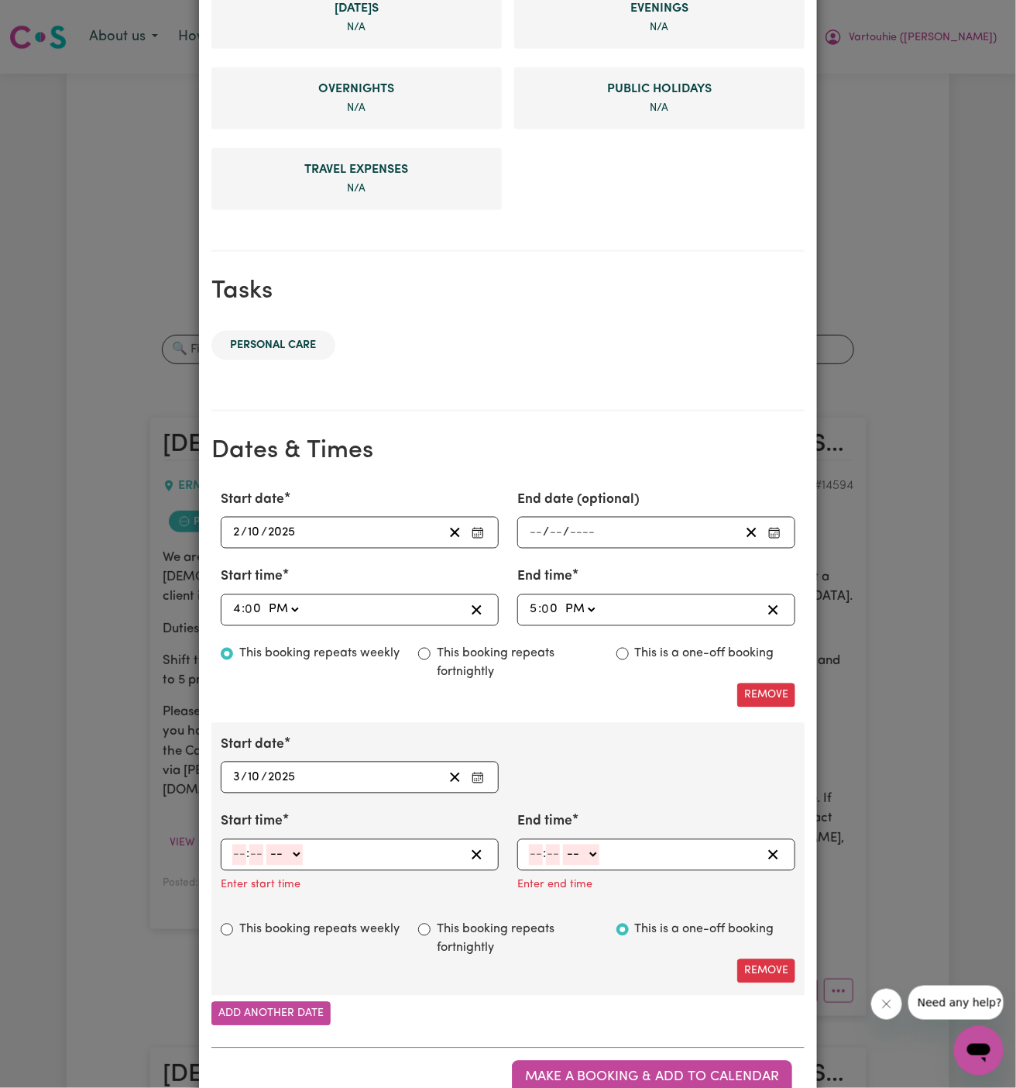
click at [238, 850] on input "number" at bounding box center [239, 854] width 14 height 21
type input "4"
type input "00"
click at [287, 847] on select "-- AM PM" at bounding box center [283, 854] width 36 height 21
select select "pm"
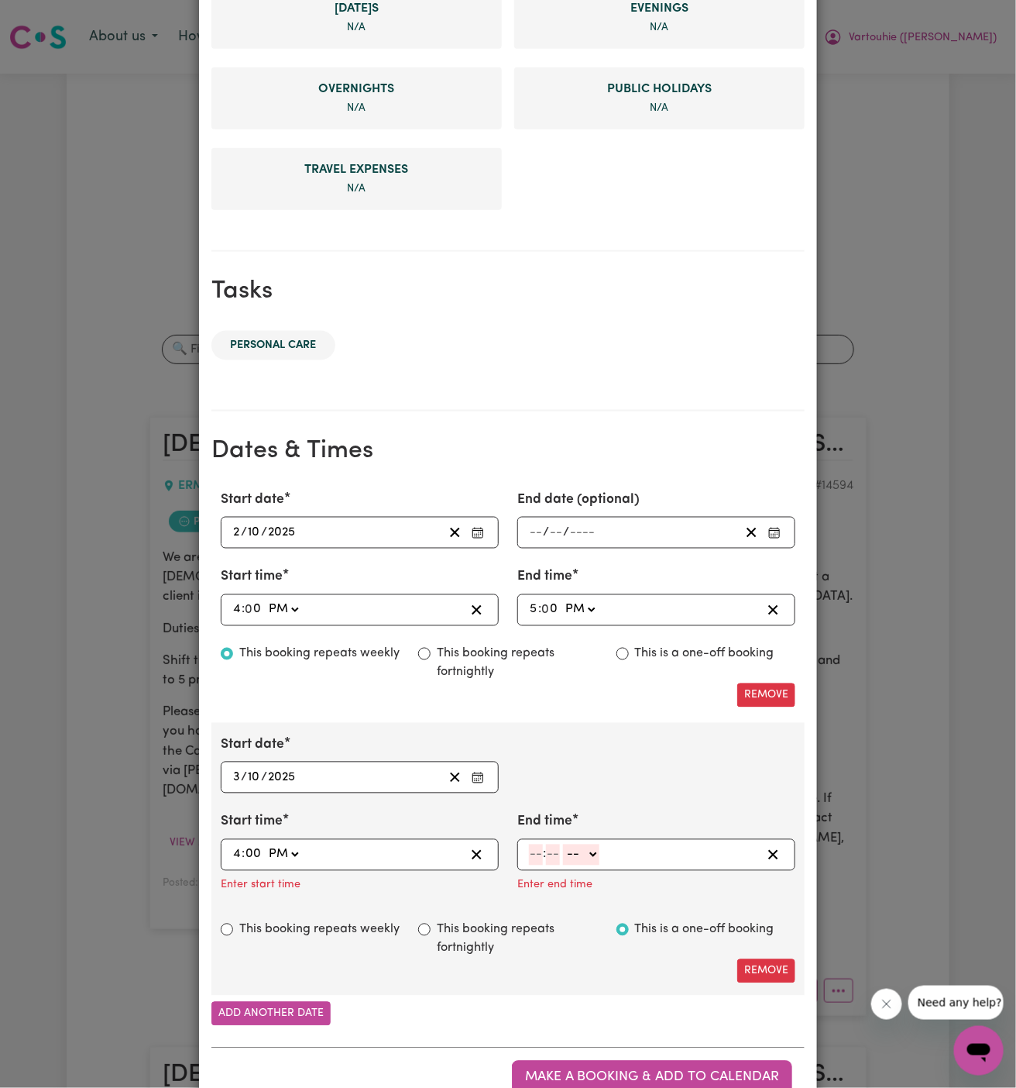
click at [265, 844] on select "-- AM PM" at bounding box center [283, 854] width 36 height 21
type input "16:00"
type input "0"
click at [534, 853] on input "number" at bounding box center [536, 854] width 14 height 21
type input "5"
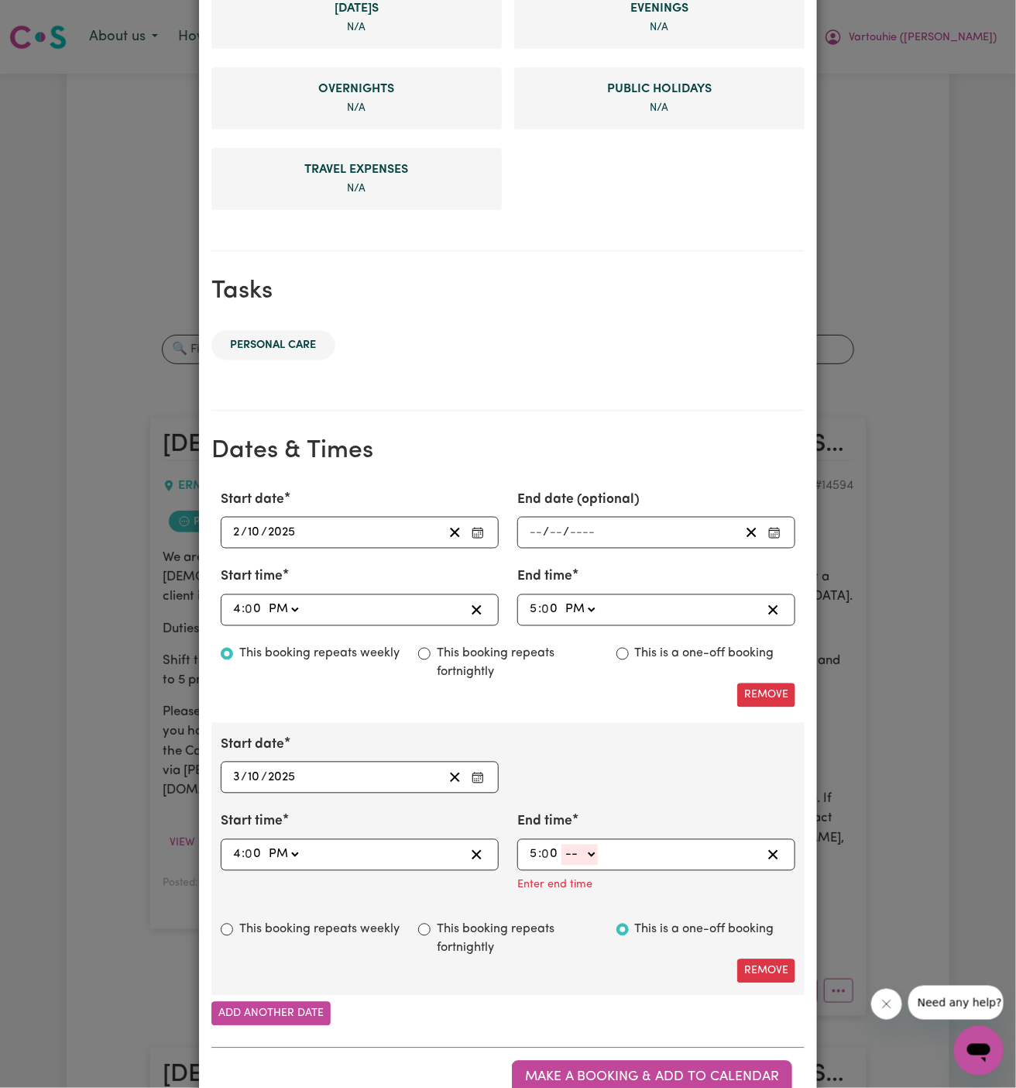
type input "0"
click at [572, 852] on select "-- AM PM" at bounding box center [580, 854] width 36 height 21
select select "pm"
click at [562, 844] on select "-- AM PM" at bounding box center [580, 854] width 36 height 21
type input "17:00"
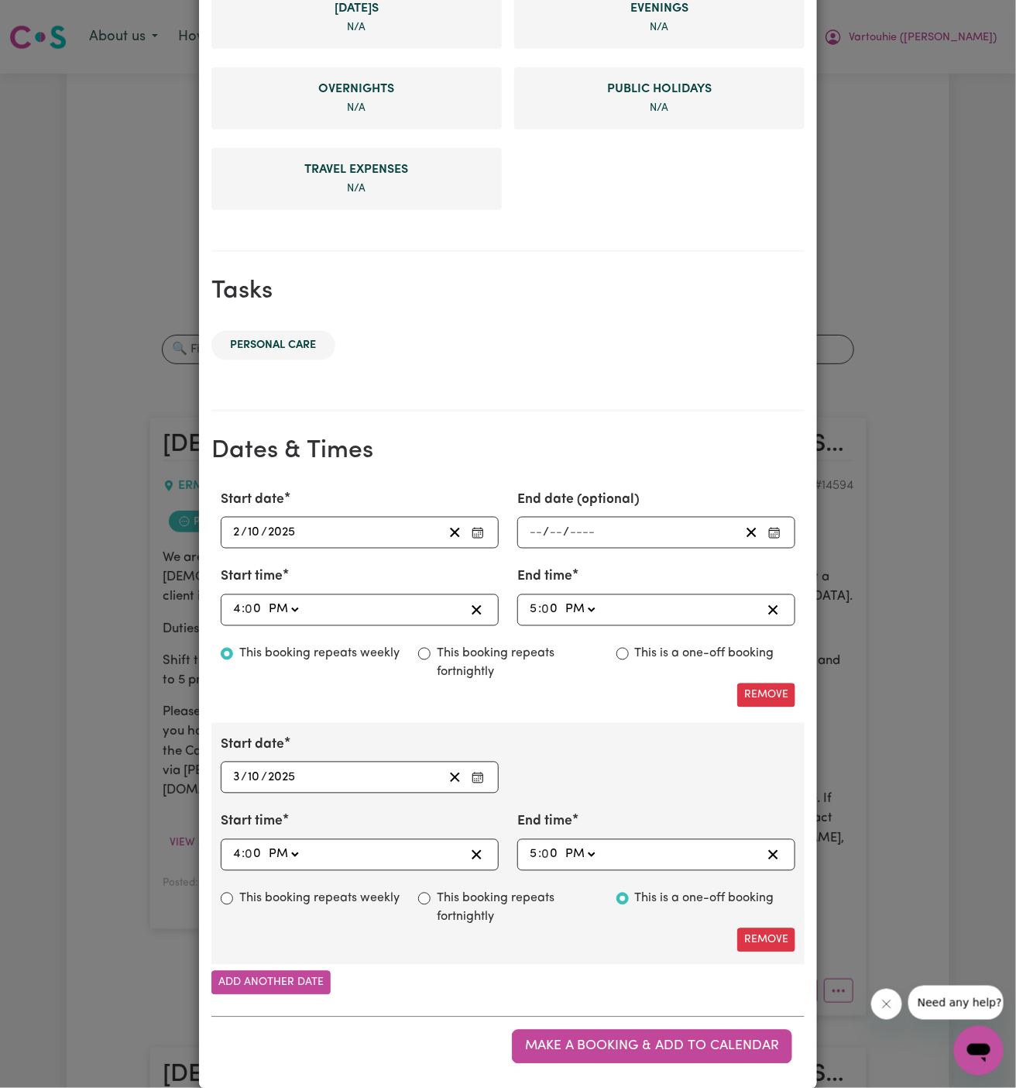
click at [337, 891] on label "This booking repeats weekly" at bounding box center [319, 898] width 160 height 19
click at [233, 892] on input "This booking repeats weekly" at bounding box center [227, 898] width 12 height 12
radio input "true"
click at [286, 987] on button "Add another date" at bounding box center [270, 983] width 119 height 24
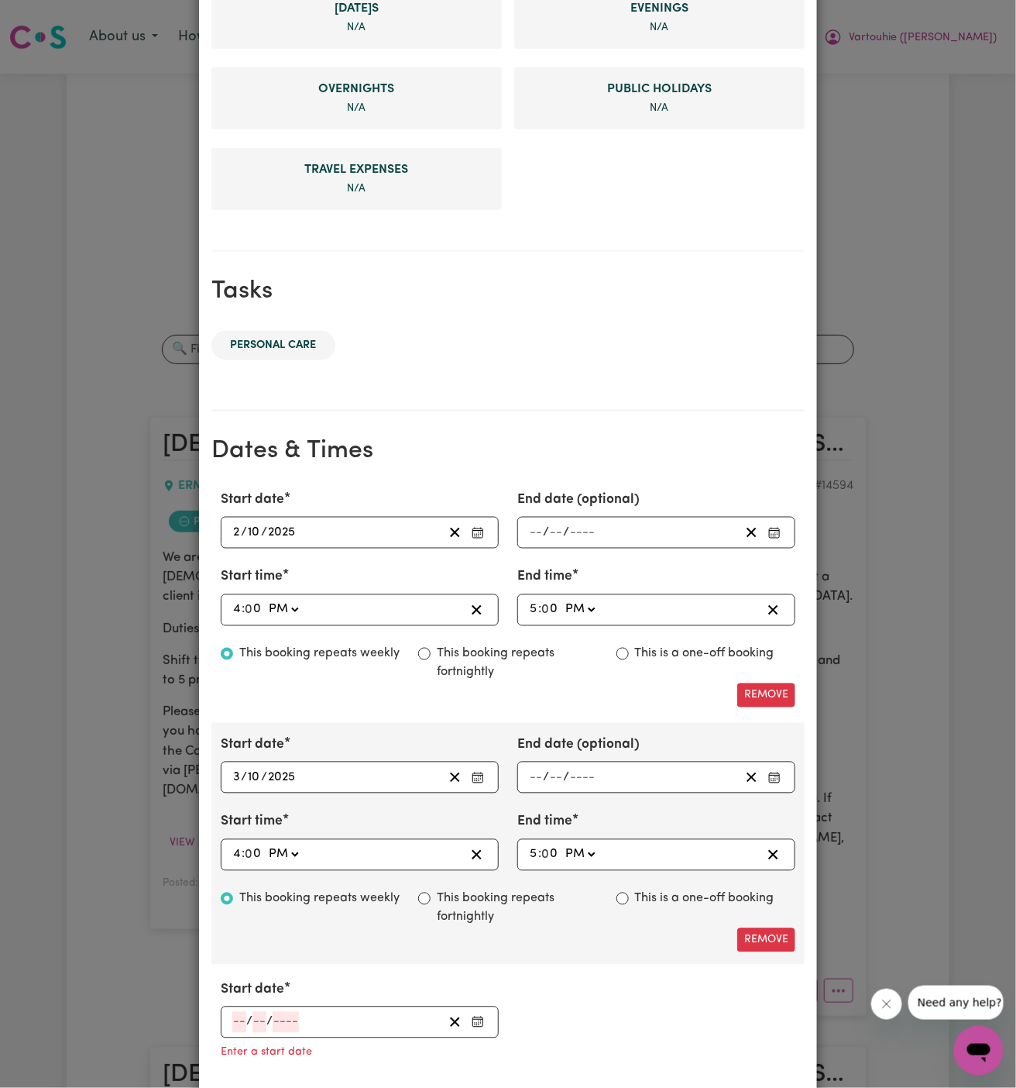
scroll to position [844, 0]
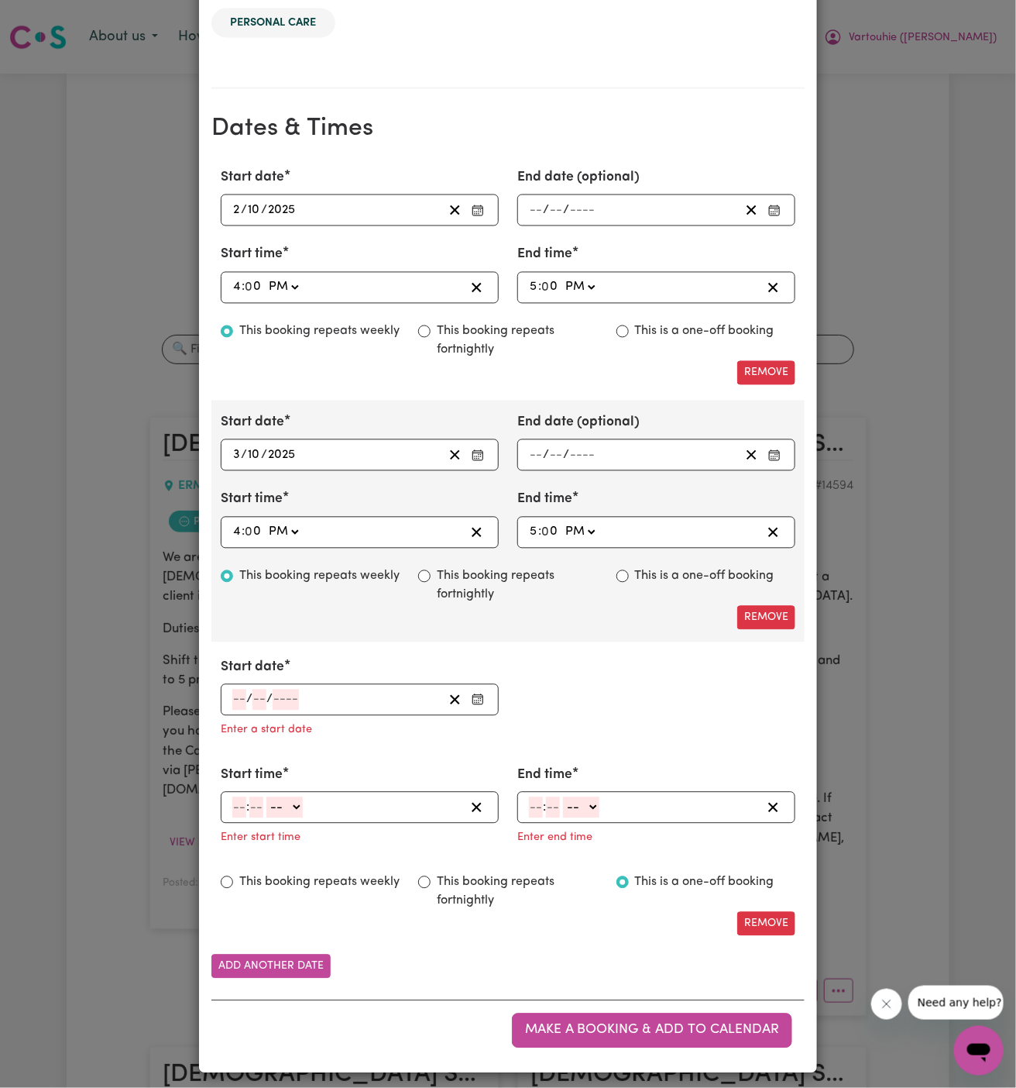
click at [239, 696] on input "number" at bounding box center [239, 699] width 14 height 21
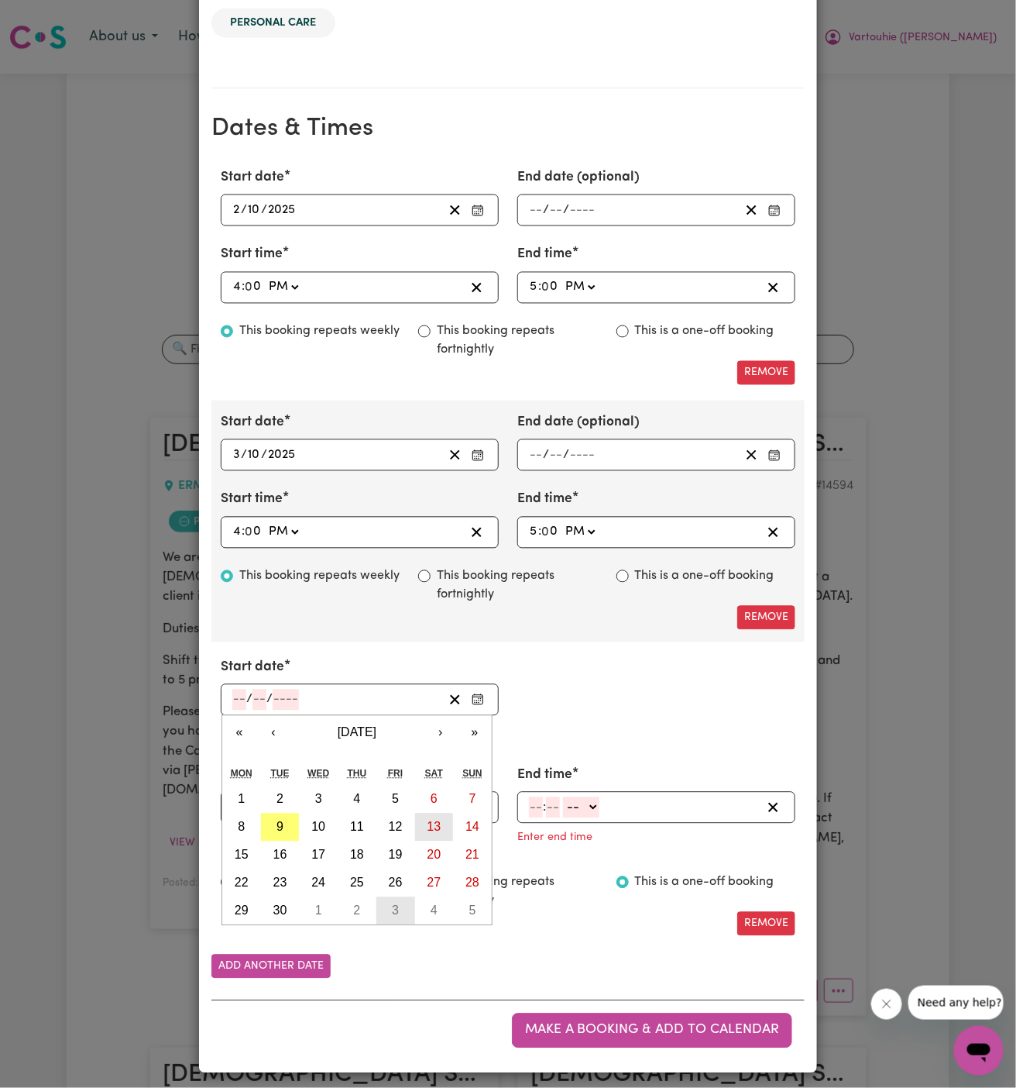
drag, startPoint x: 409, startPoint y: 898, endPoint x: 418, endPoint y: 832, distance: 66.5
click at [411, 834] on div "1 2 3 4 5 6 7 8 9 10 11 12 13 14 15 16 17 18 19 20 21 22 23 24 25 26 27 28 29 3…" at bounding box center [357, 854] width 270 height 139
click at [445, 730] on button "›" at bounding box center [441, 733] width 34 height 34
click at [246, 818] on button "6" at bounding box center [241, 827] width 39 height 28
type input "[DATE]"
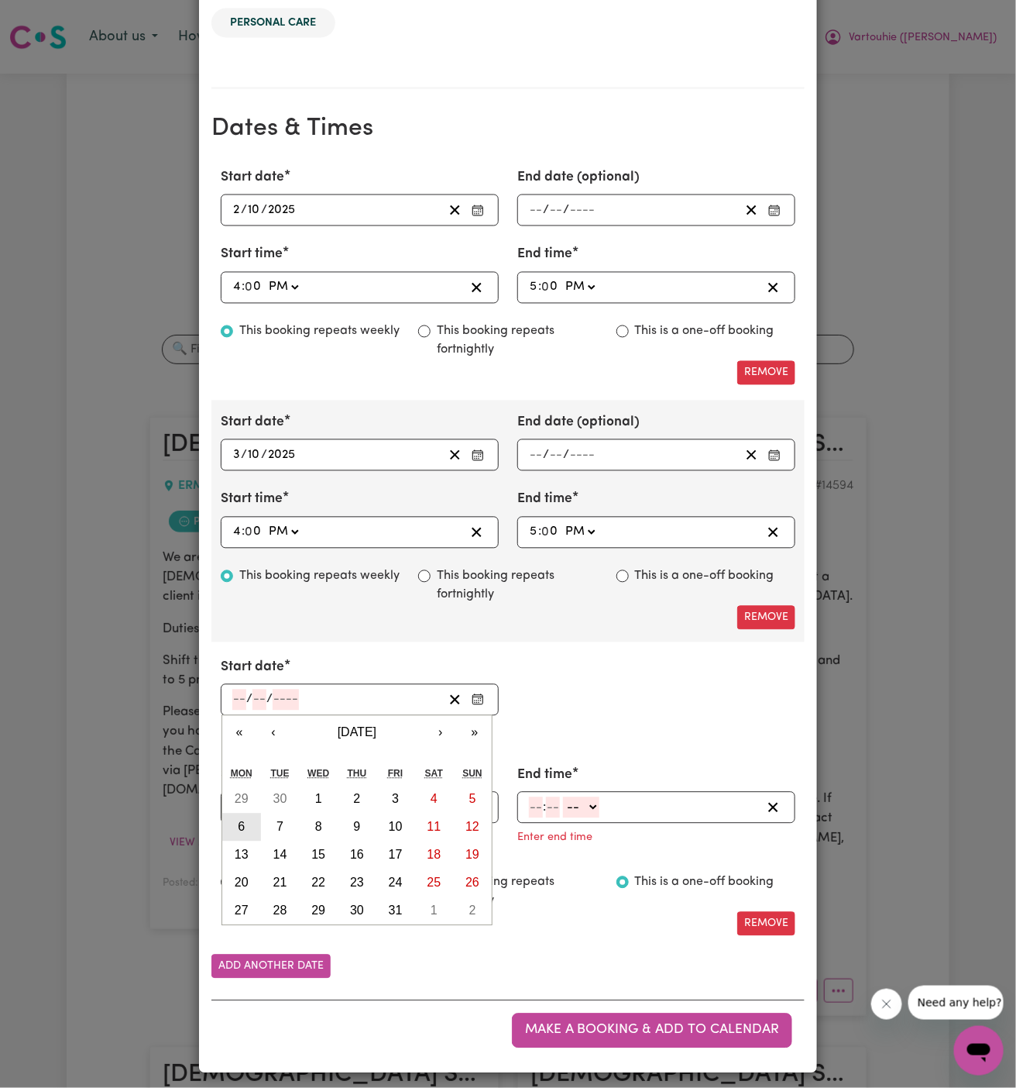
type input "6"
type input "10"
type input "2025"
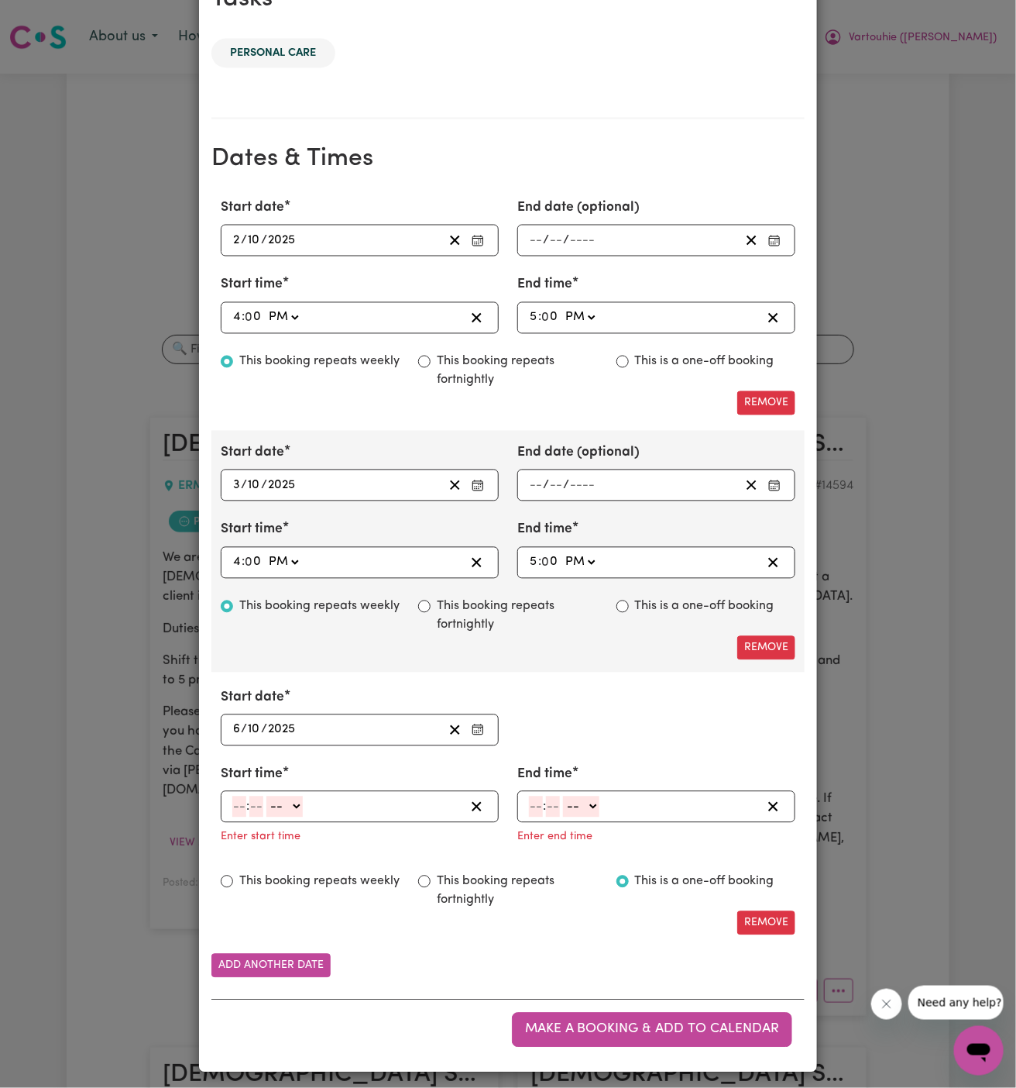
click at [247, 823] on div "Enter start time" at bounding box center [360, 835] width 278 height 25
click at [235, 802] on input "number" at bounding box center [239, 806] width 14 height 21
type input "4"
type input "00"
click at [281, 802] on select "-- AM PM" at bounding box center [283, 806] width 36 height 21
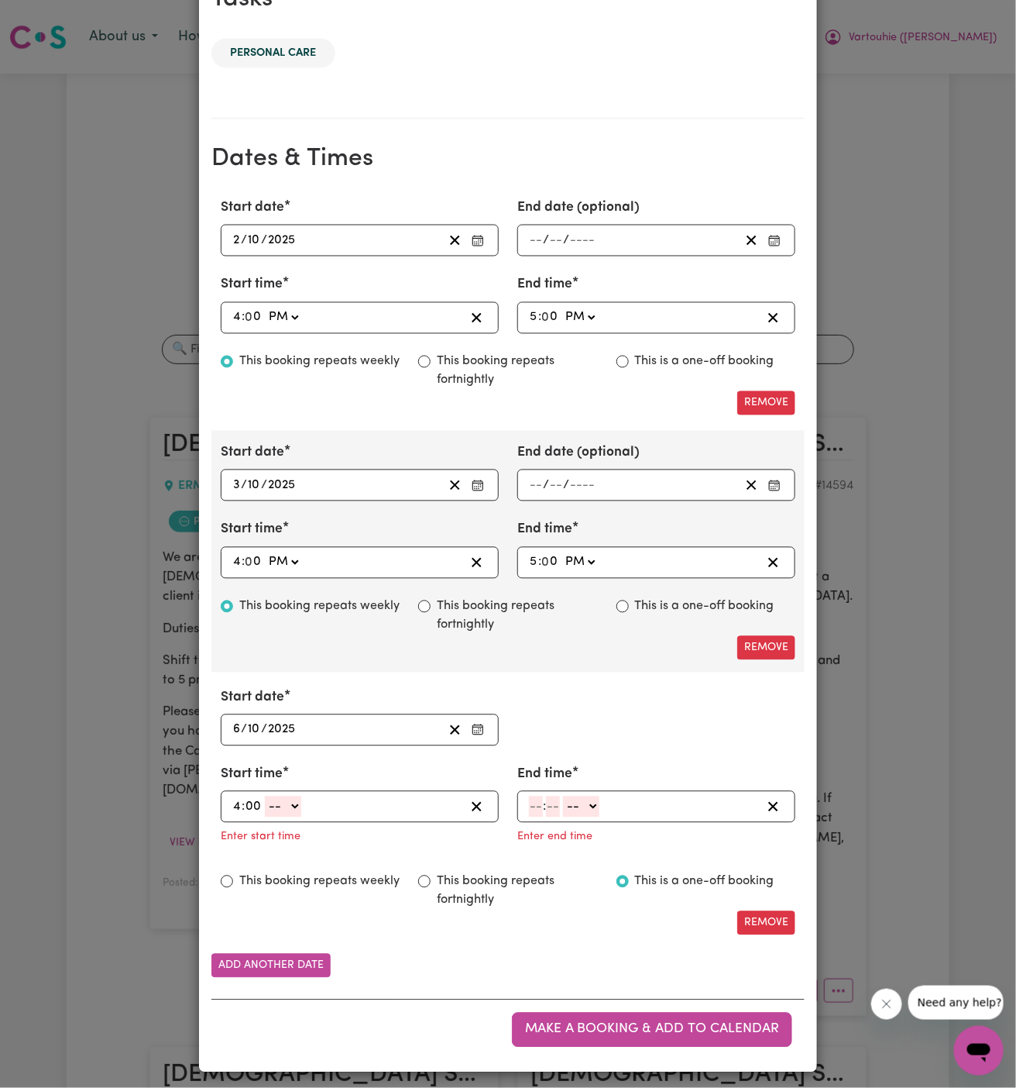
select select "pm"
click at [265, 796] on select "-- AM PM" at bounding box center [283, 806] width 36 height 21
type input "16:00"
type input "0"
click at [533, 804] on input "number" at bounding box center [536, 806] width 14 height 21
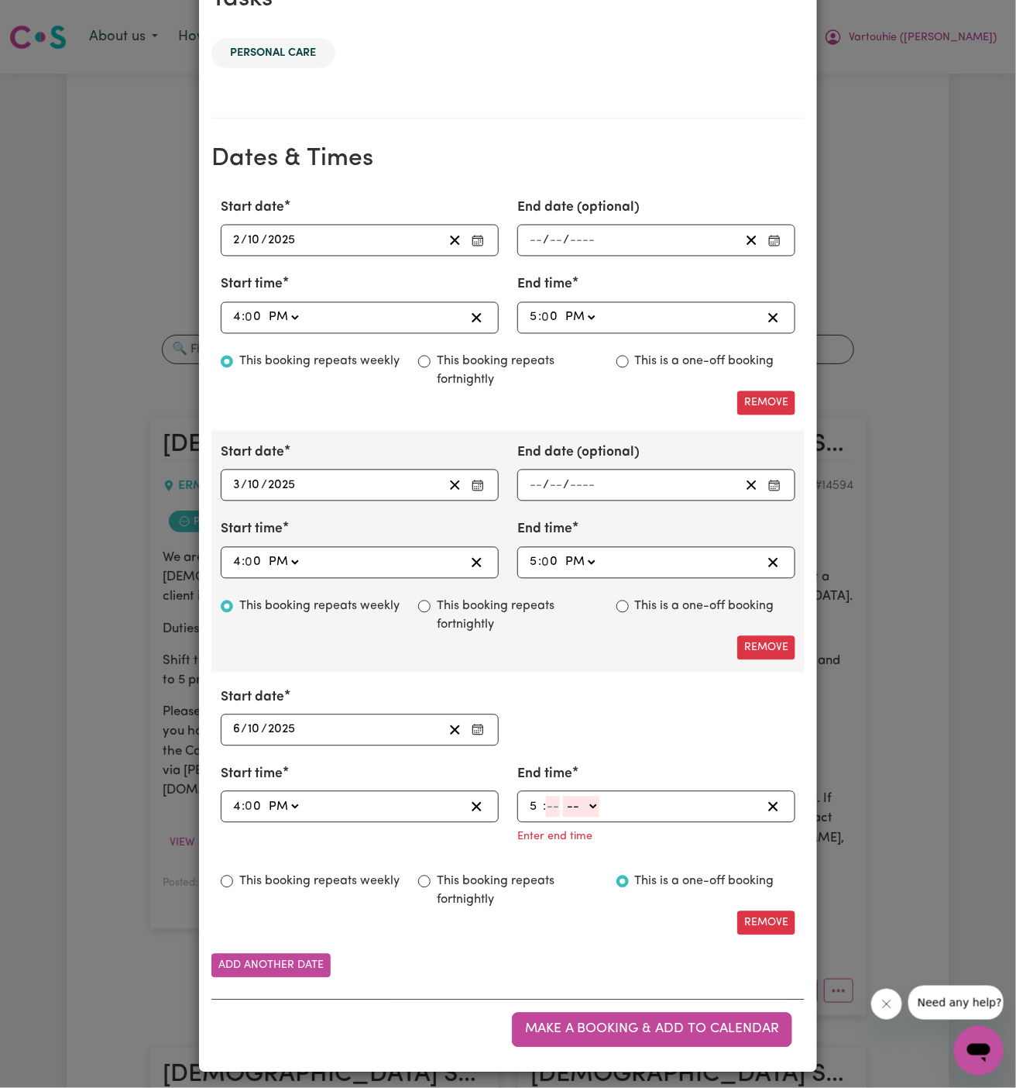
type input "5"
type input "00"
click at [573, 808] on select "-- AM PM" at bounding box center [580, 806] width 36 height 21
select select "pm"
click at [562, 817] on select "-- AM PM" at bounding box center [580, 806] width 36 height 21
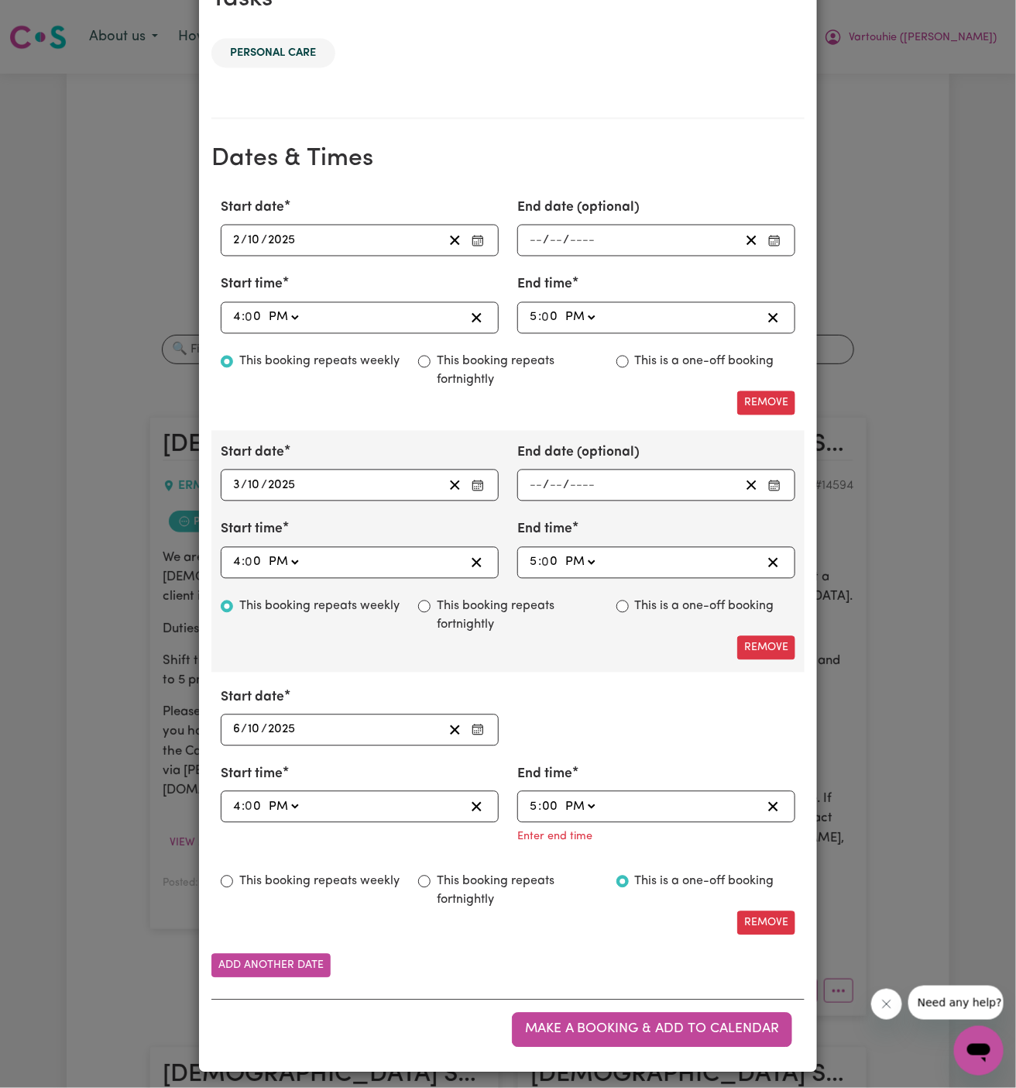
type input "17:00"
type input "0"
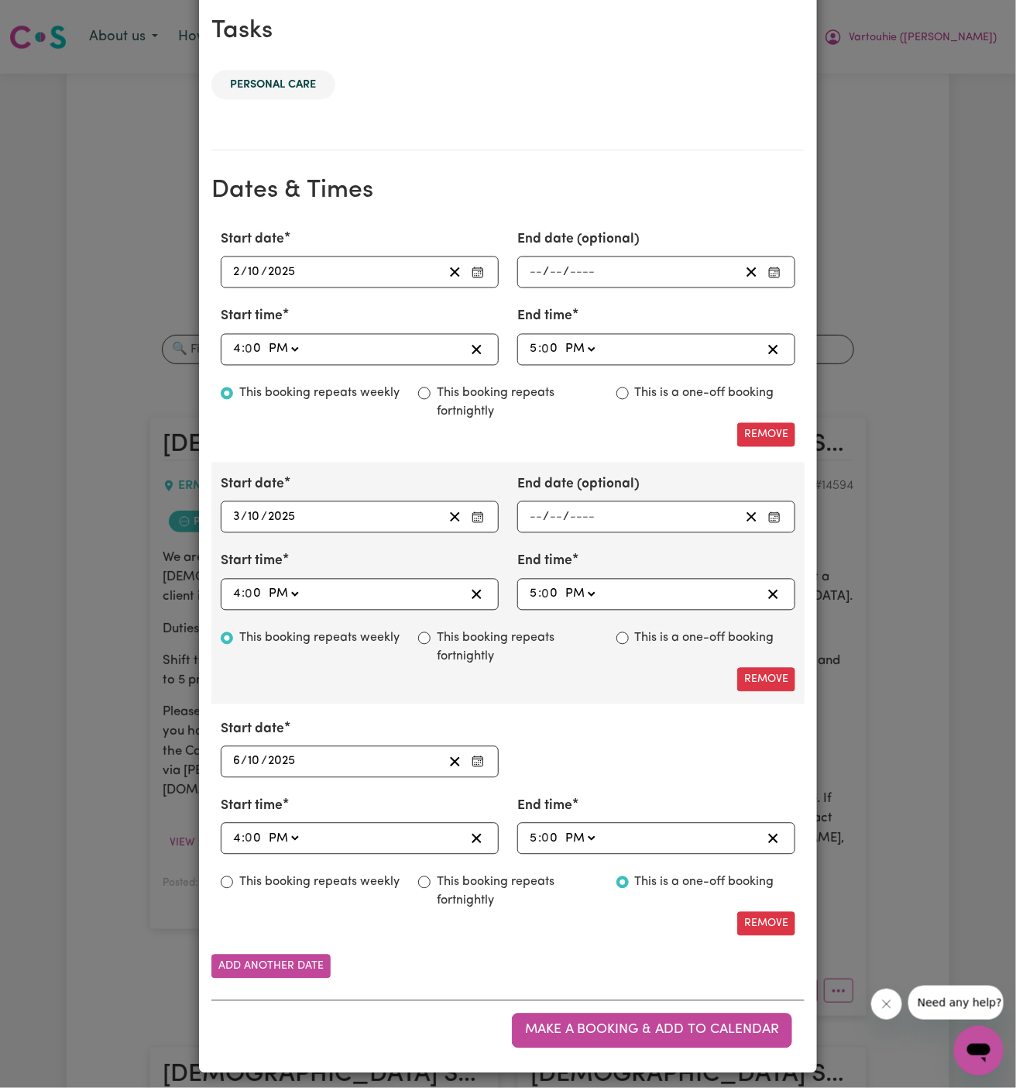
click at [301, 873] on label "This booking repeats weekly" at bounding box center [319, 882] width 160 height 19
click at [233, 876] on input "This booking repeats weekly" at bounding box center [227, 882] width 12 height 12
radio input "true"
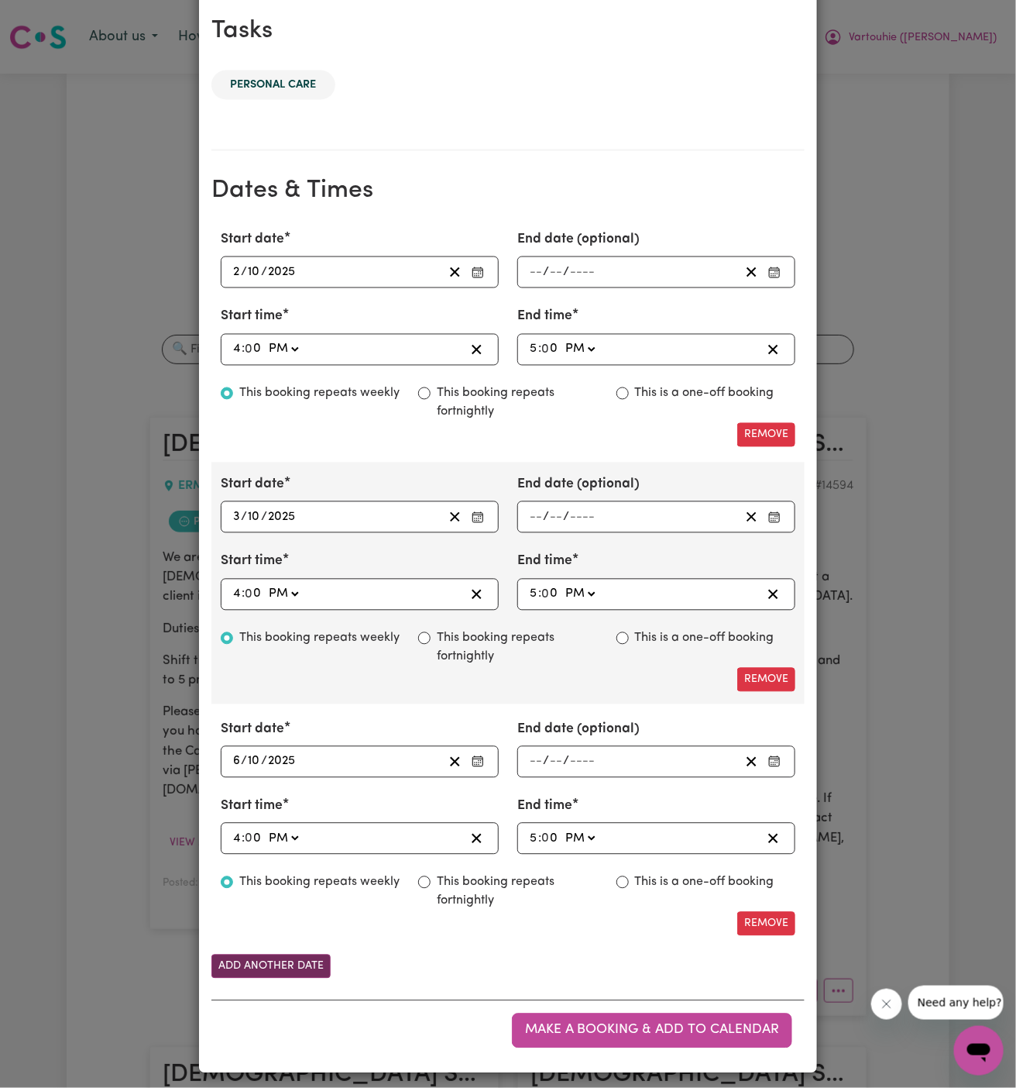
click at [270, 959] on button "Add another date" at bounding box center [270, 966] width 119 height 24
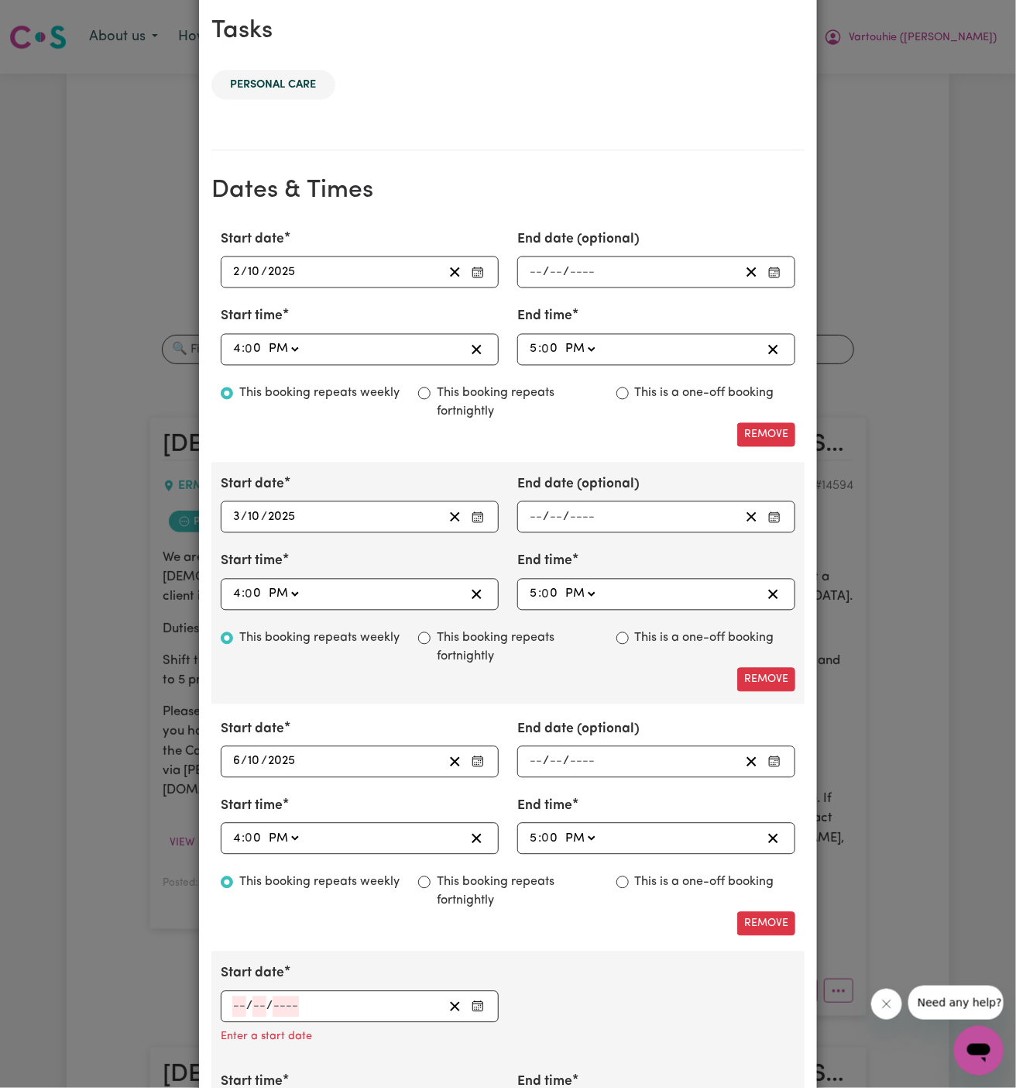
scroll to position [958, 0]
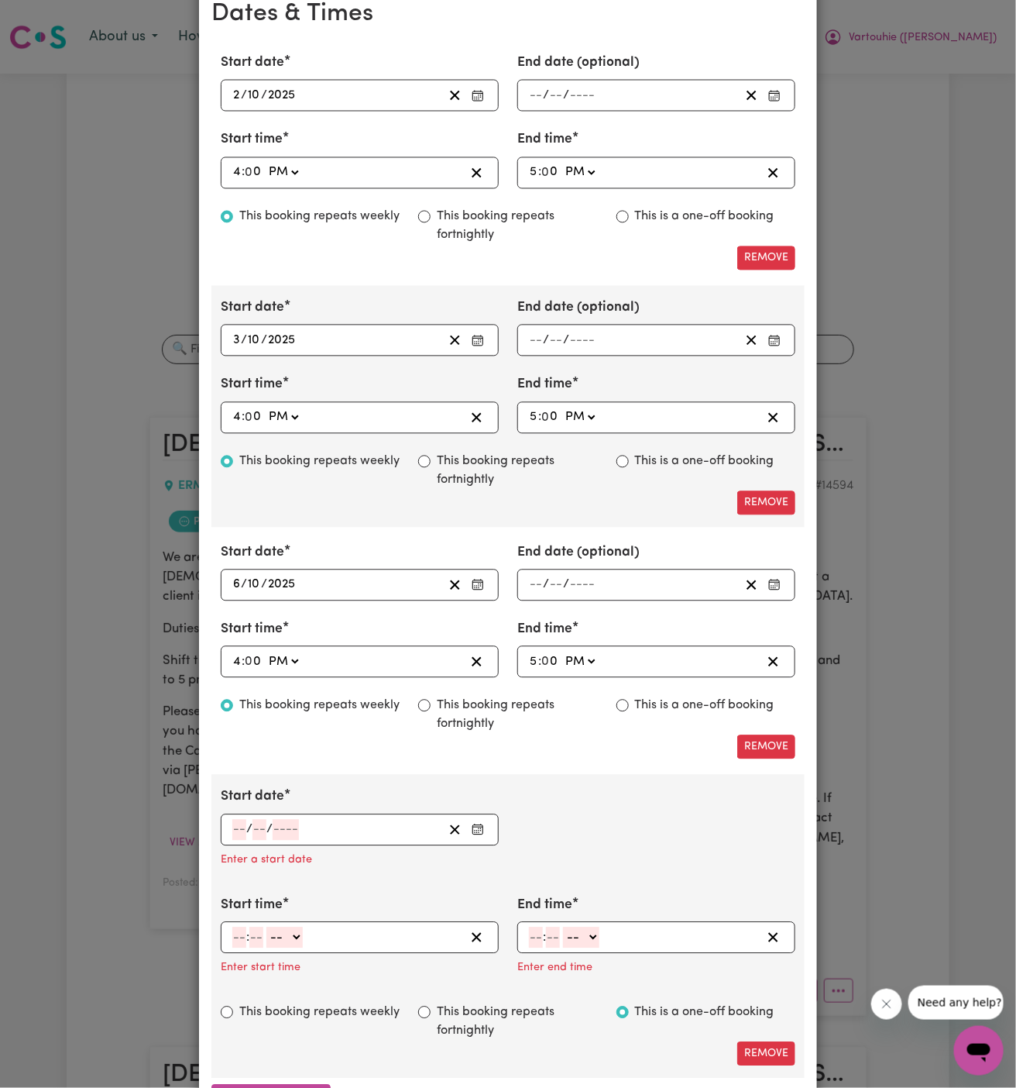
click at [232, 823] on input "number" at bounding box center [239, 830] width 14 height 21
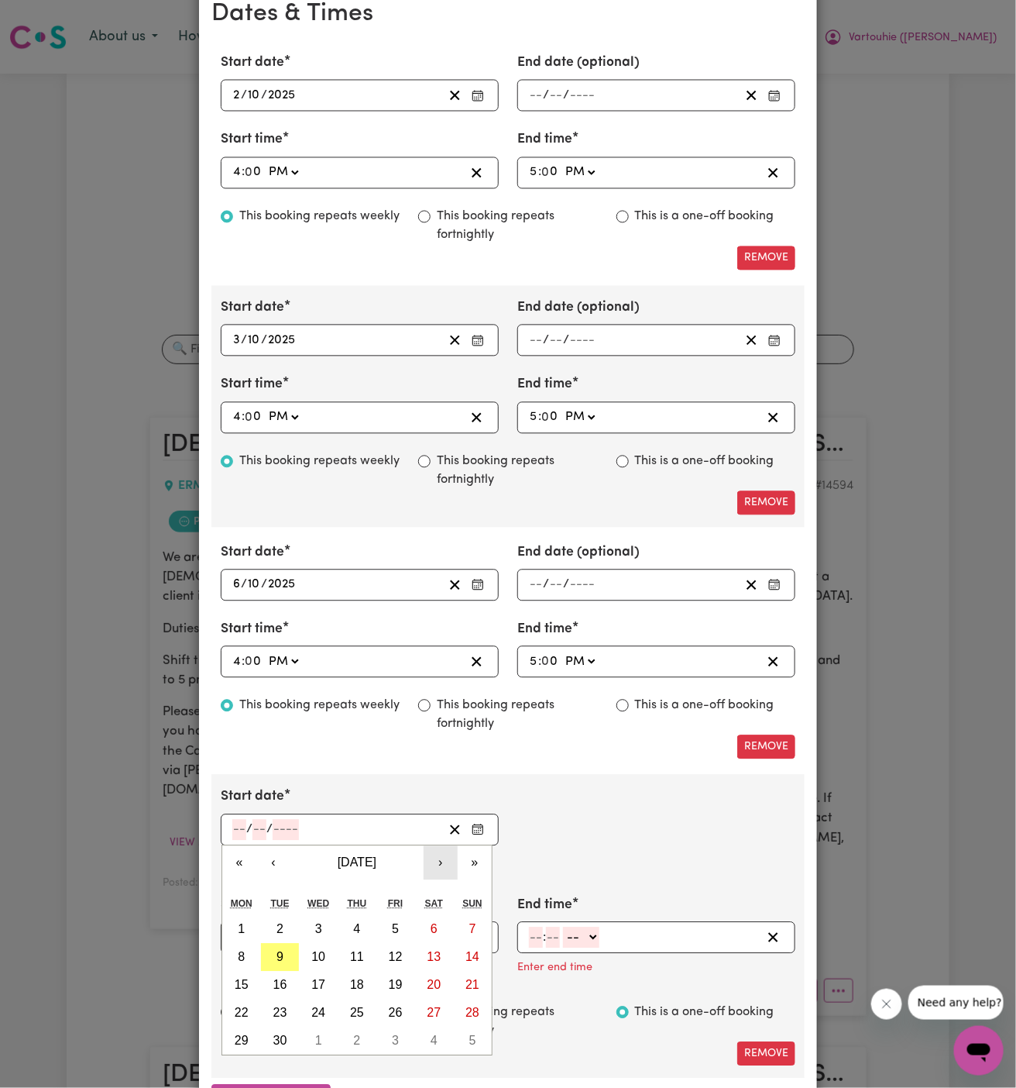
click at [444, 857] on button "›" at bounding box center [441, 863] width 34 height 34
click at [286, 947] on button "7" at bounding box center [280, 957] width 39 height 28
type input "[DATE]"
type input "7"
type input "10"
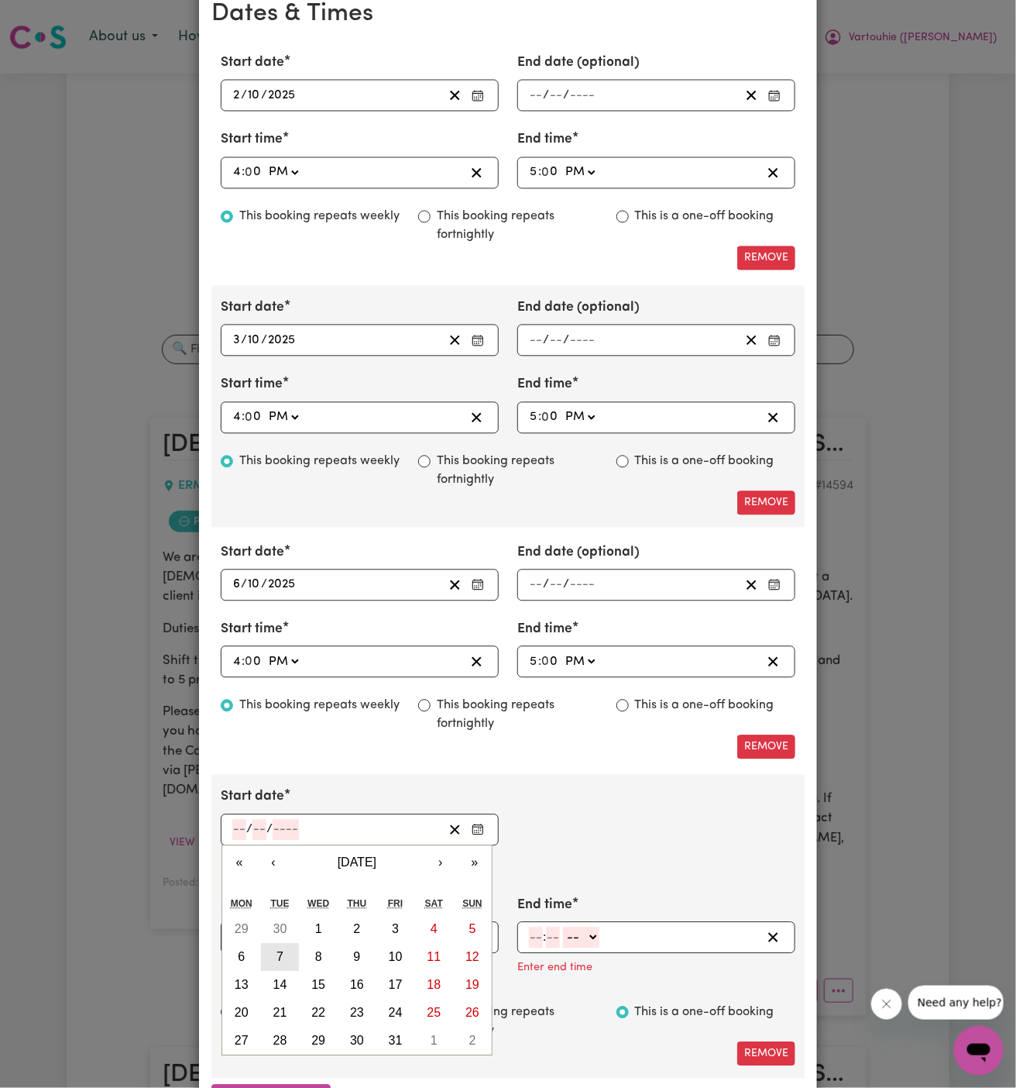
type input "2025"
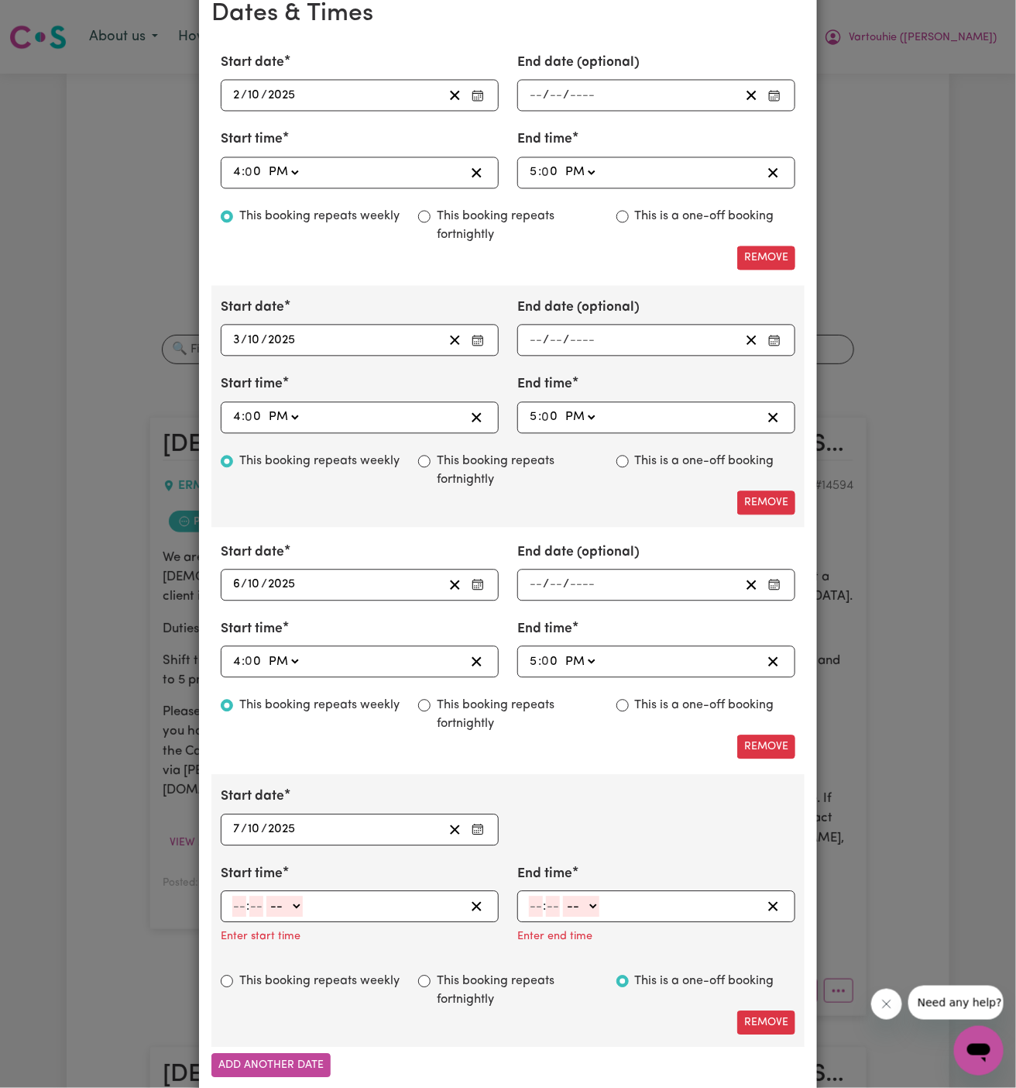
click at [232, 896] on input "number" at bounding box center [239, 906] width 14 height 21
type input "4"
type input "00"
click at [276, 896] on select "-- AM PM" at bounding box center [283, 906] width 36 height 21
select select "am"
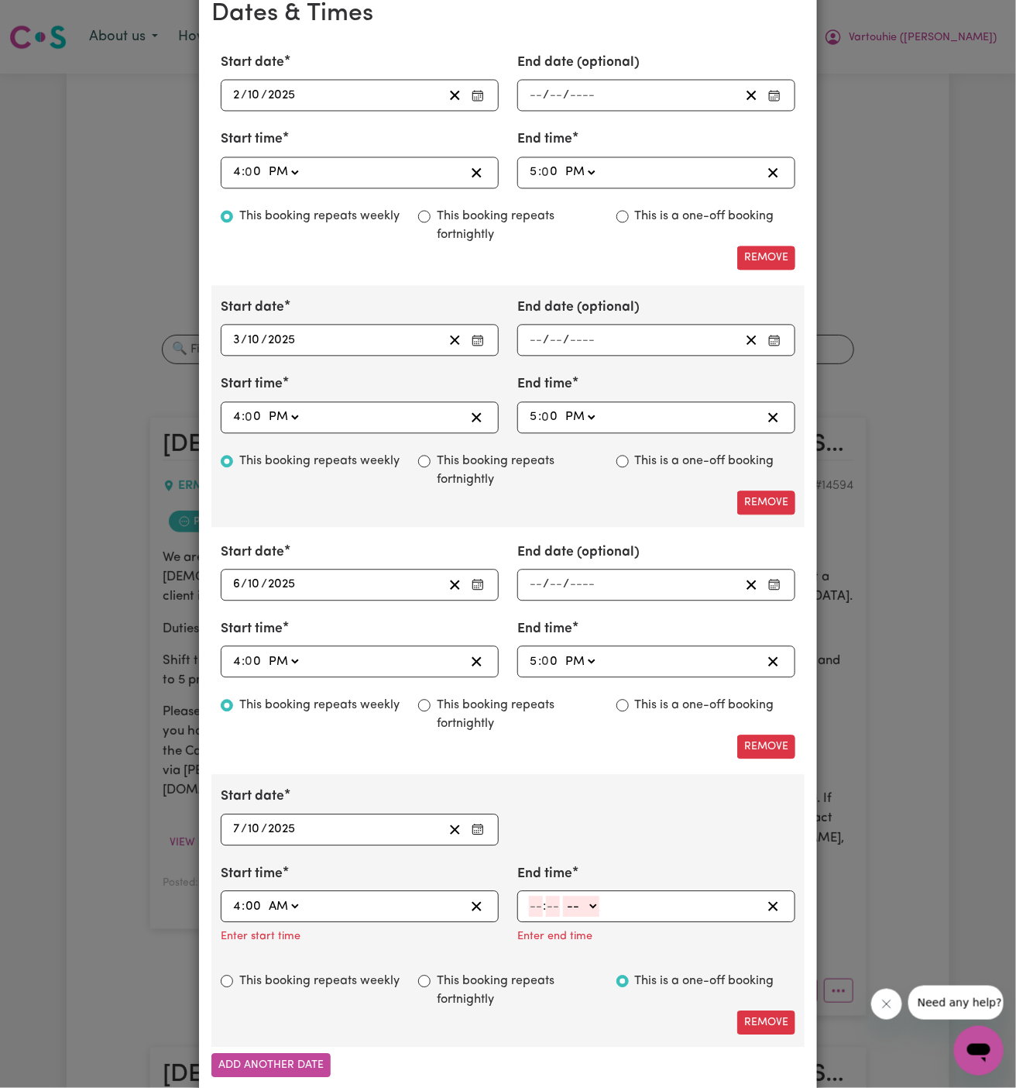
click at [265, 896] on select "-- AM PM" at bounding box center [283, 906] width 36 height 21
type input "04:00"
type input "0"
click at [289, 905] on select "AM PM" at bounding box center [283, 906] width 36 height 21
select select "pm"
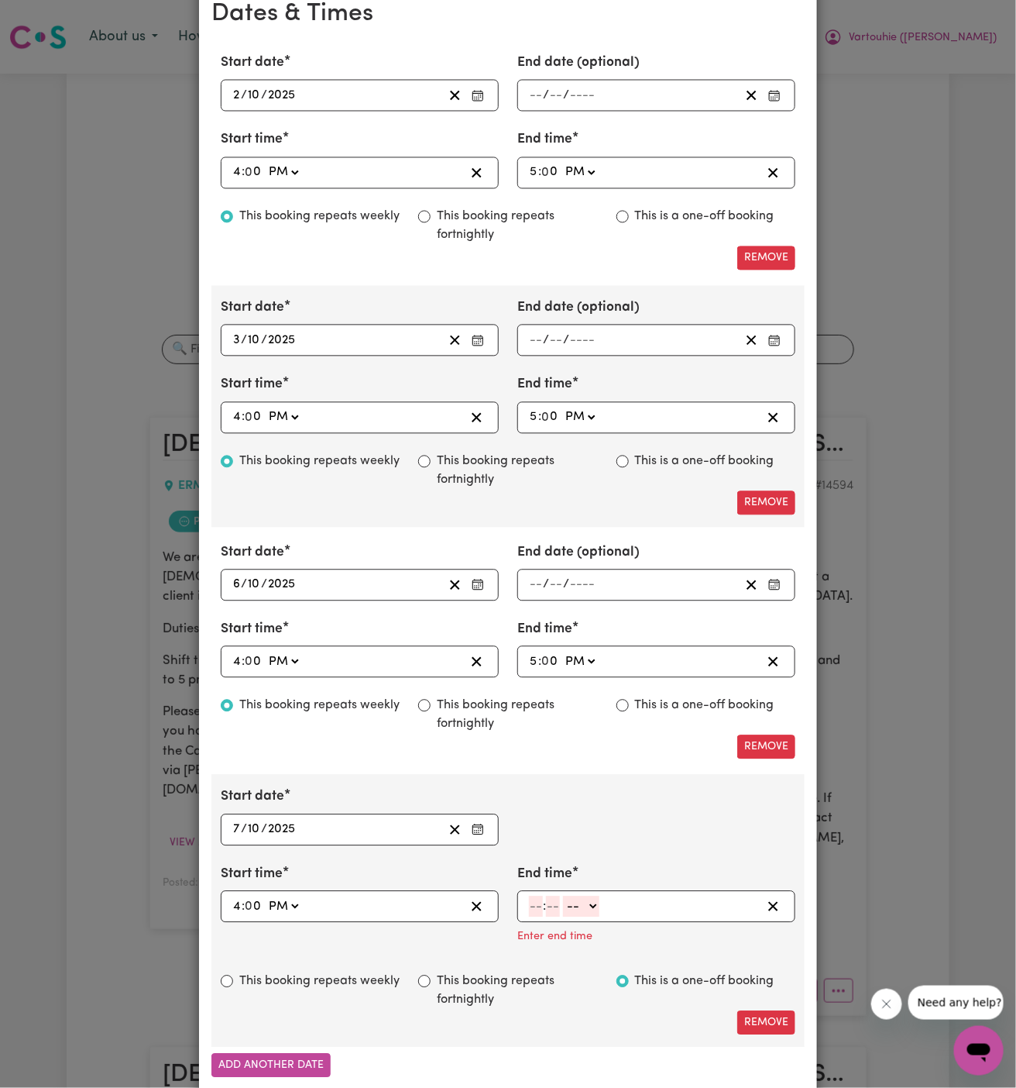
click at [265, 896] on select "AM PM" at bounding box center [283, 906] width 36 height 21
type input "16:00"
click at [538, 899] on input "number" at bounding box center [536, 906] width 14 height 21
type input "5"
type input "00"
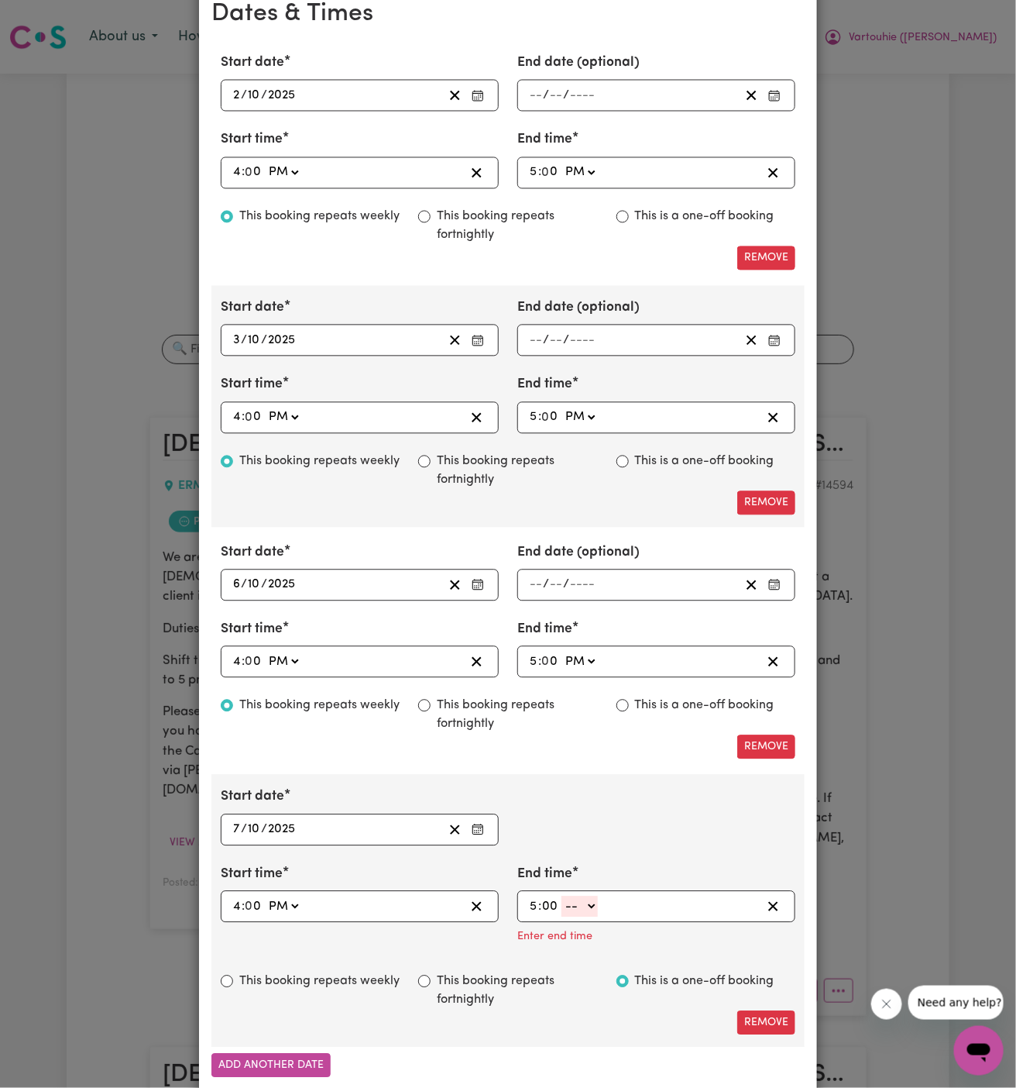
click at [589, 912] on div "5 : 00 -- AM PM" at bounding box center [656, 907] width 278 height 32
click at [587, 901] on select "-- AM PM" at bounding box center [580, 906] width 36 height 21
select select "am"
click at [562, 896] on select "-- AM PM" at bounding box center [580, 906] width 36 height 21
type input "05:00"
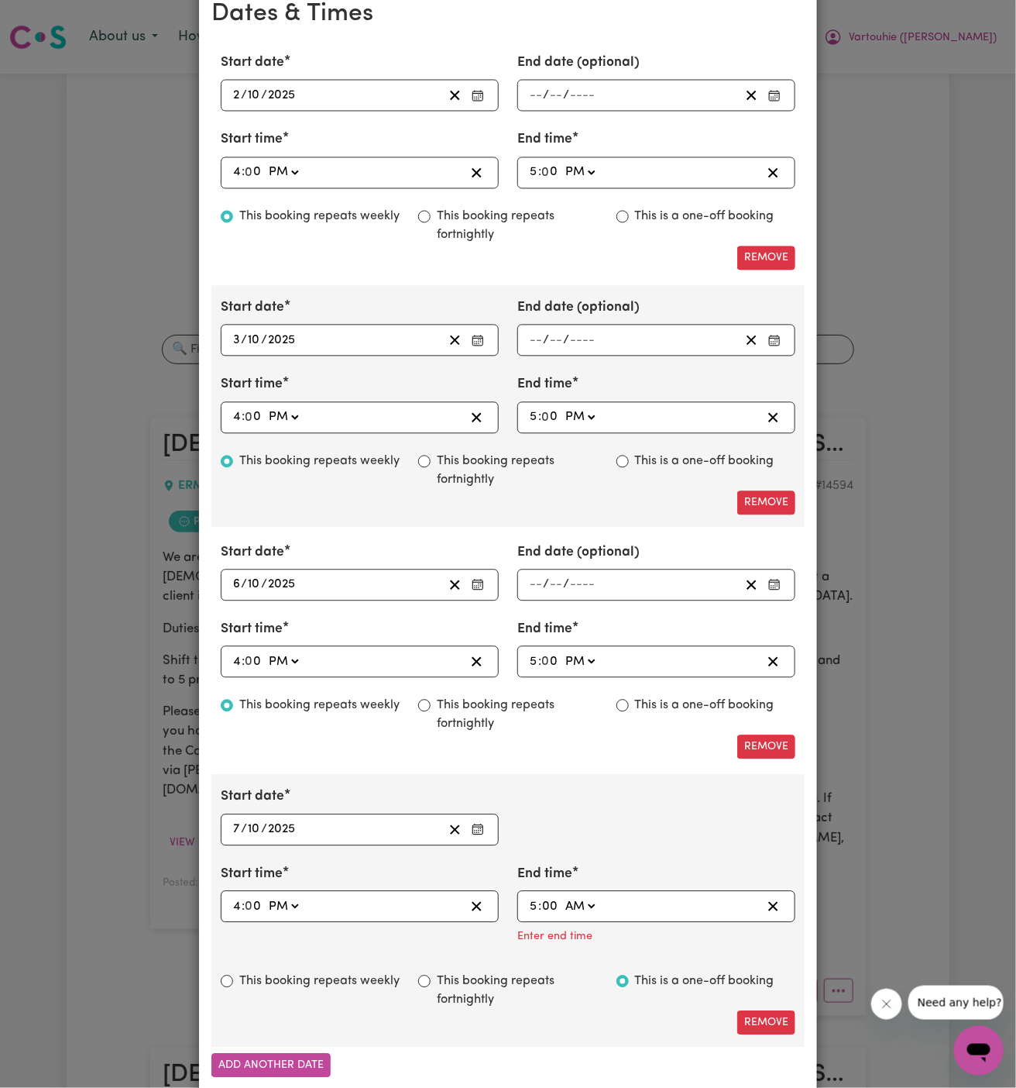
type input "0"
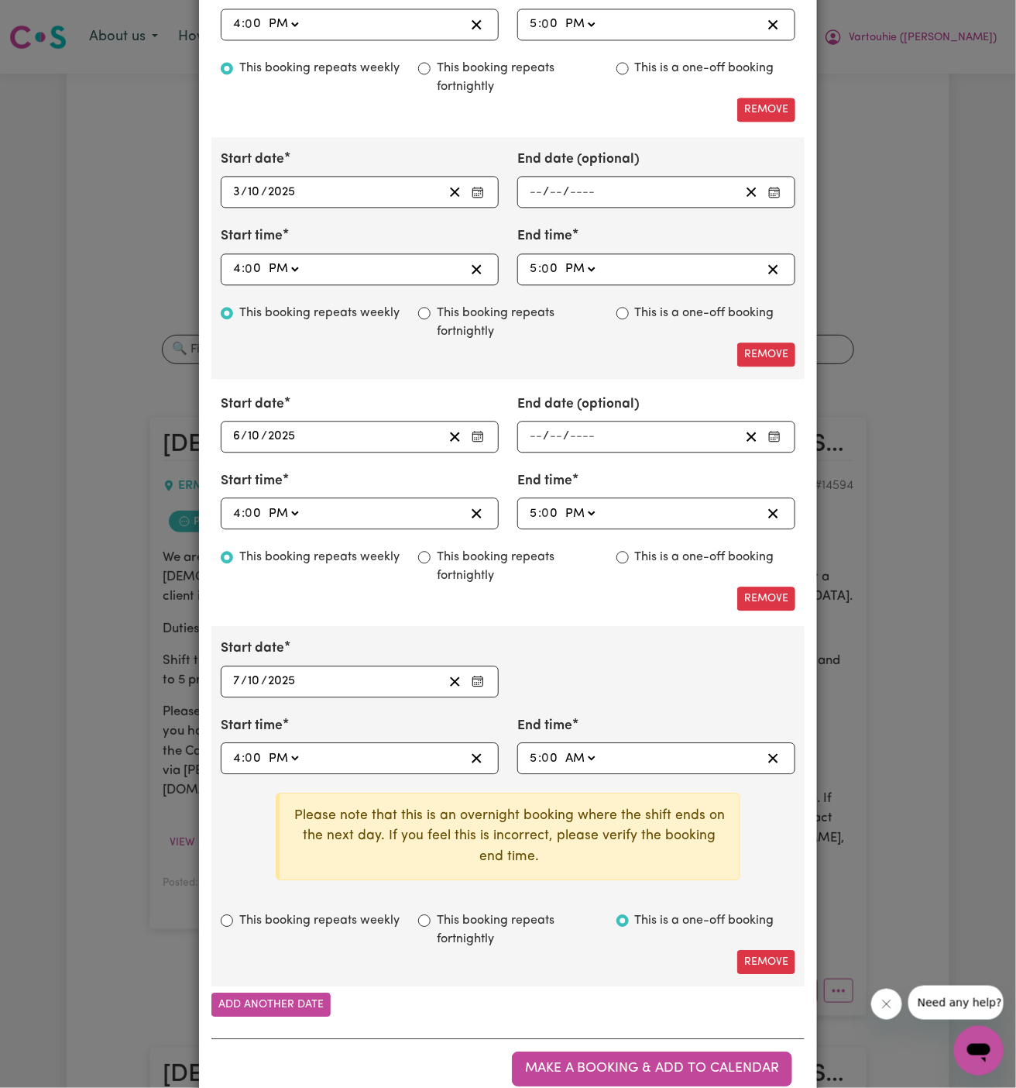
scroll to position [1143, 0]
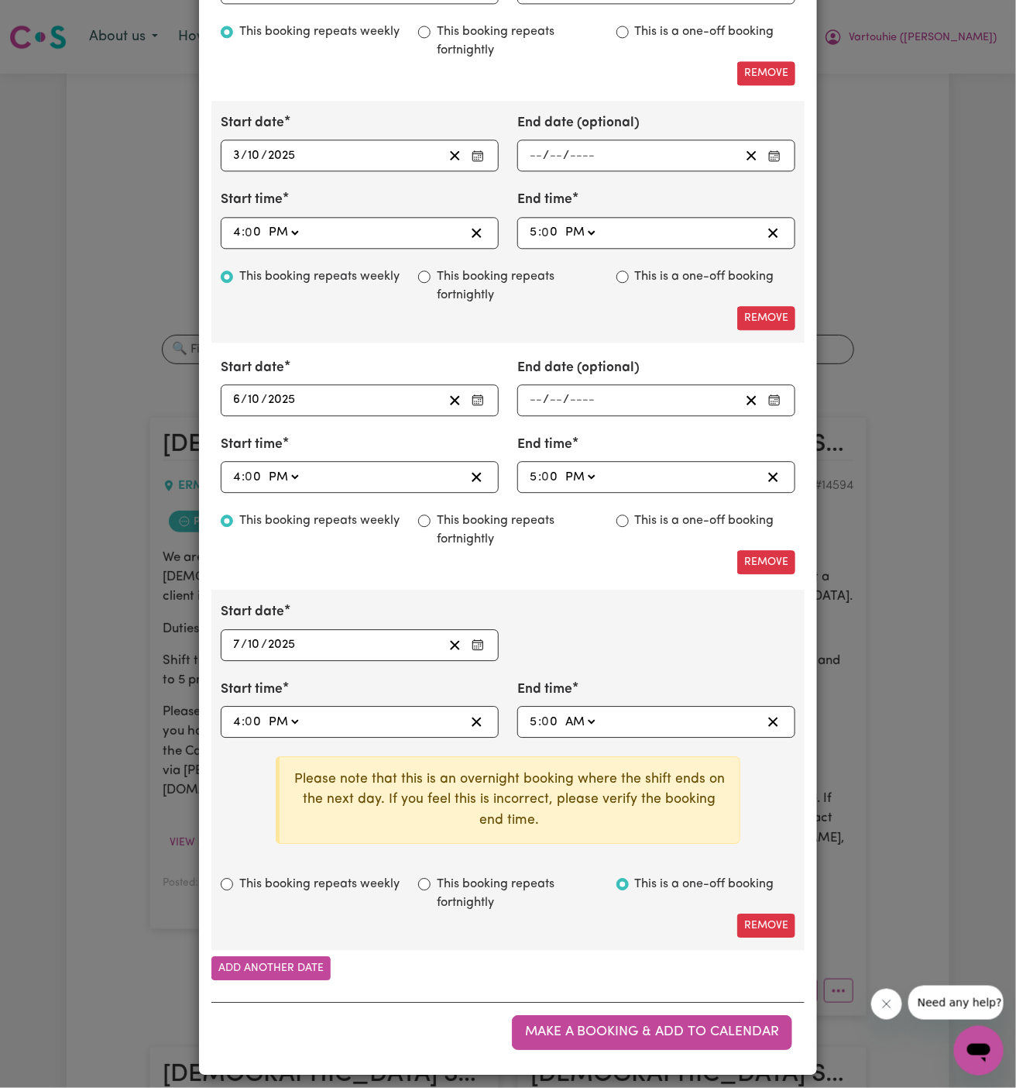
click at [576, 711] on select "AM PM" at bounding box center [580, 721] width 36 height 21
select select "pm"
click at [562, 732] on select "AM PM" at bounding box center [580, 721] width 36 height 21
type input "17:00"
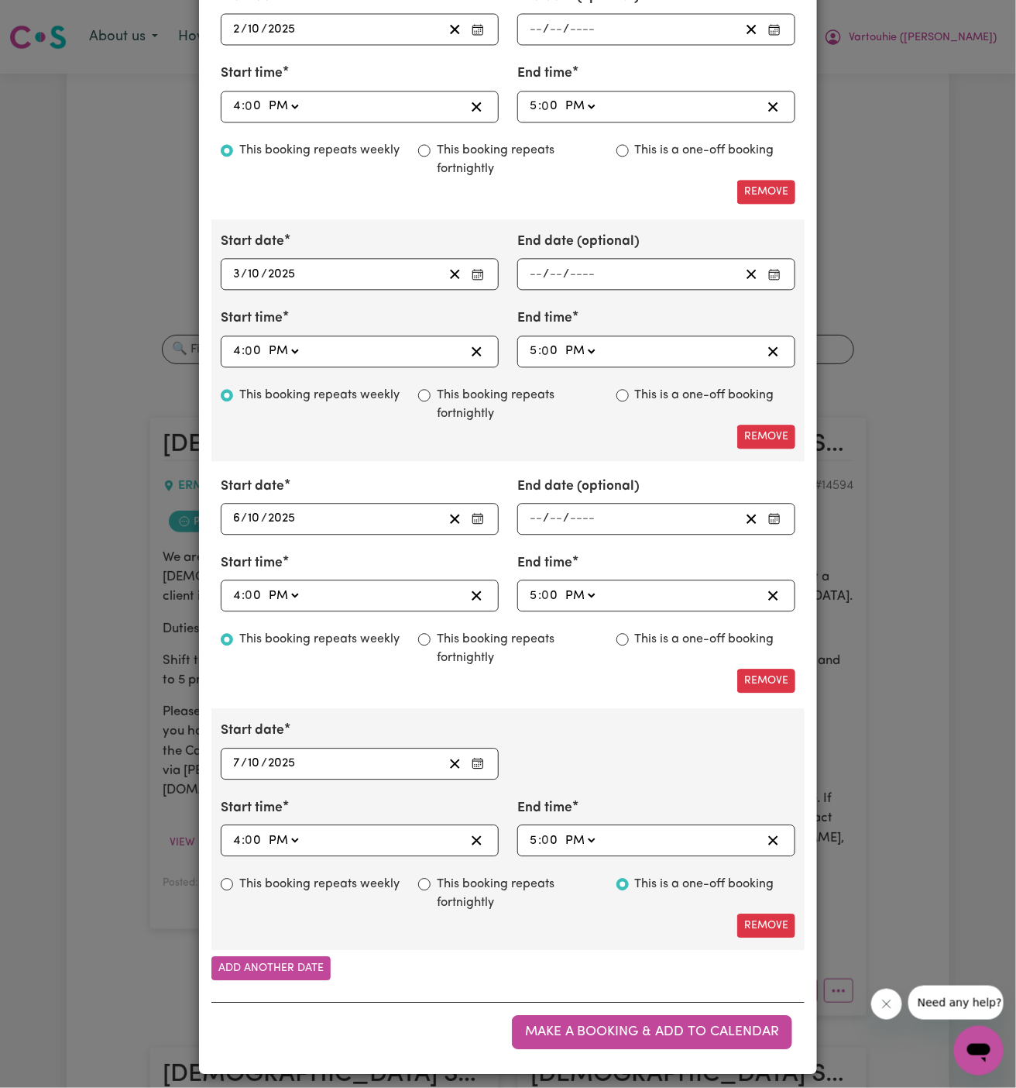
click at [242, 877] on label "This booking repeats weekly" at bounding box center [319, 883] width 160 height 19
click at [233, 878] on input "This booking repeats weekly" at bounding box center [227, 884] width 12 height 12
radio input "true"
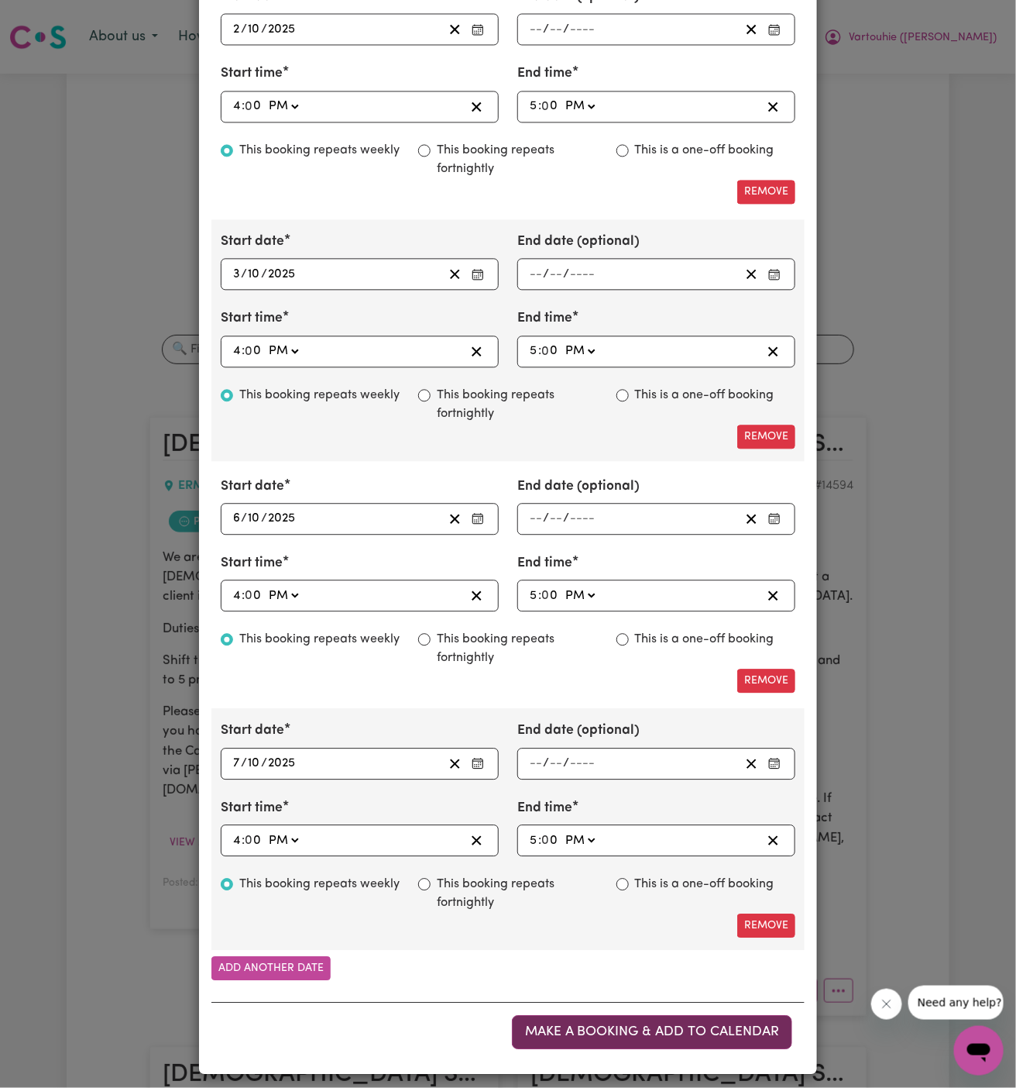
click at [581, 1025] on span "Make a booking & add to calendar" at bounding box center [652, 1031] width 254 height 13
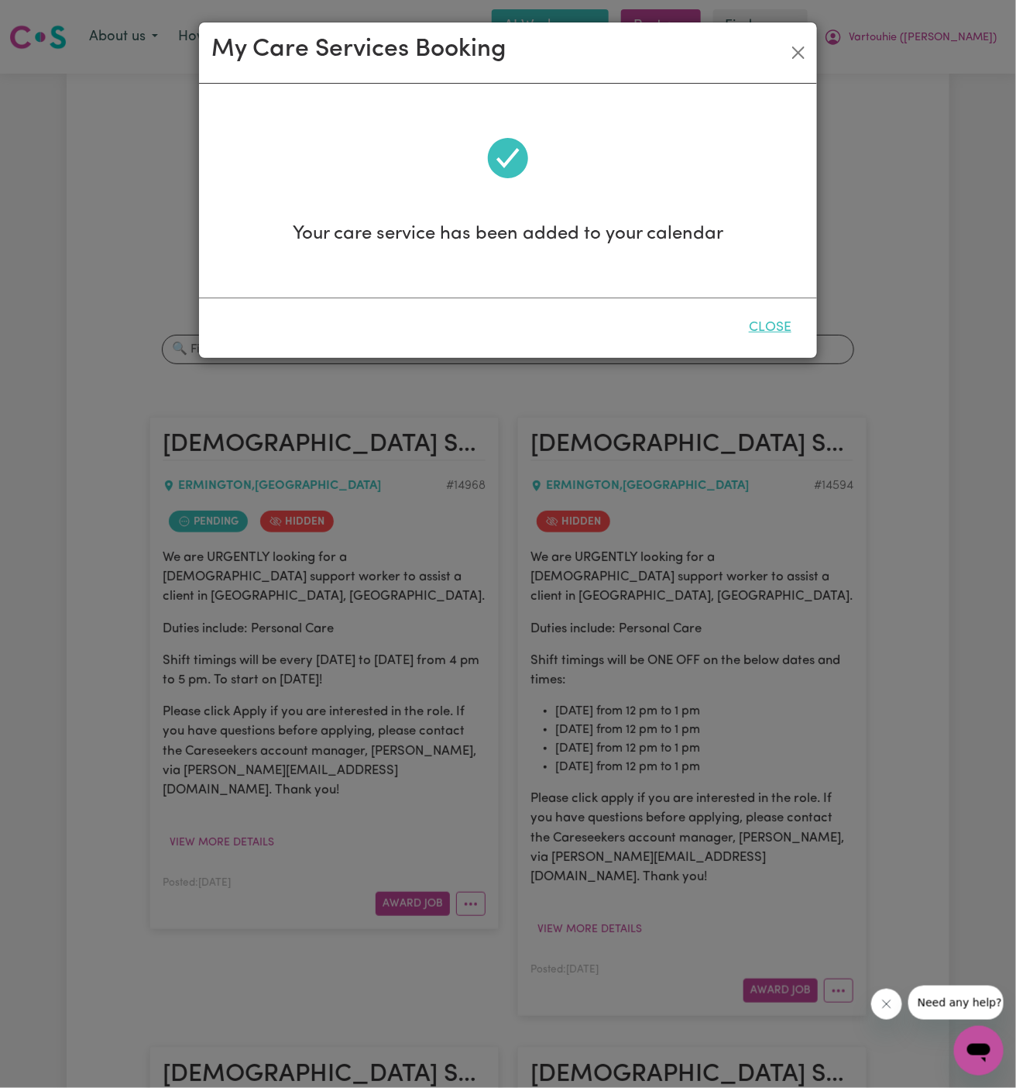
click at [783, 327] on button "Close" at bounding box center [770, 328] width 69 height 34
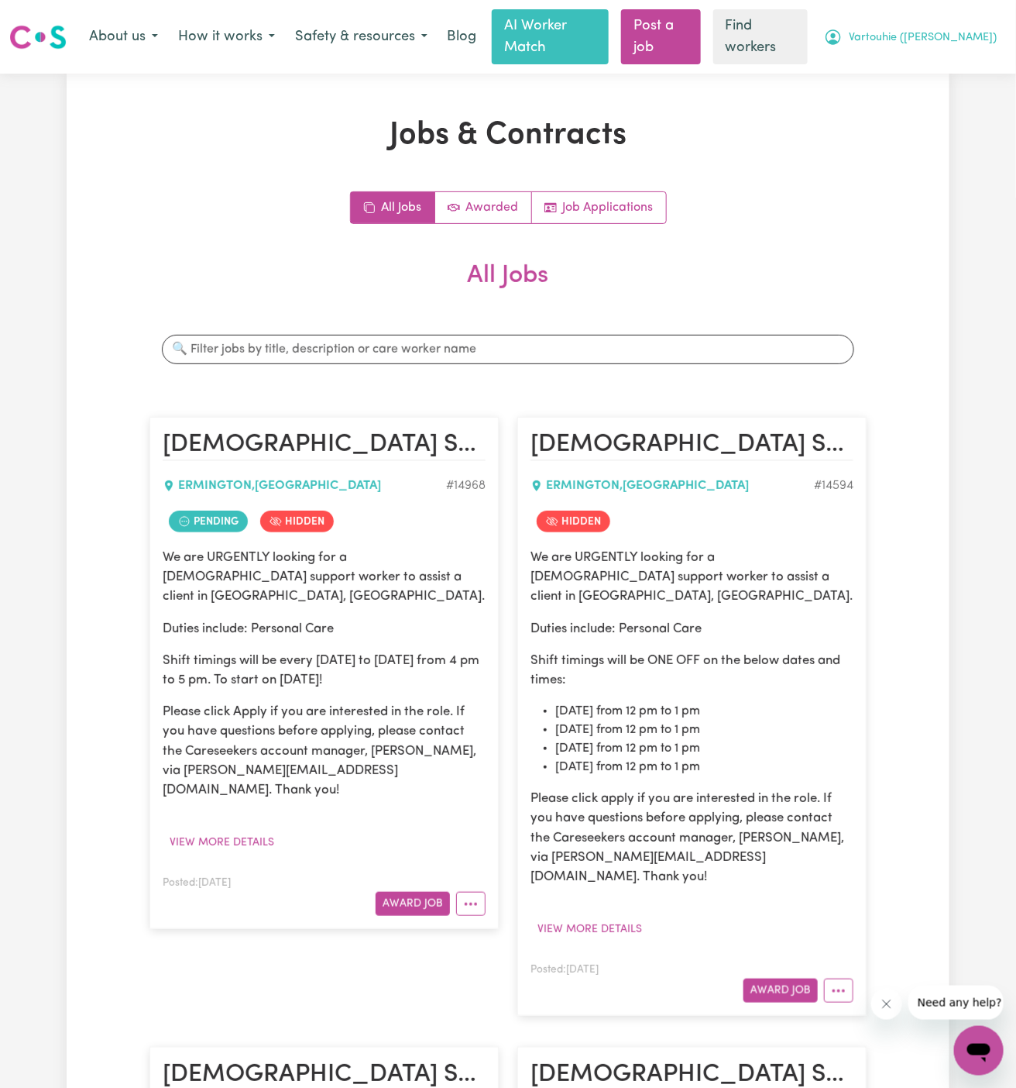
click at [950, 36] on button "Vartouhie ([PERSON_NAME])" at bounding box center [910, 37] width 193 height 33
click at [471, 902] on circle "More options" at bounding box center [470, 903] width 3 height 3
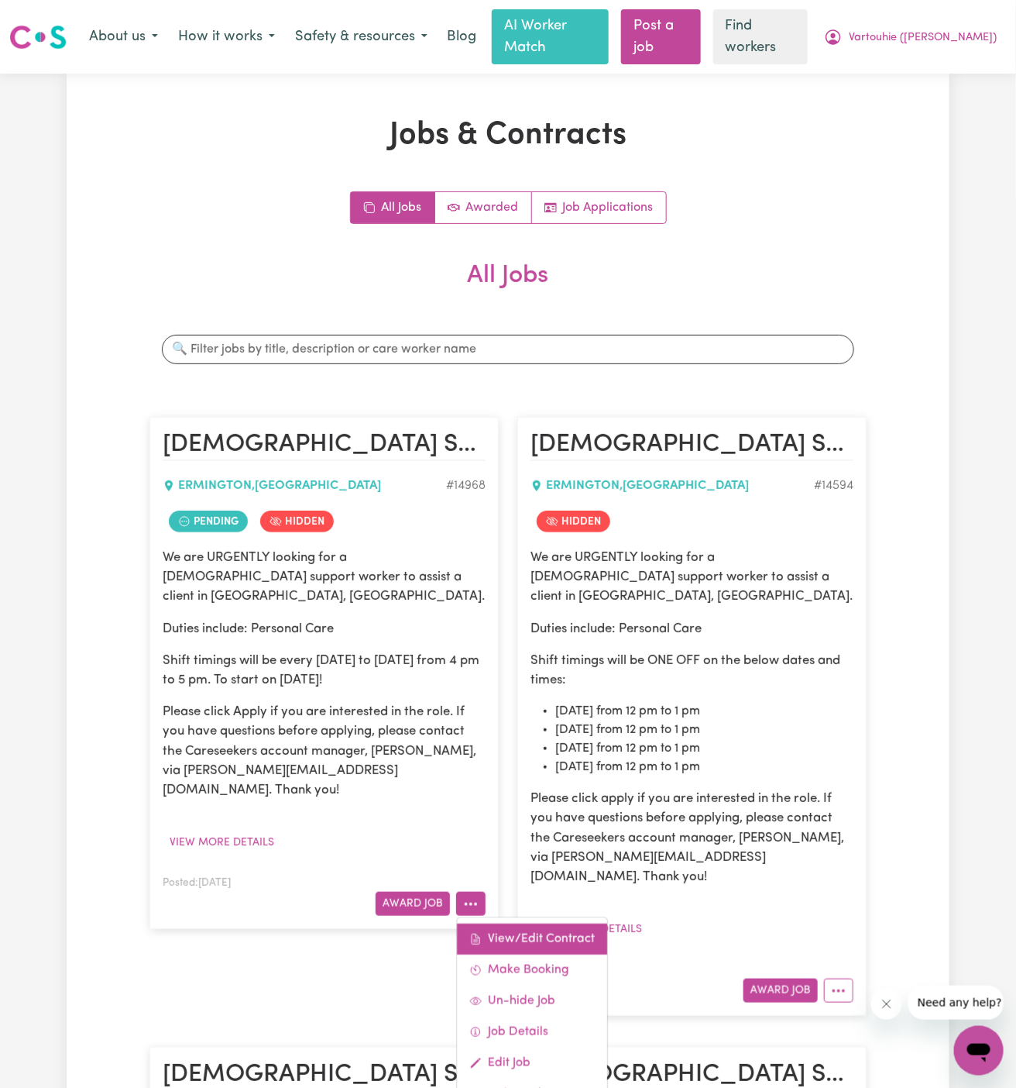
click at [545, 923] on link "View/Edit Contract" at bounding box center [532, 938] width 150 height 31
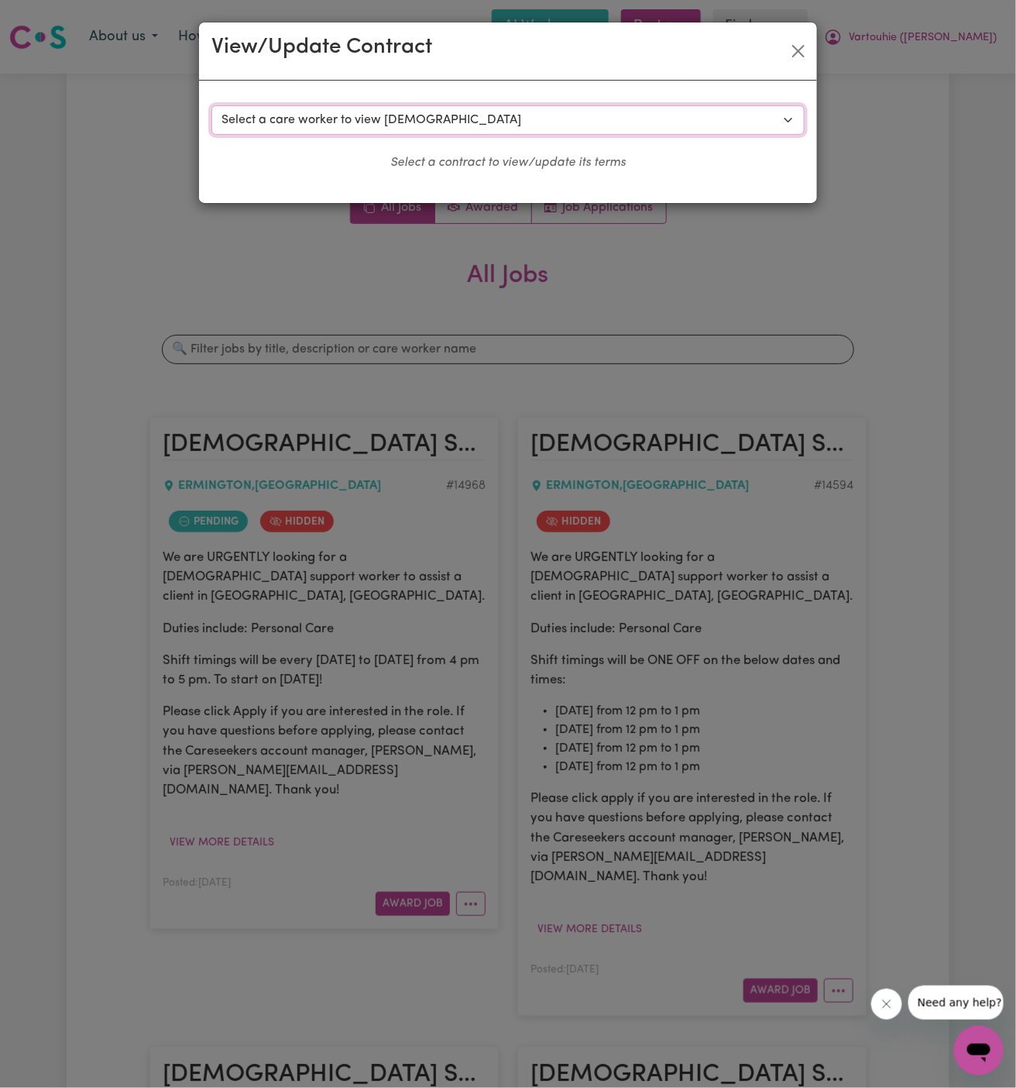
click at [311, 112] on select "Select a care worker to view [DEMOGRAPHIC_DATA] #10590 - Atena A (contract term…" at bounding box center [507, 119] width 593 height 29
select select "10214"
click at [211, 105] on select "Select a care worker to view [DEMOGRAPHIC_DATA] #10590 - Atena A (contract term…" at bounding box center [507, 119] width 593 height 29
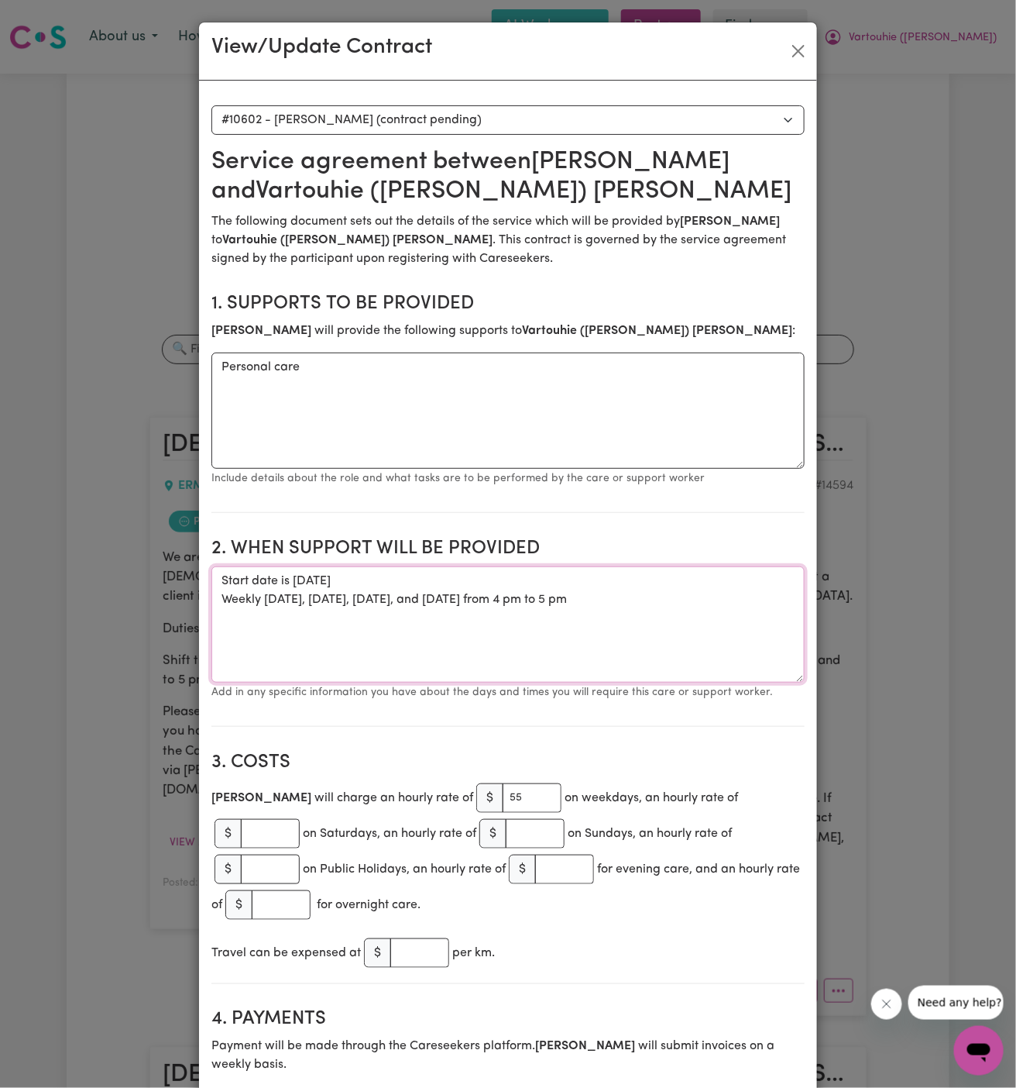
click at [601, 604] on textarea "Start date is [DATE] Weekly [DATE], [DATE], [DATE], and [DATE] from 4 pm to 5 pm" at bounding box center [507, 624] width 593 height 116
drag, startPoint x: 625, startPoint y: 602, endPoint x: 207, endPoint y: 580, distance: 418.8
click at [799, 52] on button "Close" at bounding box center [798, 51] width 25 height 25
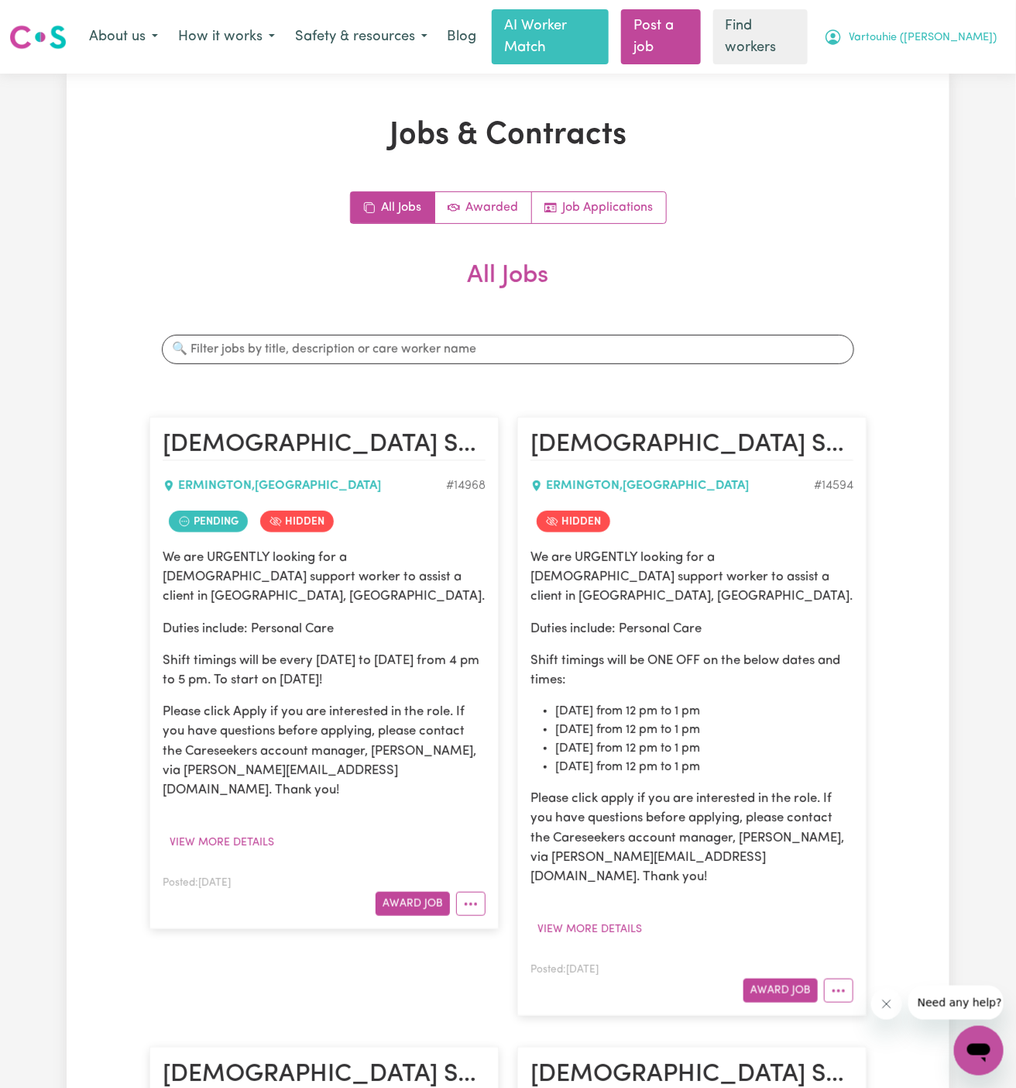
click at [958, 34] on span "Vartouhie ([PERSON_NAME])" at bounding box center [923, 37] width 148 height 17
click at [958, 86] on link "Logout" at bounding box center [945, 98] width 122 height 29
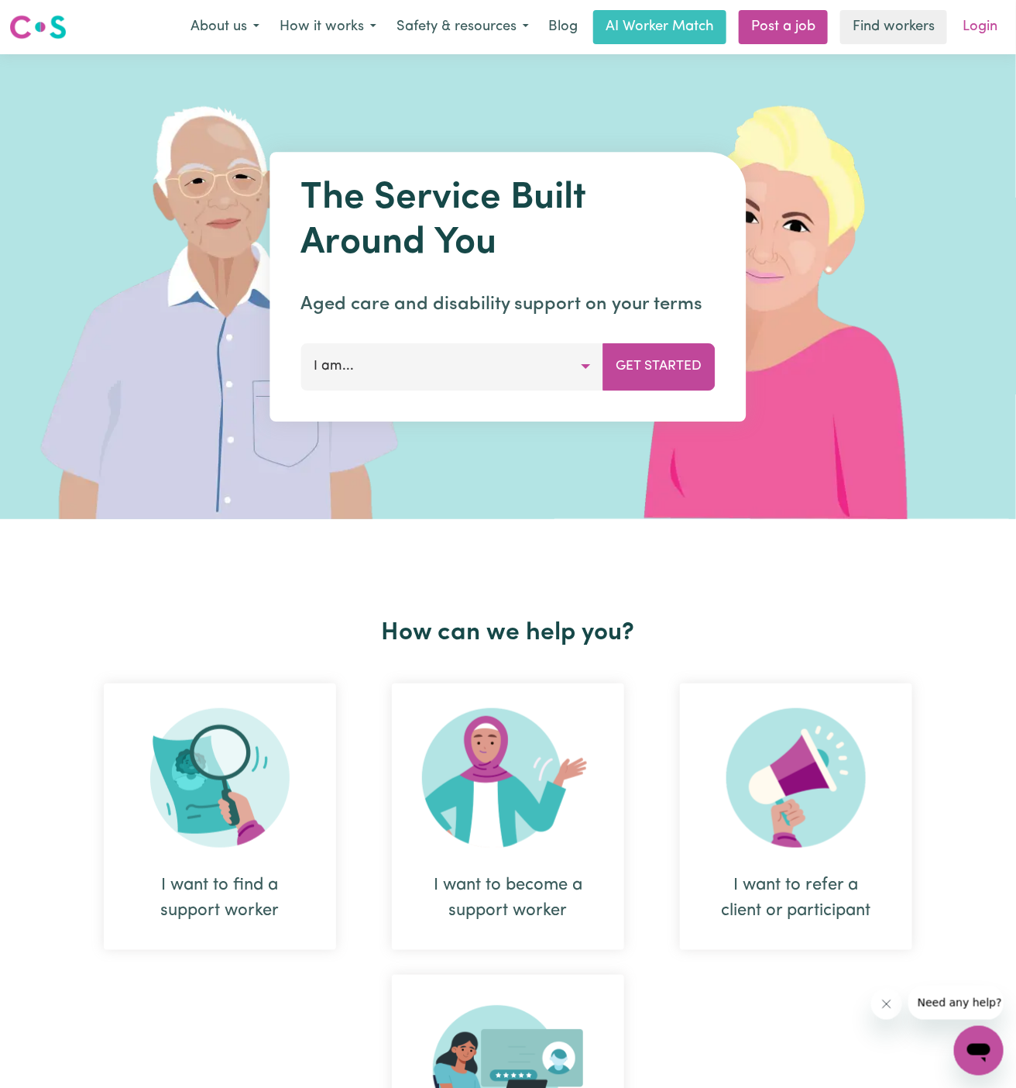
click at [981, 19] on link "Login" at bounding box center [980, 27] width 53 height 34
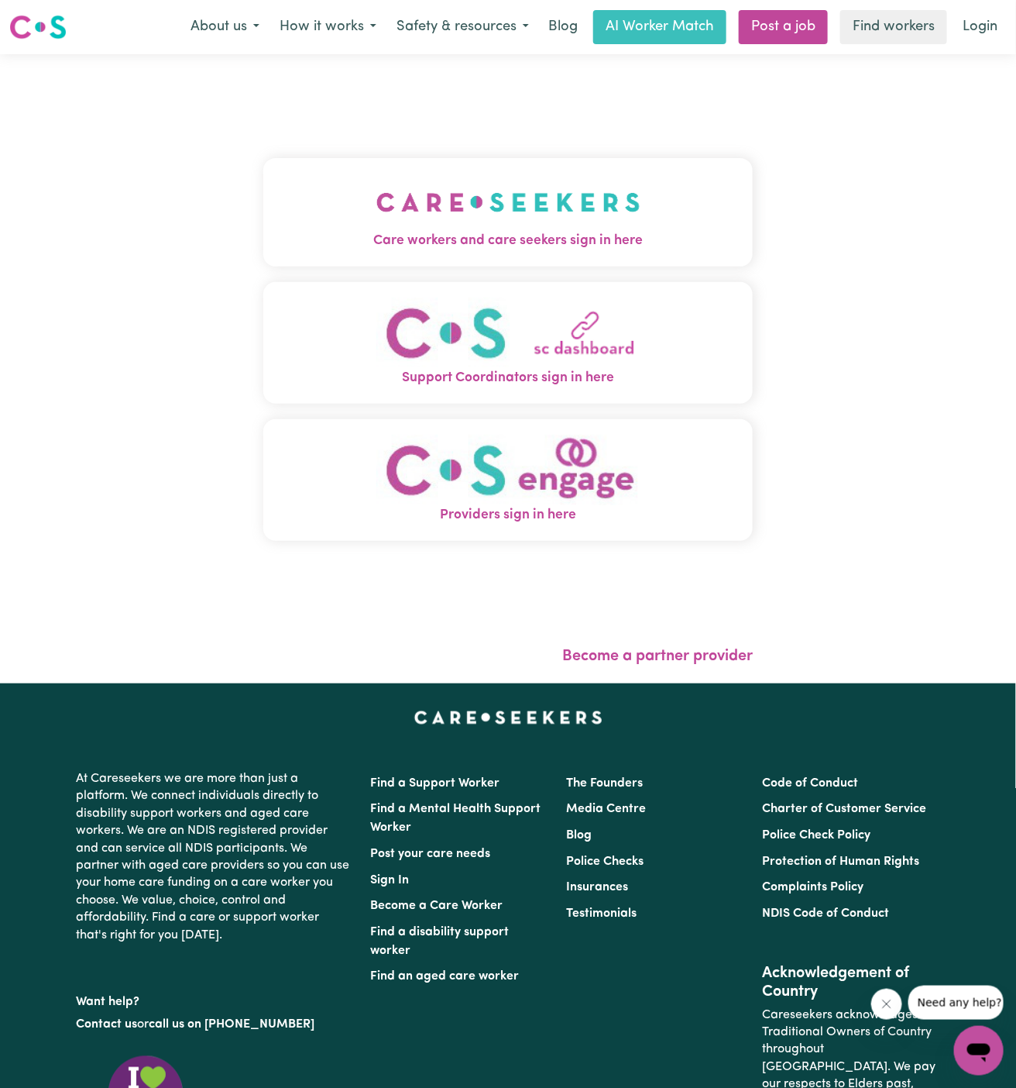
click at [303, 219] on button "Care workers and care seekers sign in here" at bounding box center [508, 212] width 490 height 108
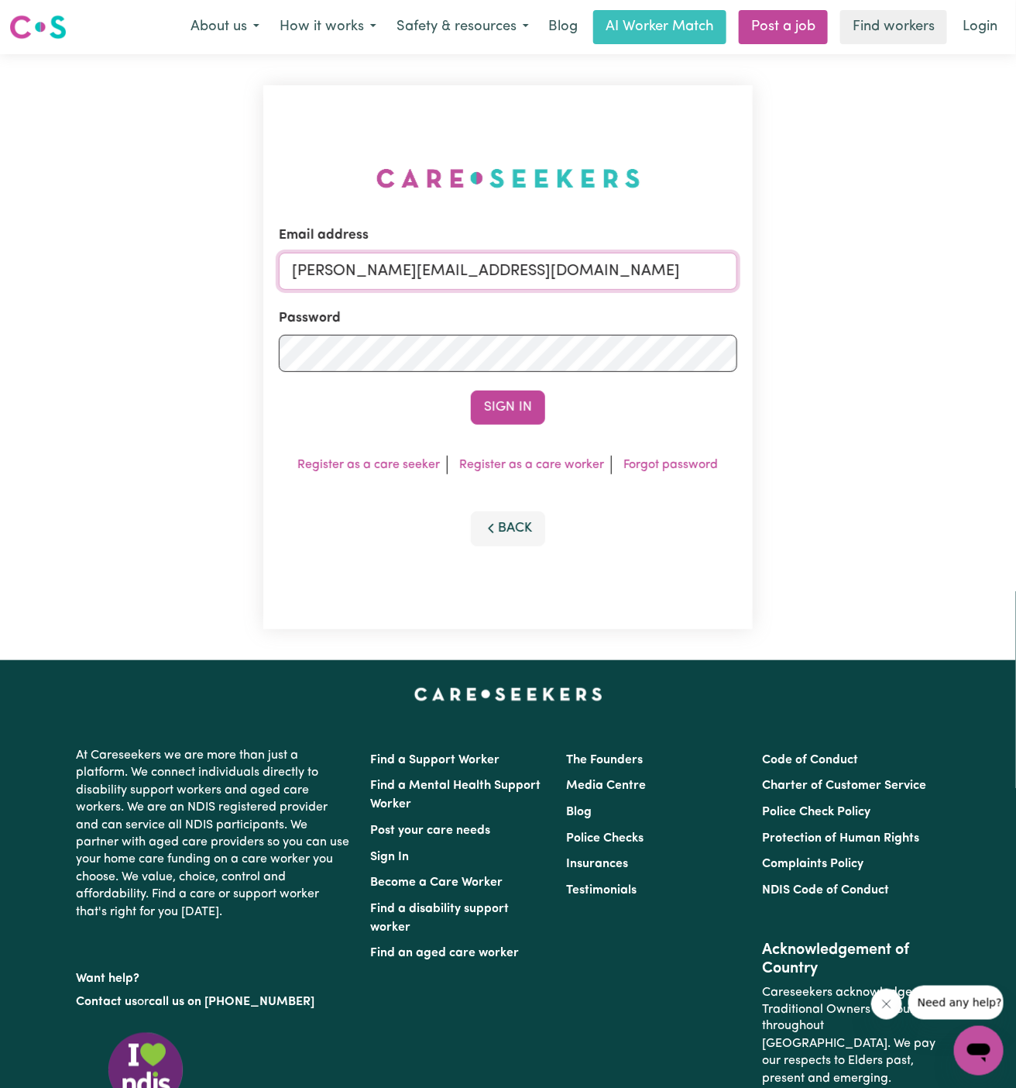
click at [602, 282] on input "[PERSON_NAME][EMAIL_ADDRESS][DOMAIN_NAME]" at bounding box center [508, 271] width 459 height 37
drag, startPoint x: 366, startPoint y: 270, endPoint x: 880, endPoint y: 267, distance: 514.3
click at [880, 268] on div "Email address [EMAIL_ADDRESS][DOMAIN_NAME] Password Sign In Register as a care …" at bounding box center [508, 357] width 1016 height 606
click at [384, 271] on input "[EMAIL_ADDRESS][DOMAIN_NAME]" at bounding box center [508, 271] width 459 height 37
drag, startPoint x: 374, startPoint y: 271, endPoint x: 847, endPoint y: 261, distance: 473.4
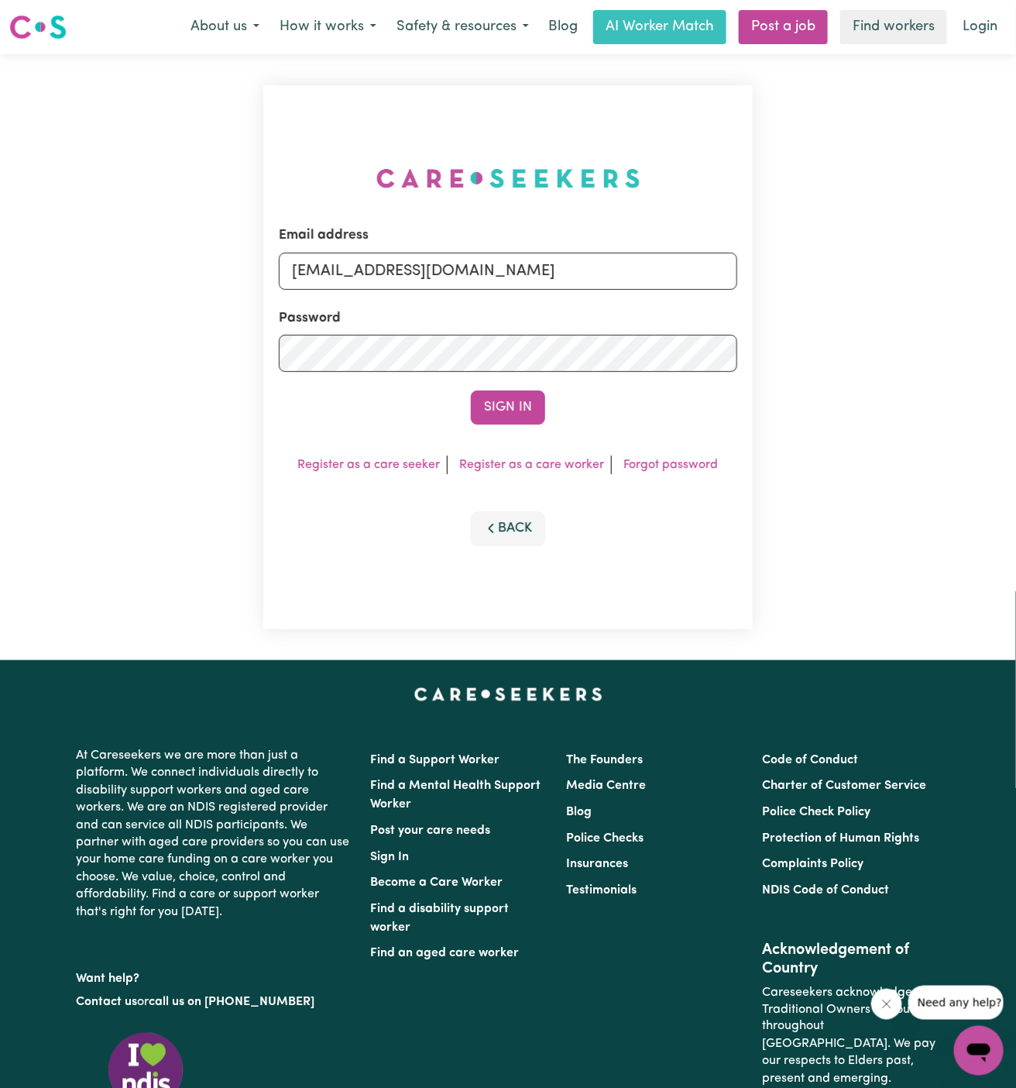
click at [847, 263] on div "Email address [EMAIL_ADDRESS][DOMAIN_NAME] Password Sign In Register as a care …" at bounding box center [508, 357] width 1016 height 606
type input "[EMAIL_ADDRESS][DOMAIN_NAME]"
click at [471, 390] on button "Sign In" at bounding box center [508, 407] width 74 height 34
